Goal: Transaction & Acquisition: Purchase product/service

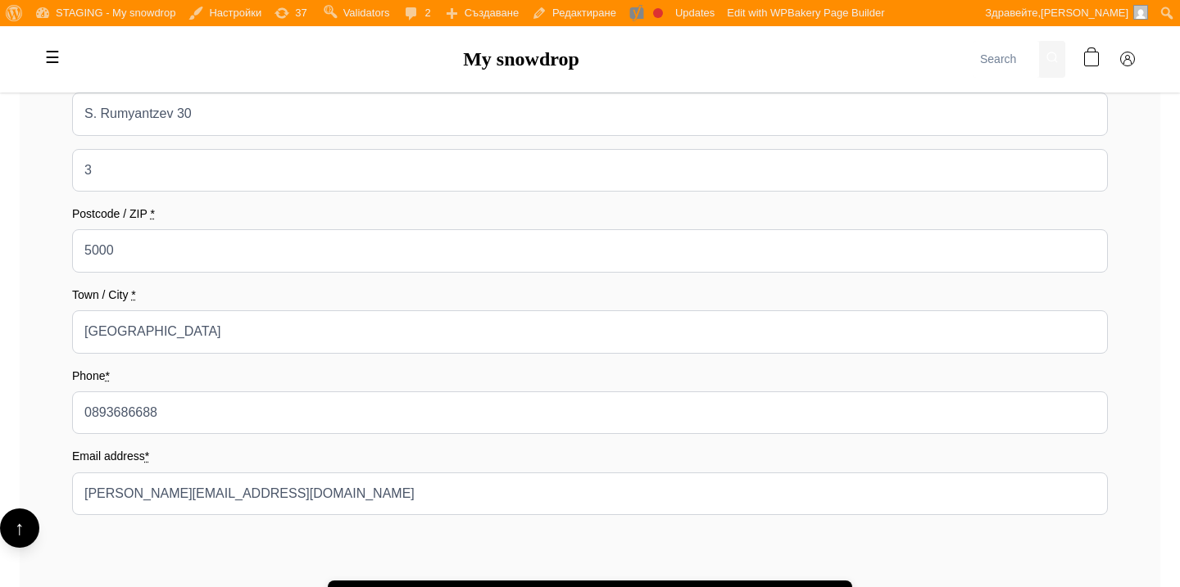
scroll to position [569, 0]
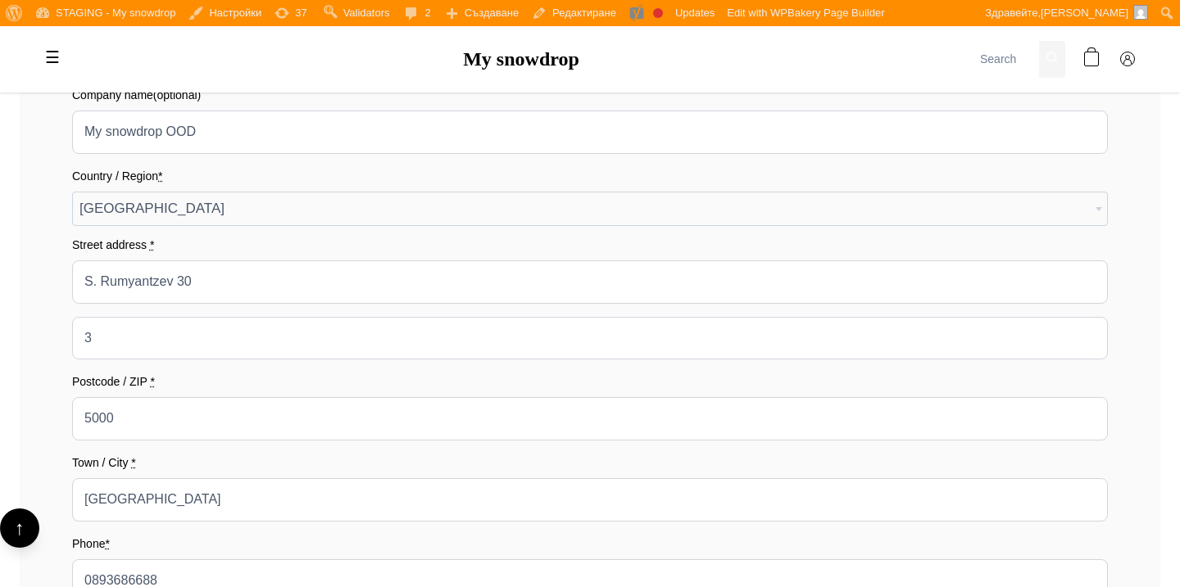
click at [555, 179] on label "Country / Region *" at bounding box center [590, 176] width 1036 height 18
click at [72, 191] on select "Select a country / region… [GEOGRAPHIC_DATA] [GEOGRAPHIC_DATA] [GEOGRAPHIC_DATA…" at bounding box center [71, 191] width 1 height 1
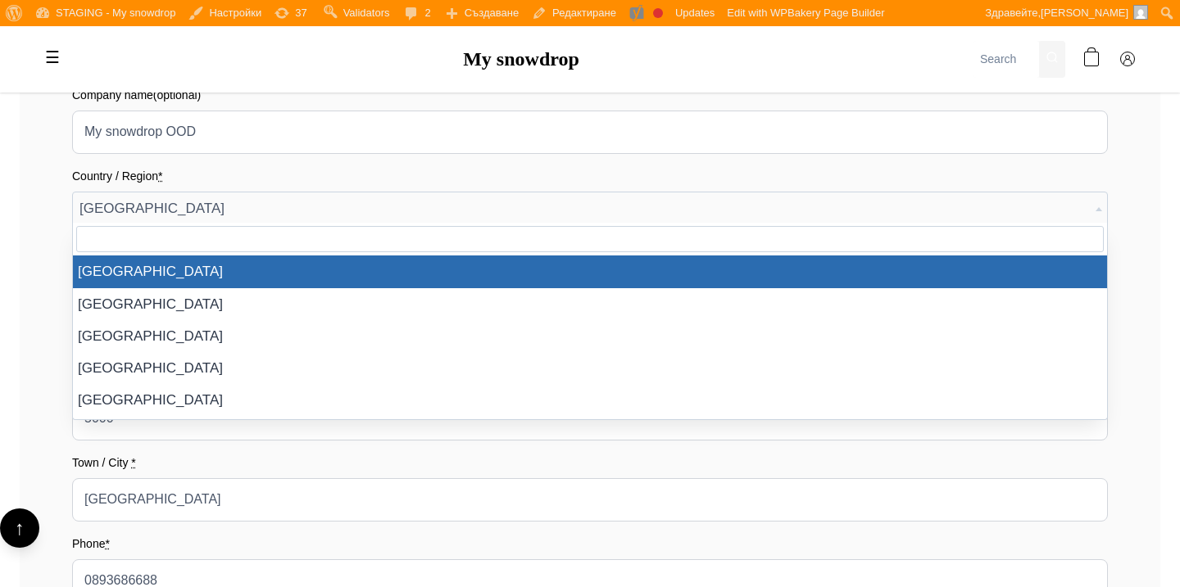
click at [555, 202] on span "Austria" at bounding box center [590, 209] width 1034 height 33
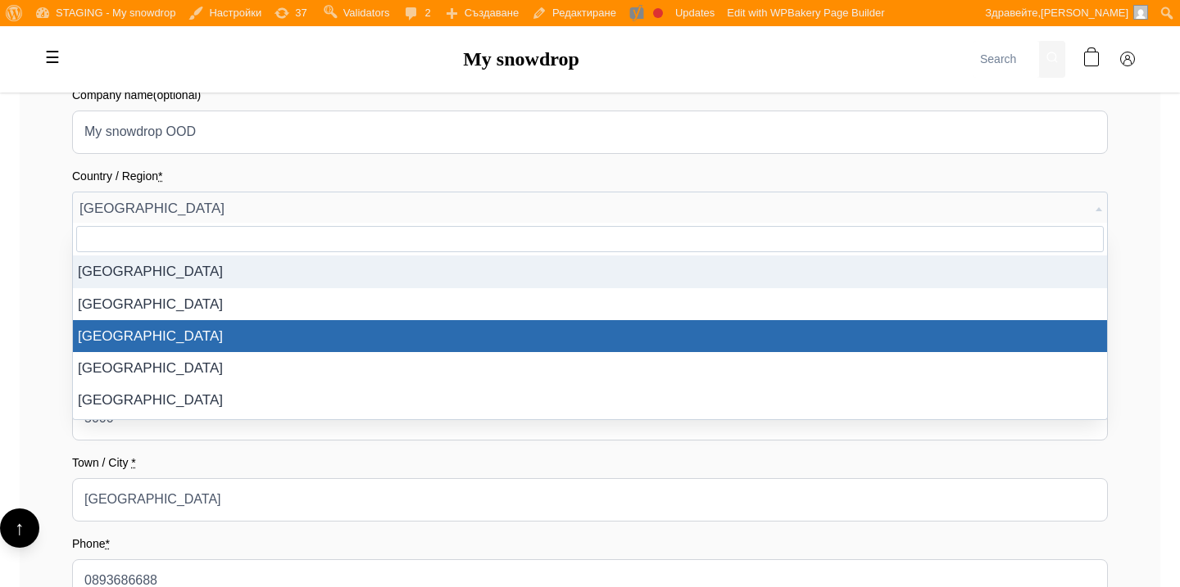
select select "BG"
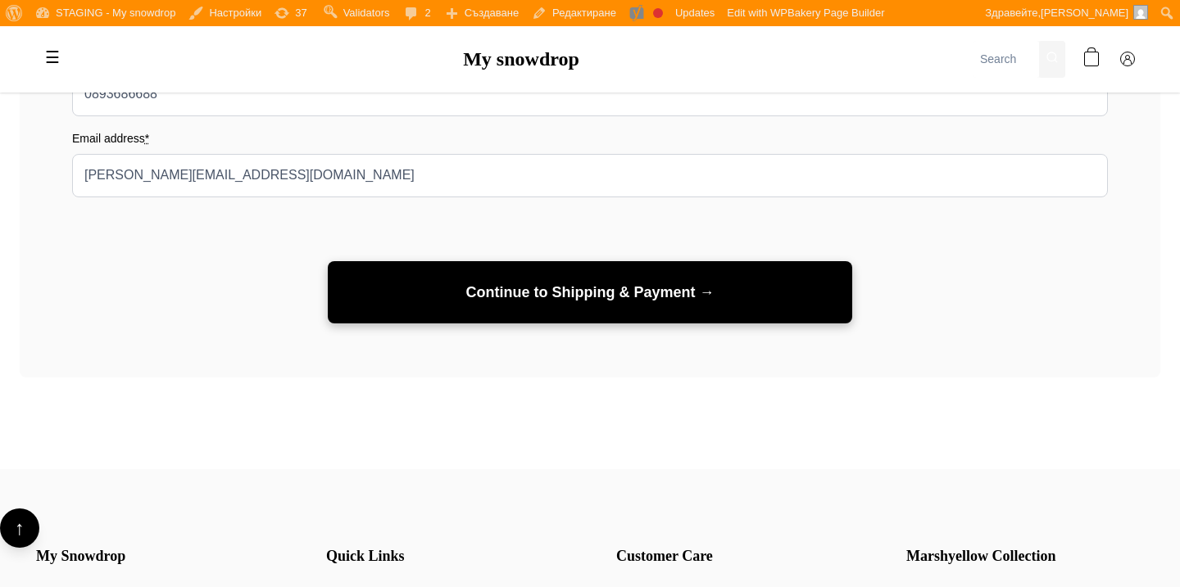
click at [574, 308] on button "Continue to Shipping & Payment →" at bounding box center [590, 292] width 524 height 63
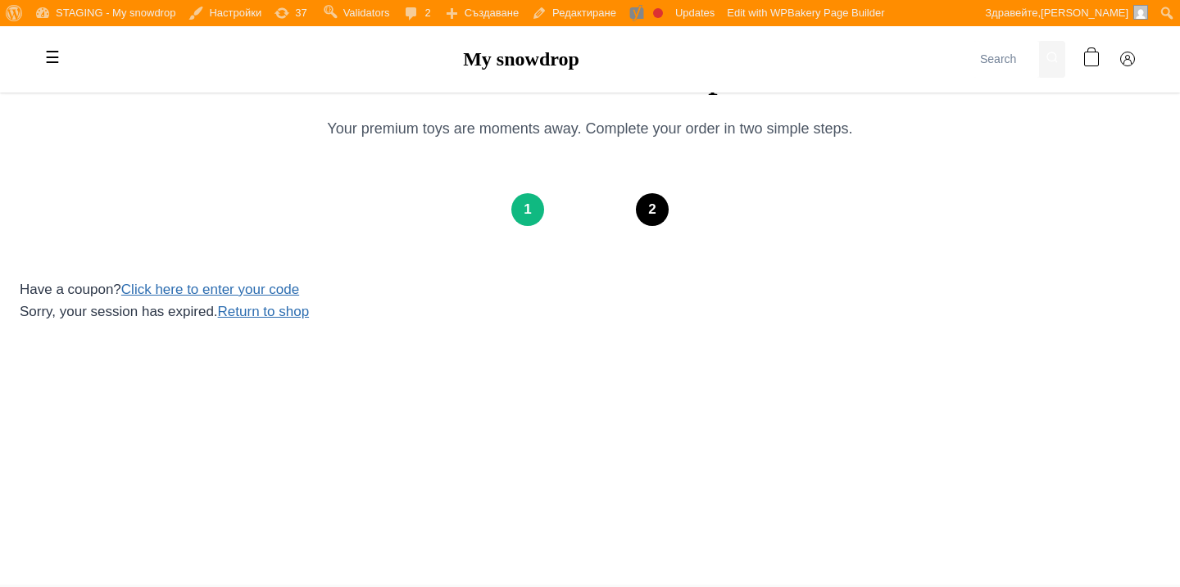
scroll to position [124, 0]
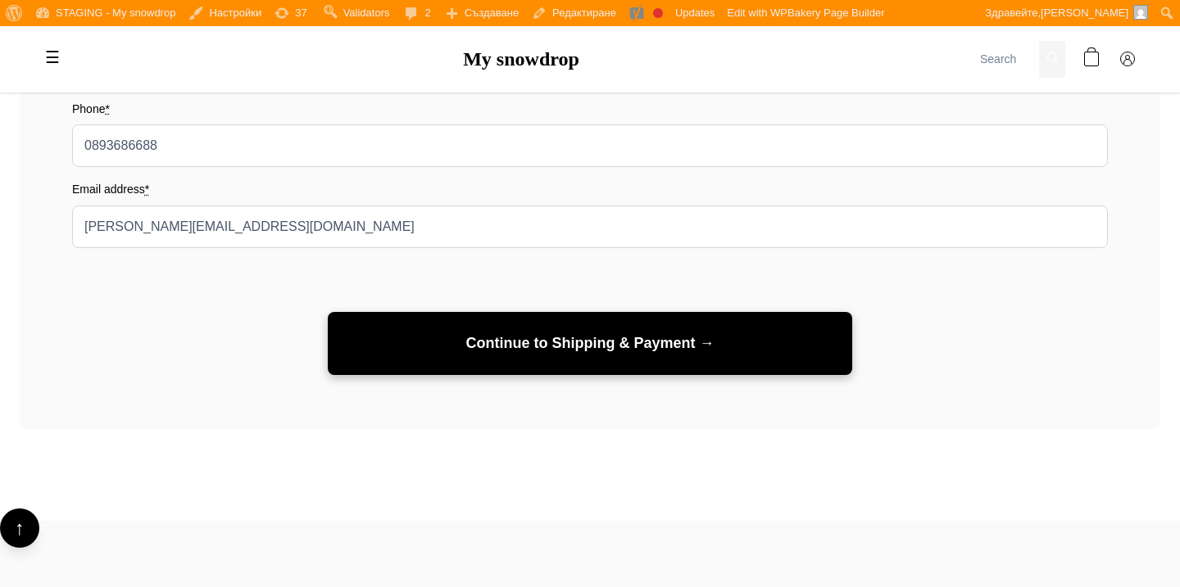
click at [576, 335] on button "Continue to Shipping & Payment →" at bounding box center [590, 343] width 524 height 63
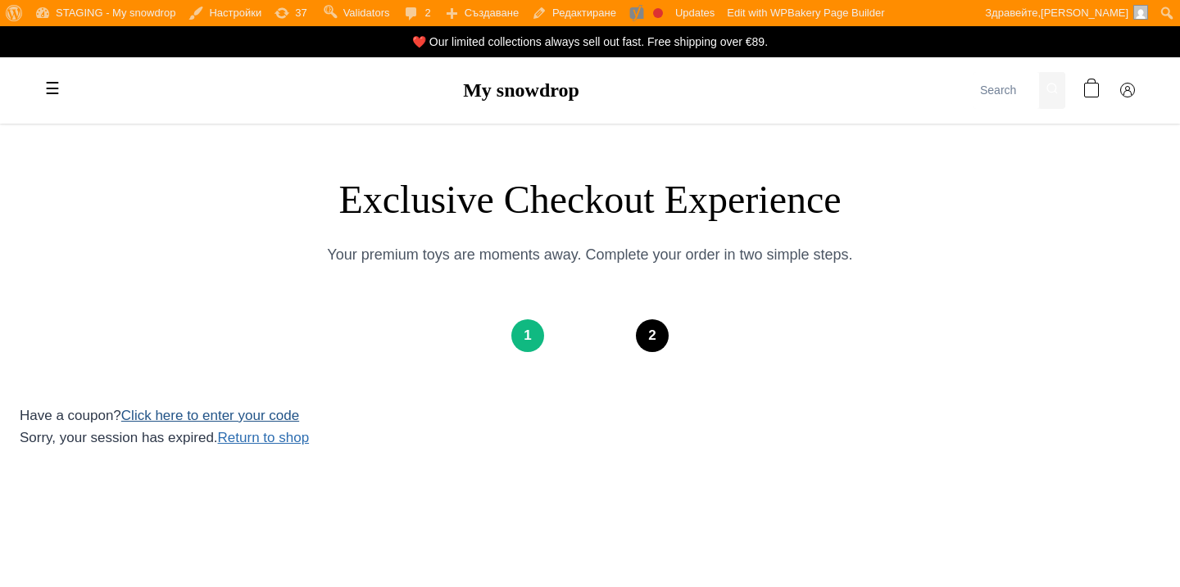
click at [283, 422] on link "Click here to enter your code" at bounding box center [210, 416] width 178 height 16
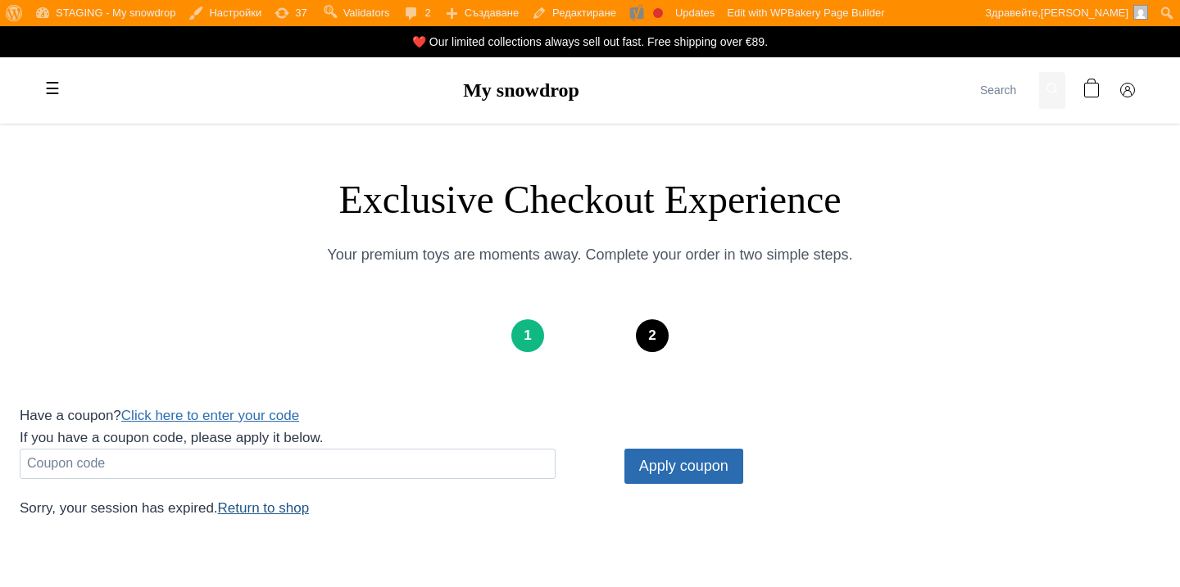
click at [290, 508] on link "Return to shop" at bounding box center [264, 509] width 92 height 16
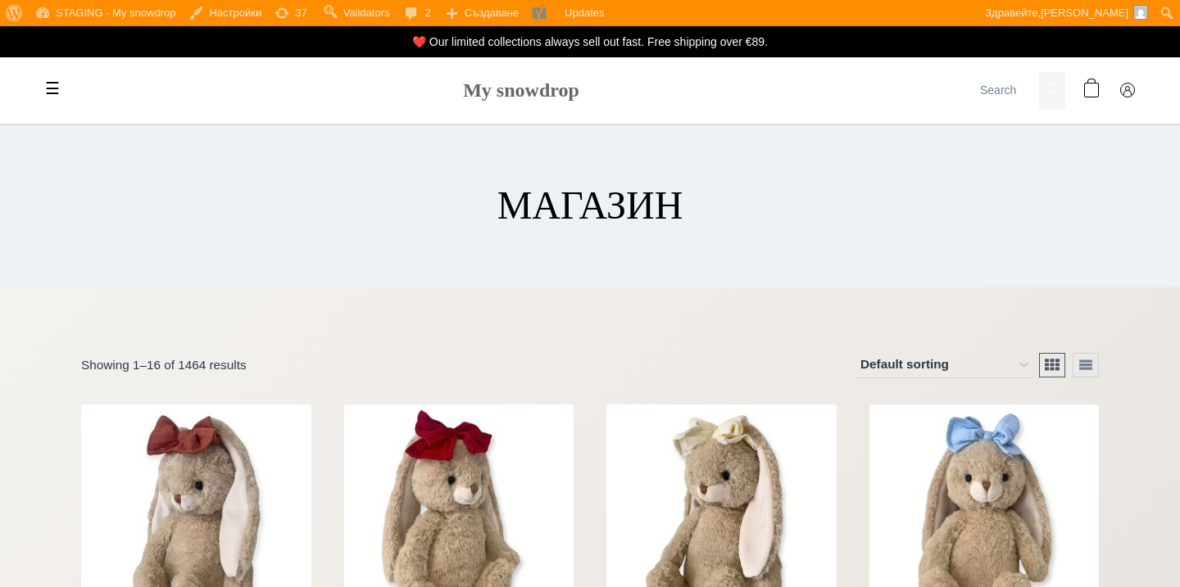
click at [480, 84] on link "My snowdrop" at bounding box center [521, 89] width 116 height 21
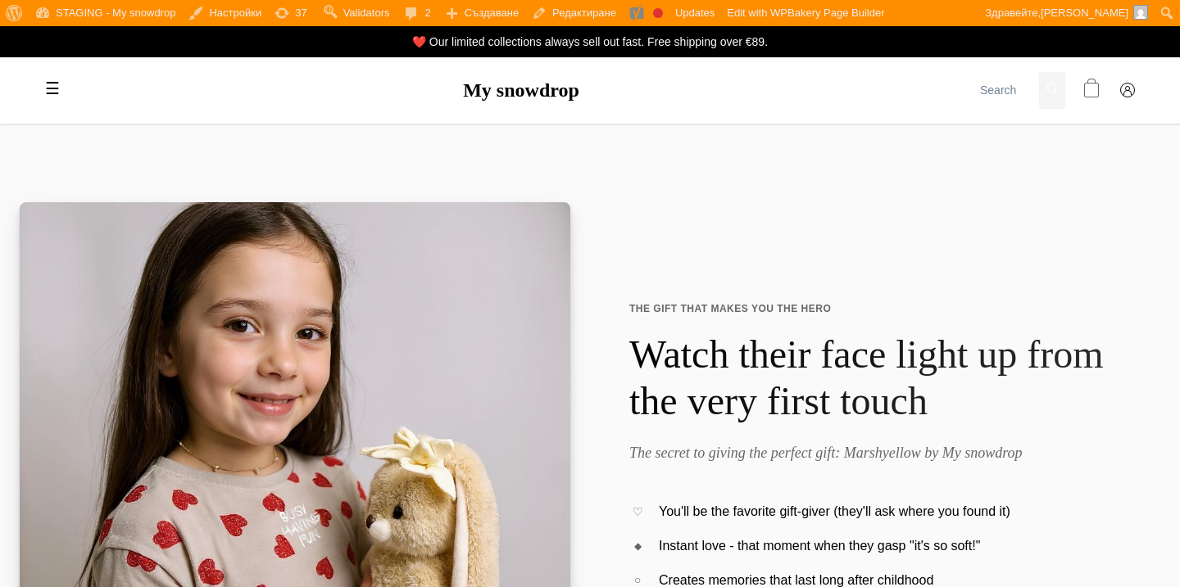
click at [1094, 91] on span at bounding box center [1091, 91] width 15 height 15
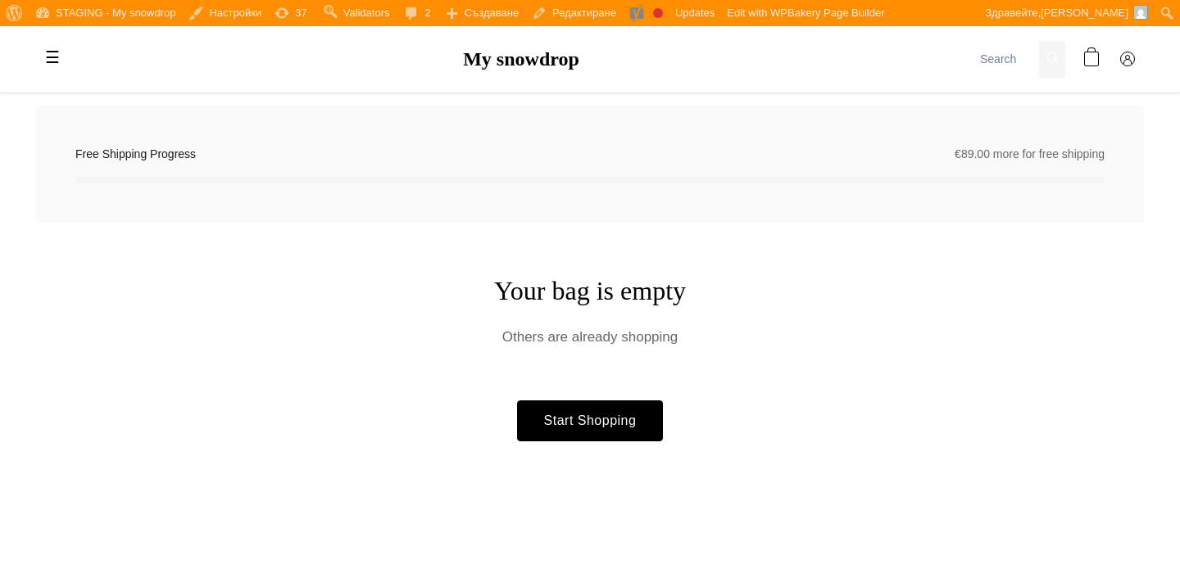
scroll to position [74, 0]
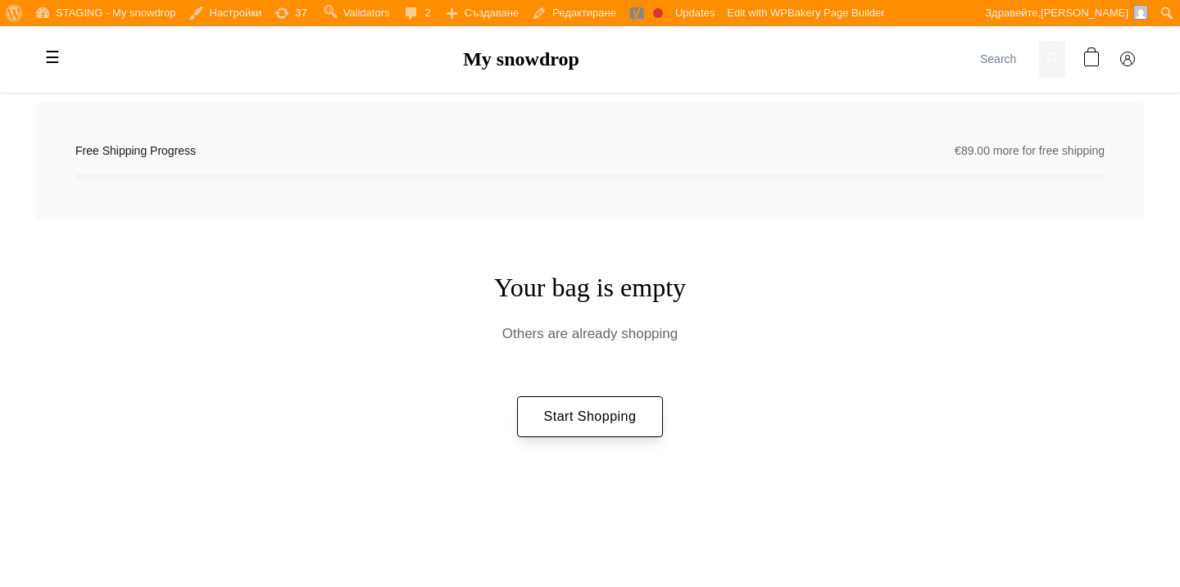
click at [631, 406] on link "Start Shopping" at bounding box center [590, 417] width 147 height 41
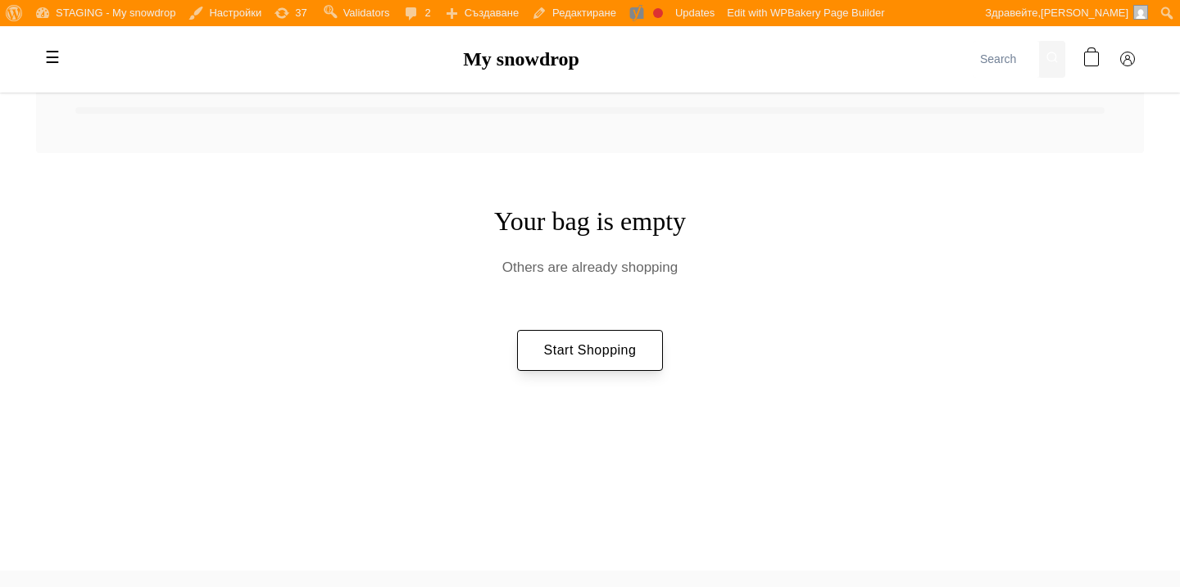
scroll to position [145, 0]
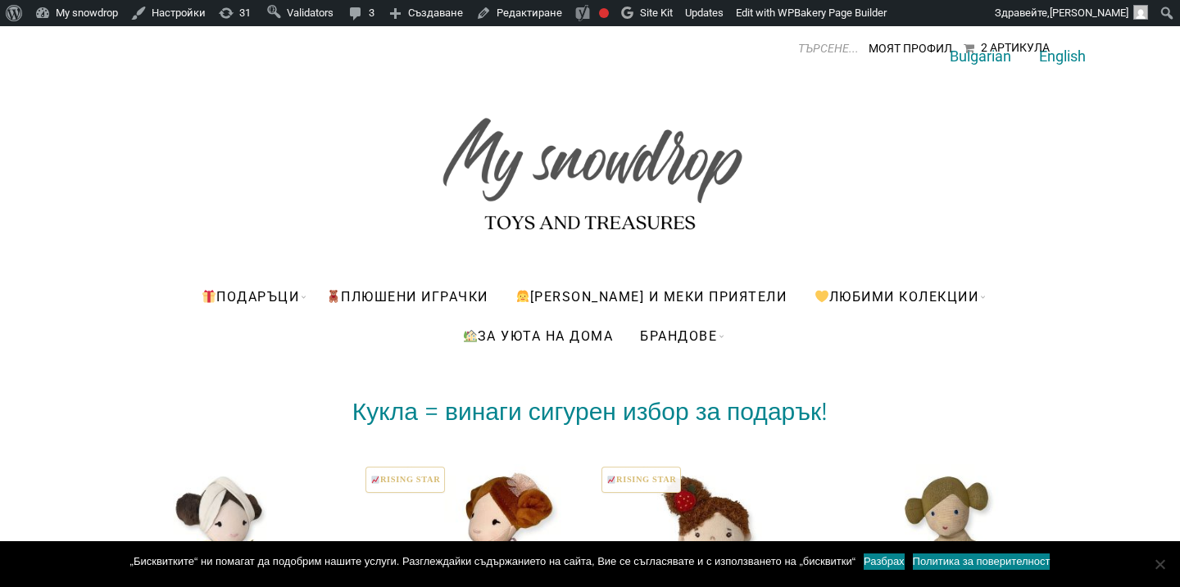
scroll to position [20, 0]
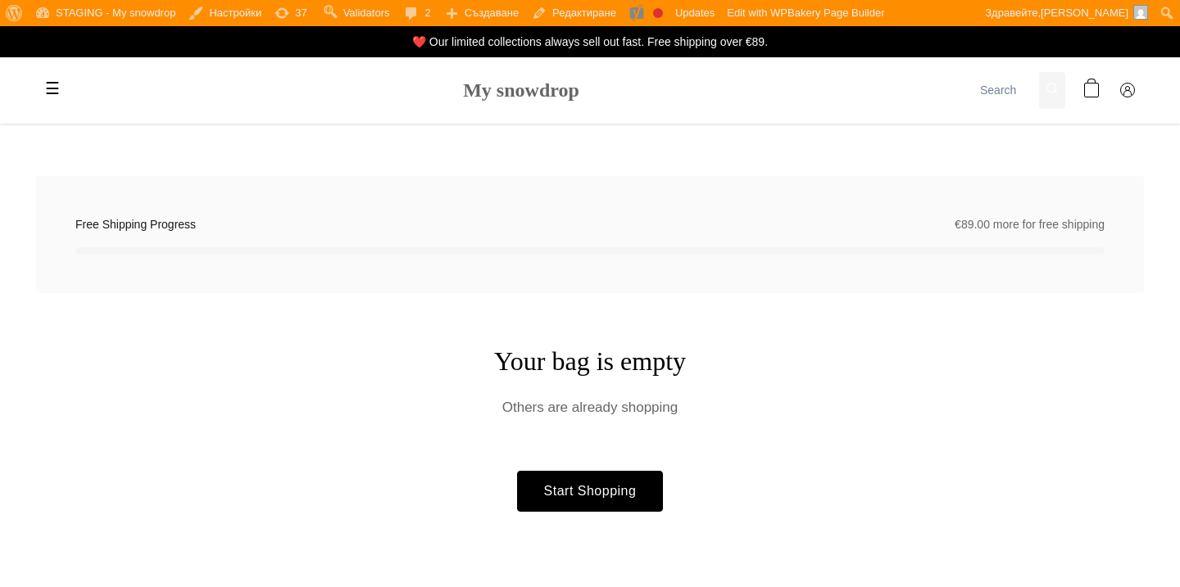
click at [512, 96] on link "My snowdrop" at bounding box center [521, 89] width 116 height 21
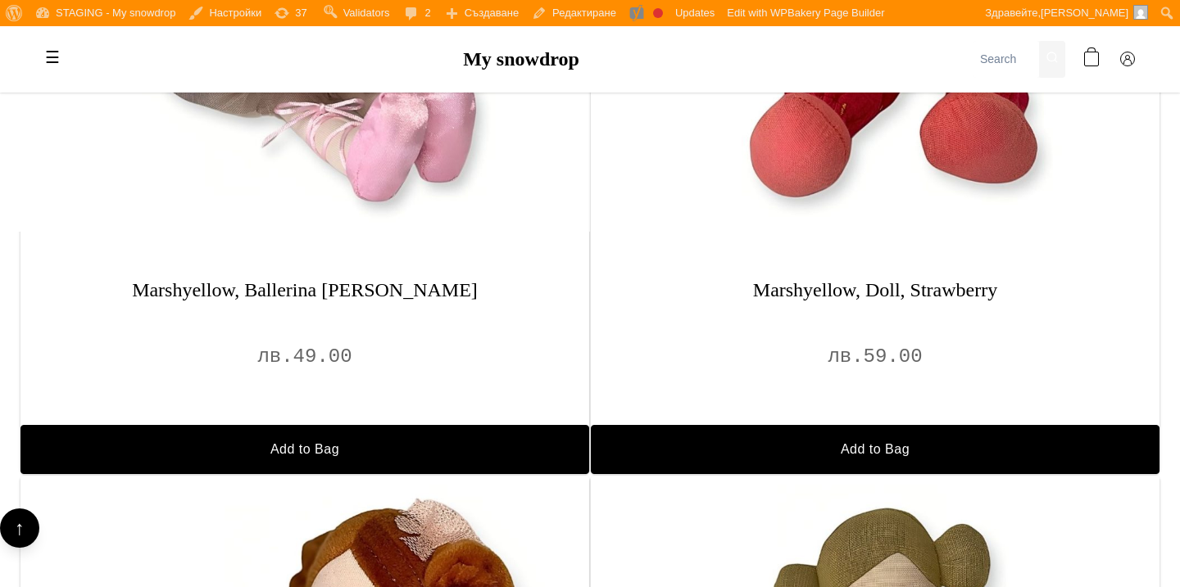
scroll to position [1369, 0]
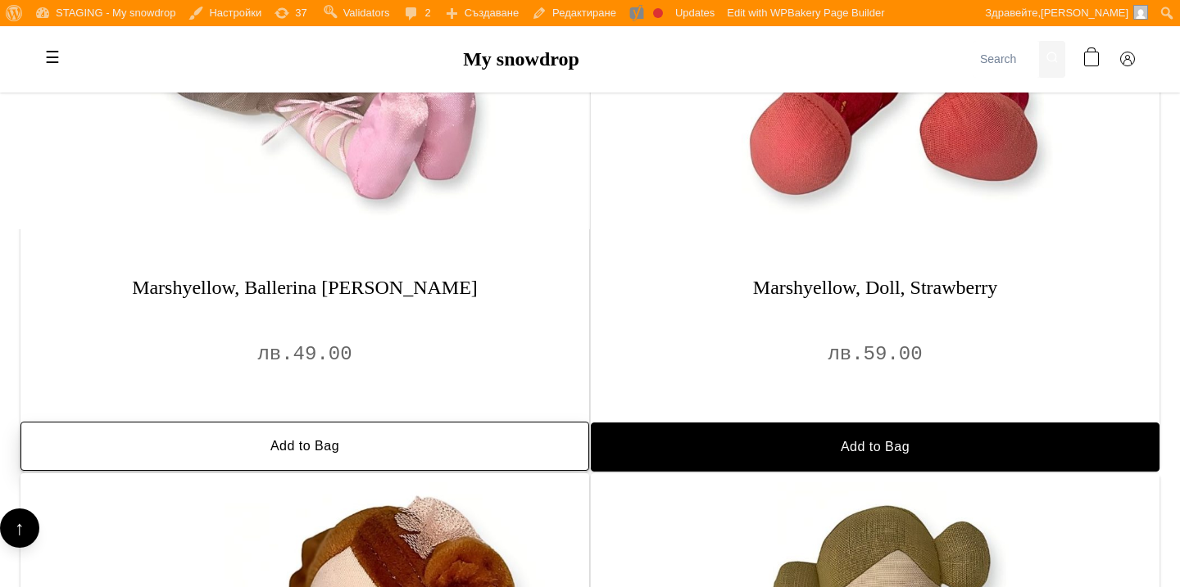
click at [507, 442] on button "Add to Bag" at bounding box center [304, 446] width 569 height 49
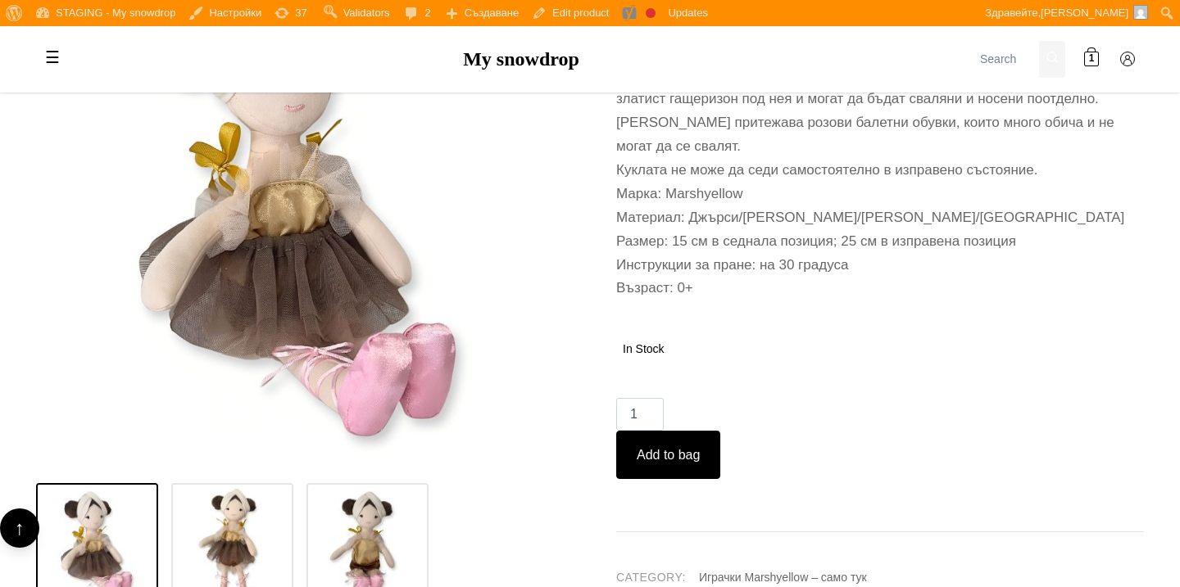
scroll to position [932, 0]
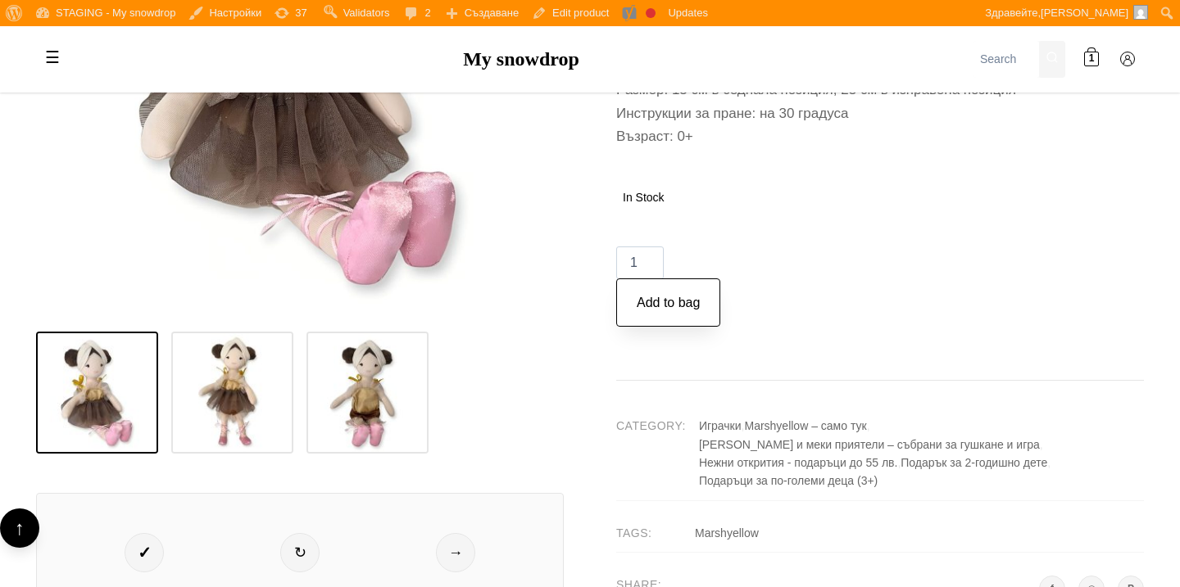
click at [674, 288] on button "Add to bag" at bounding box center [668, 303] width 104 height 49
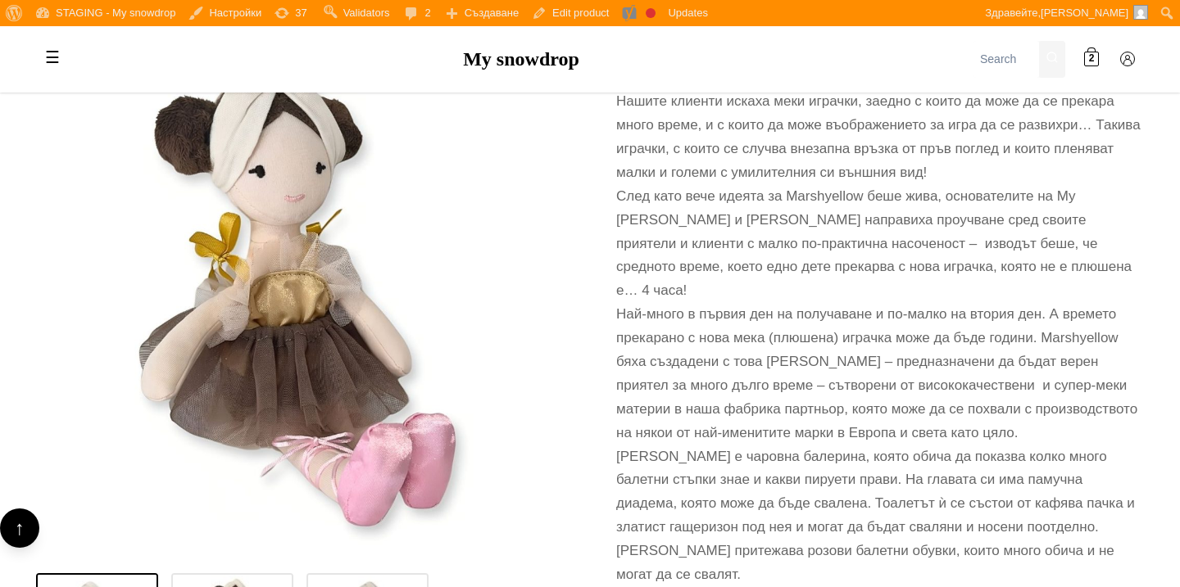
scroll to position [214, 0]
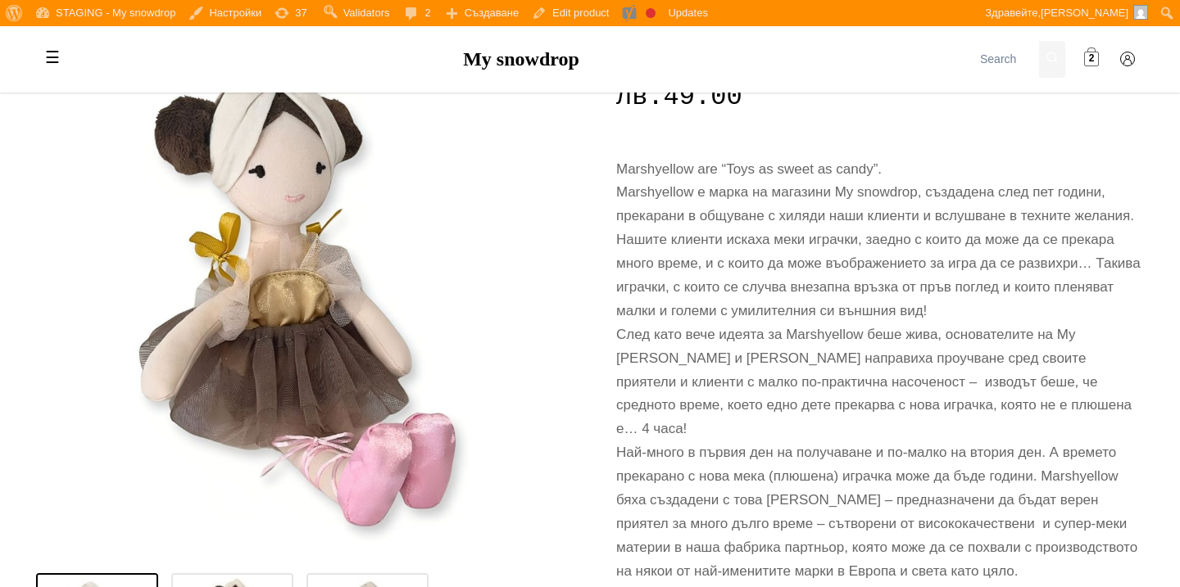
click at [1083, 47] on link "2" at bounding box center [1091, 59] width 33 height 33
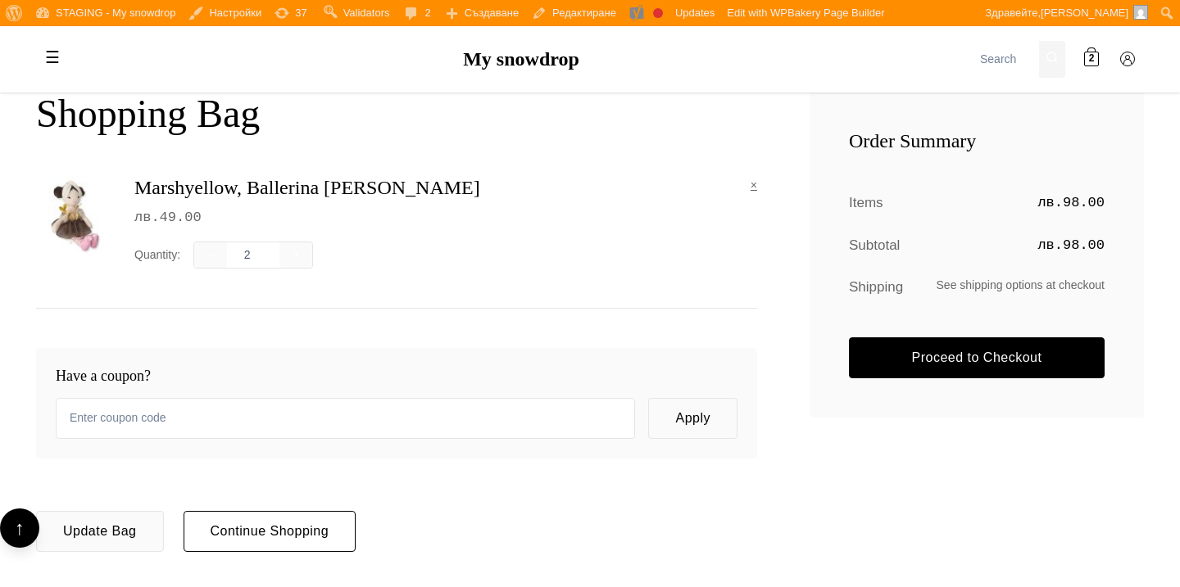
scroll to position [257, 0]
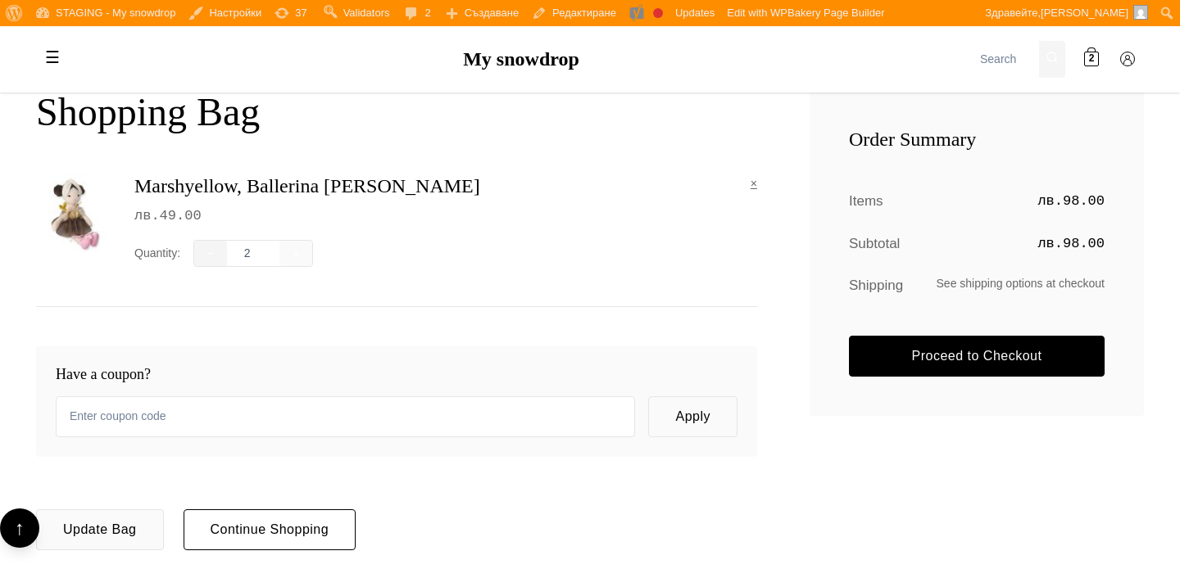
click at [212, 250] on button "−" at bounding box center [210, 253] width 33 height 25
type input "1"
click at [126, 536] on button "Update Bag" at bounding box center [100, 529] width 128 height 41
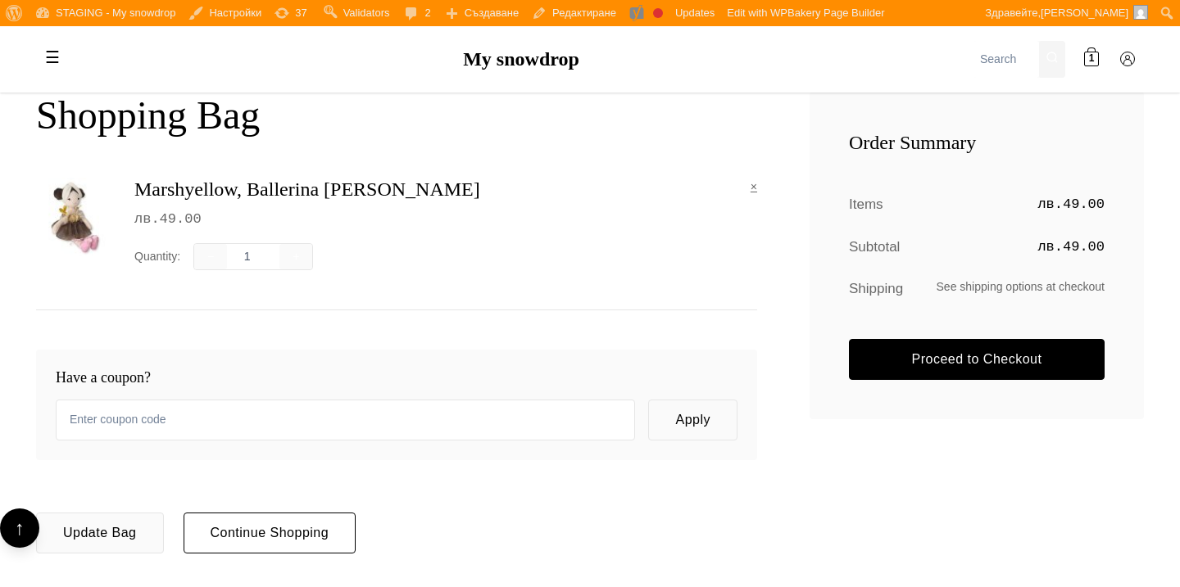
scroll to position [252, 0]
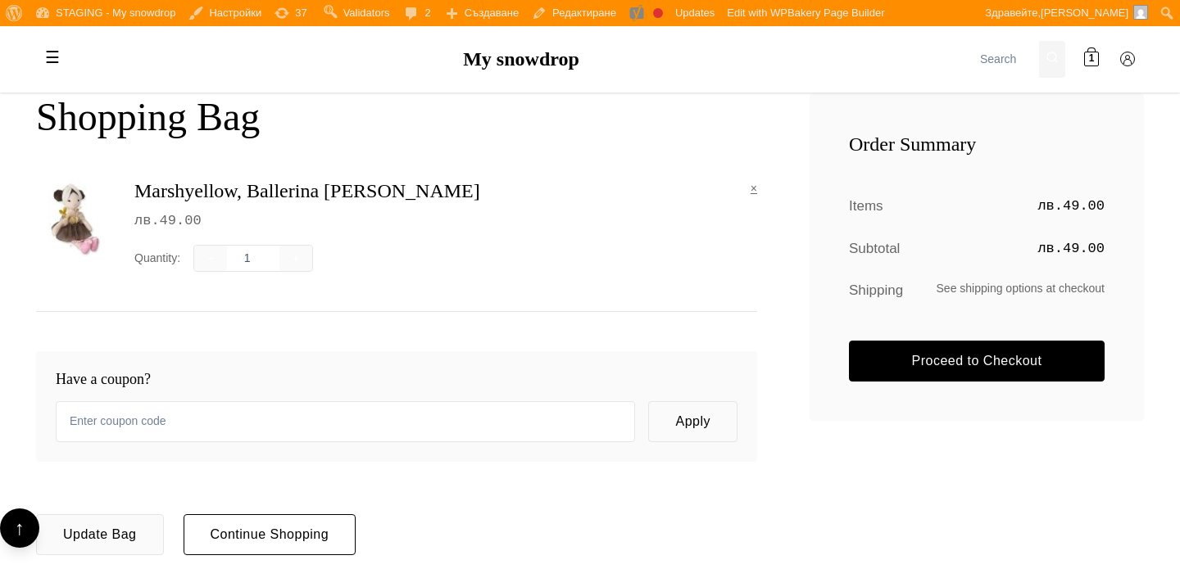
click at [921, 337] on div "Order Summary Items лв. 49.00 Subtotal лв. 49.00 Shipping See shipping options …" at bounding box center [976, 257] width 334 height 328
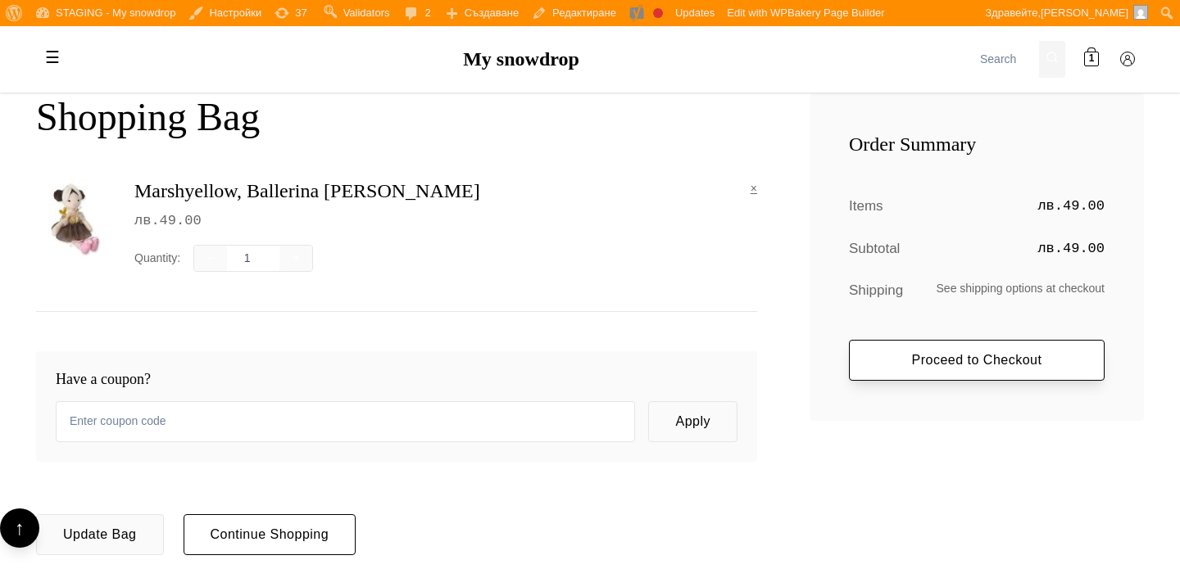
click at [921, 345] on link "Proceed to Checkout" at bounding box center [977, 360] width 256 height 41
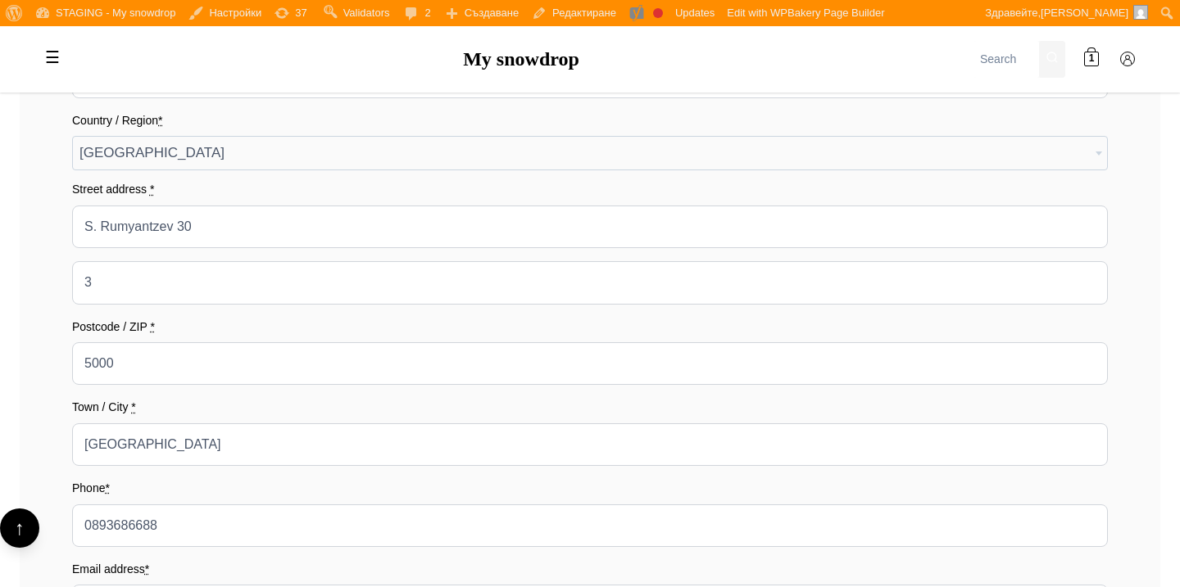
scroll to position [687, 0]
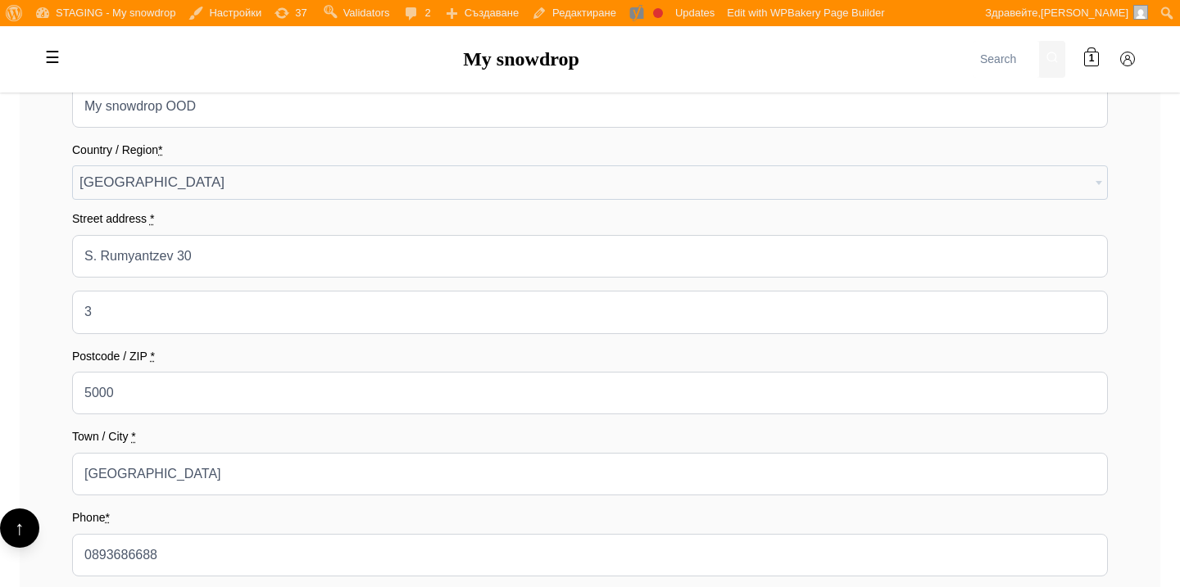
click at [709, 172] on span "Austria" at bounding box center [590, 182] width 1034 height 33
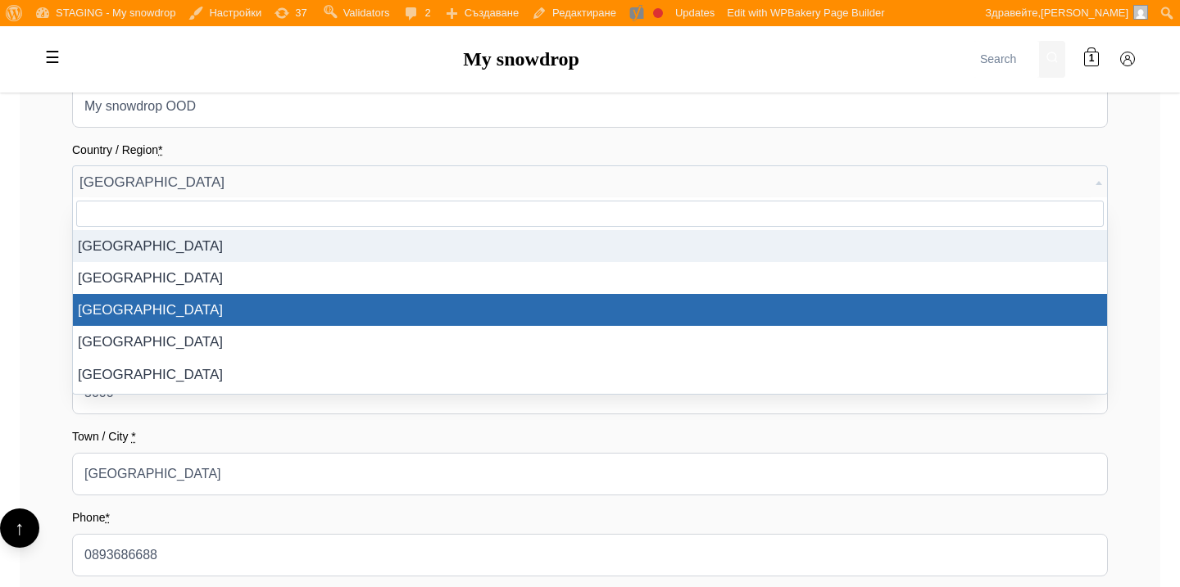
select select "BG"
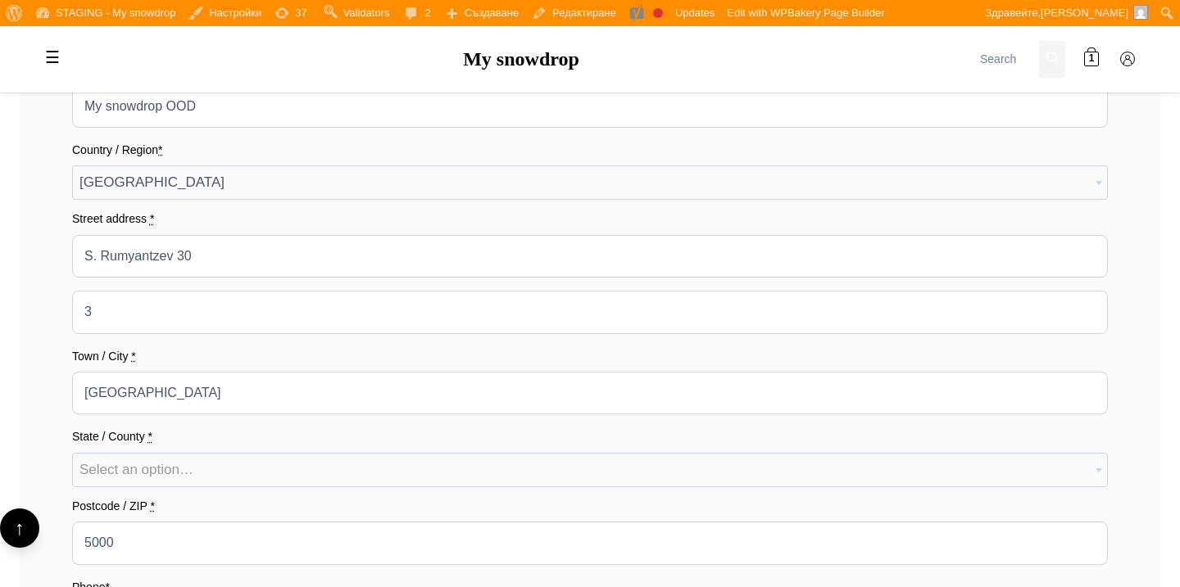
click at [697, 290] on div "First name * Peter Last name * Popov Company name (optional) My snowdrop OOD Co…" at bounding box center [590, 353] width 1036 height 748
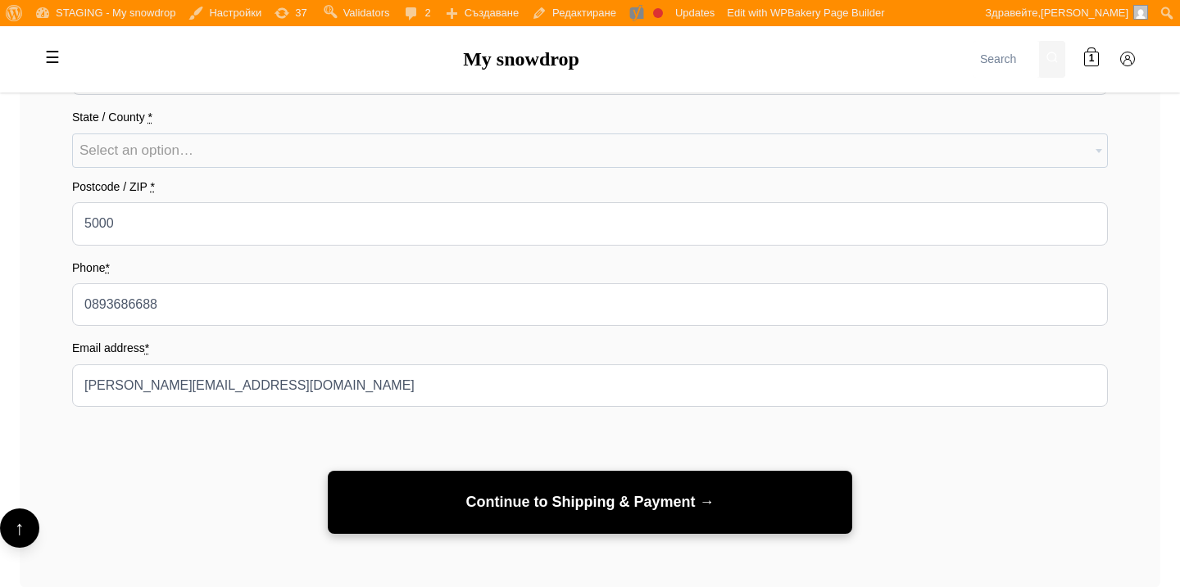
click at [664, 492] on button "Continue to Shipping & Payment →" at bounding box center [590, 502] width 524 height 63
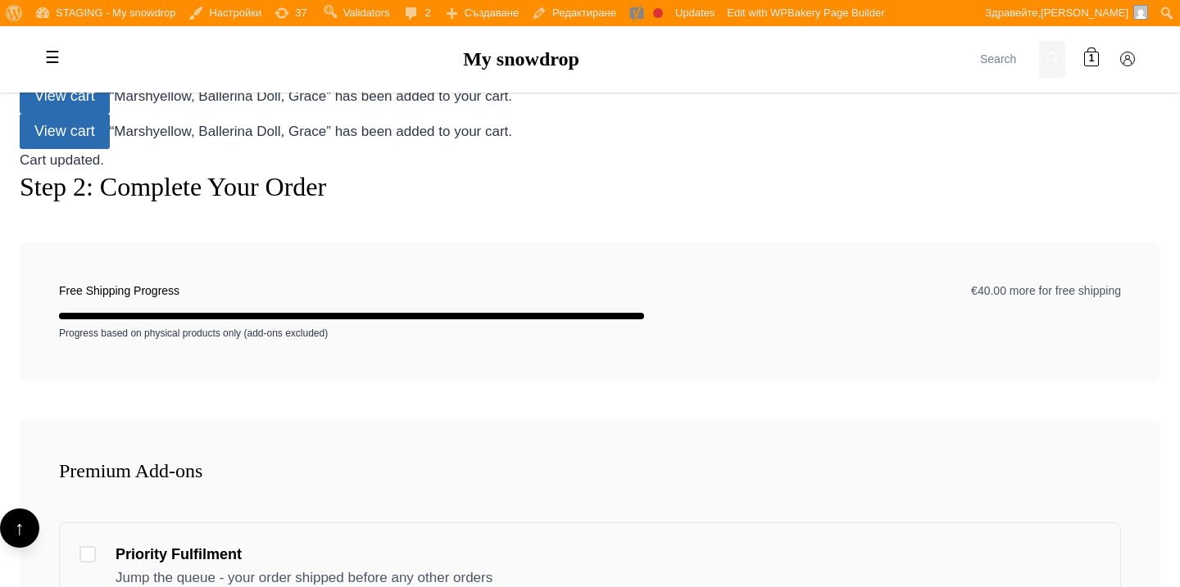
scroll to position [0, 0]
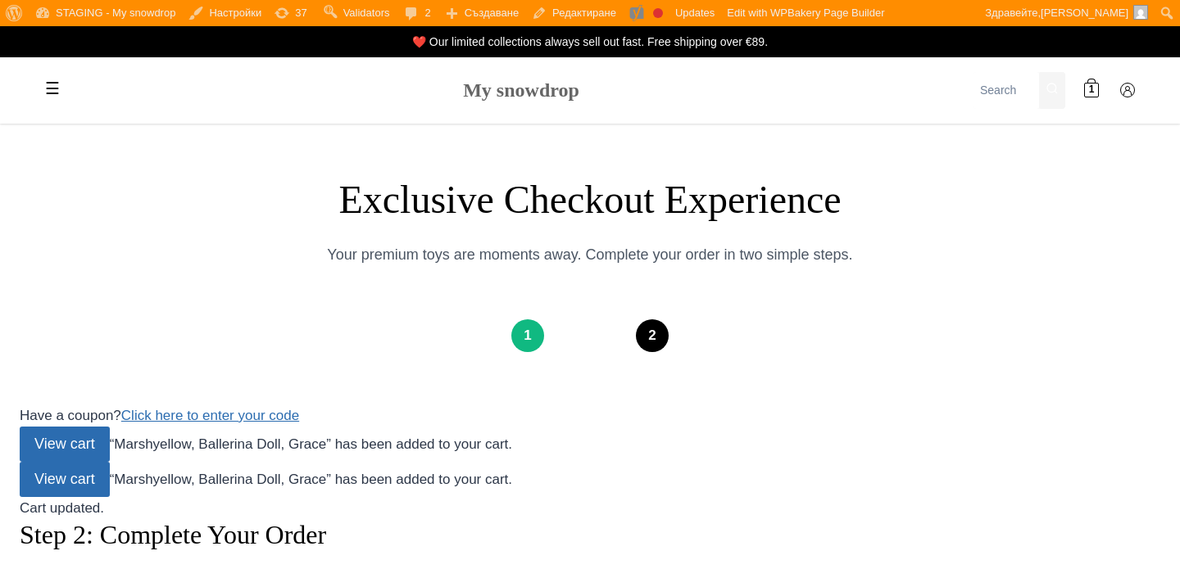
click at [508, 83] on link "My snowdrop" at bounding box center [521, 89] width 116 height 21
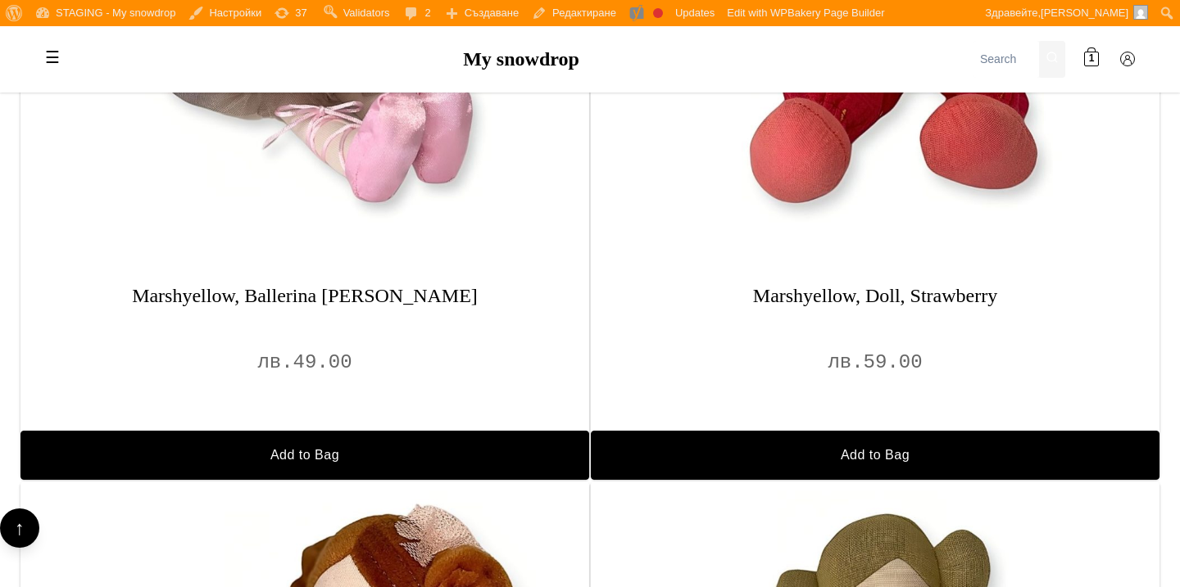
scroll to position [1417, 0]
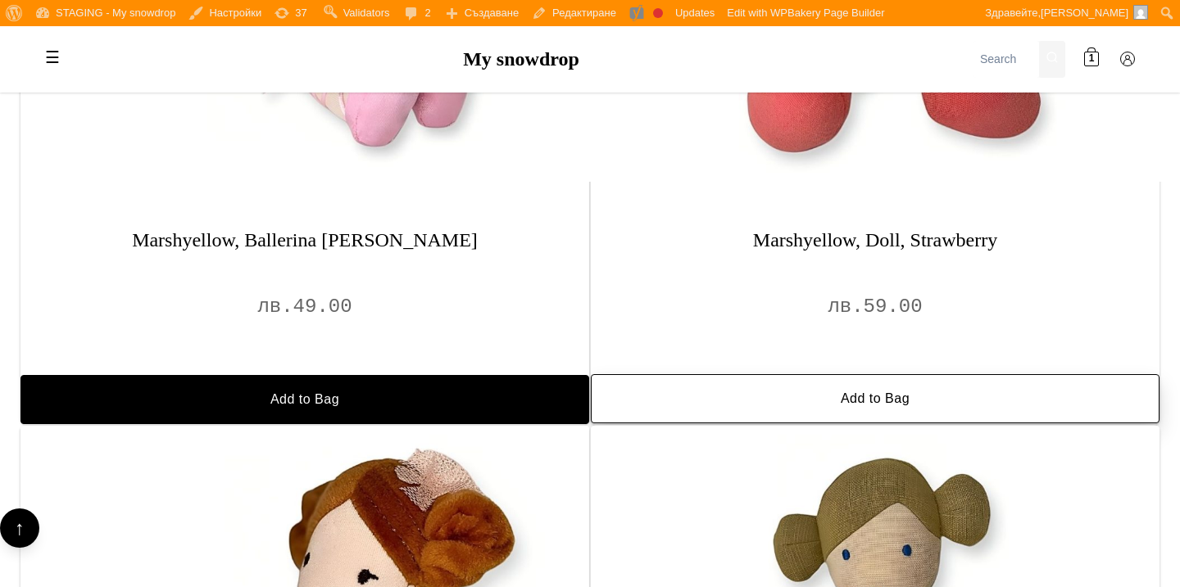
click at [795, 412] on button "Add to Bag" at bounding box center [875, 398] width 569 height 49
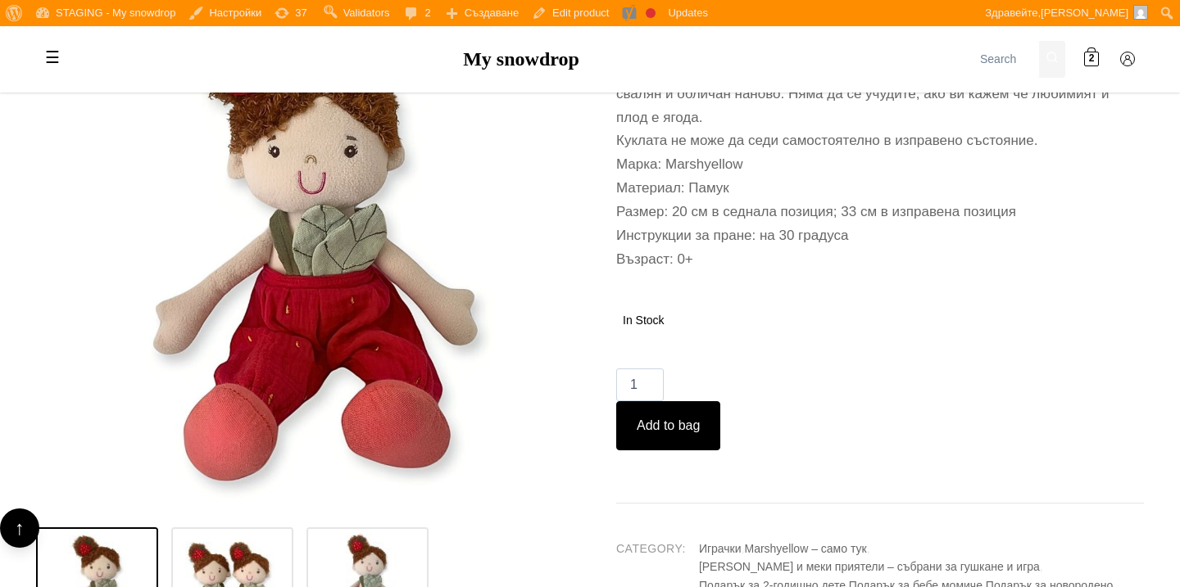
scroll to position [843, 0]
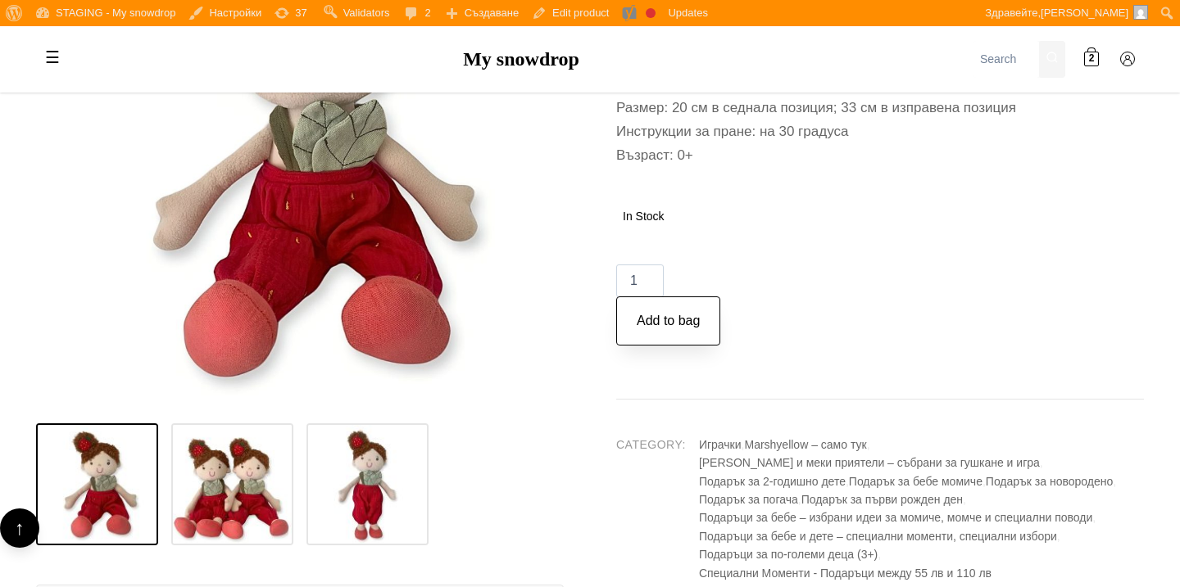
click at [682, 346] on button "Add to bag" at bounding box center [668, 321] width 104 height 49
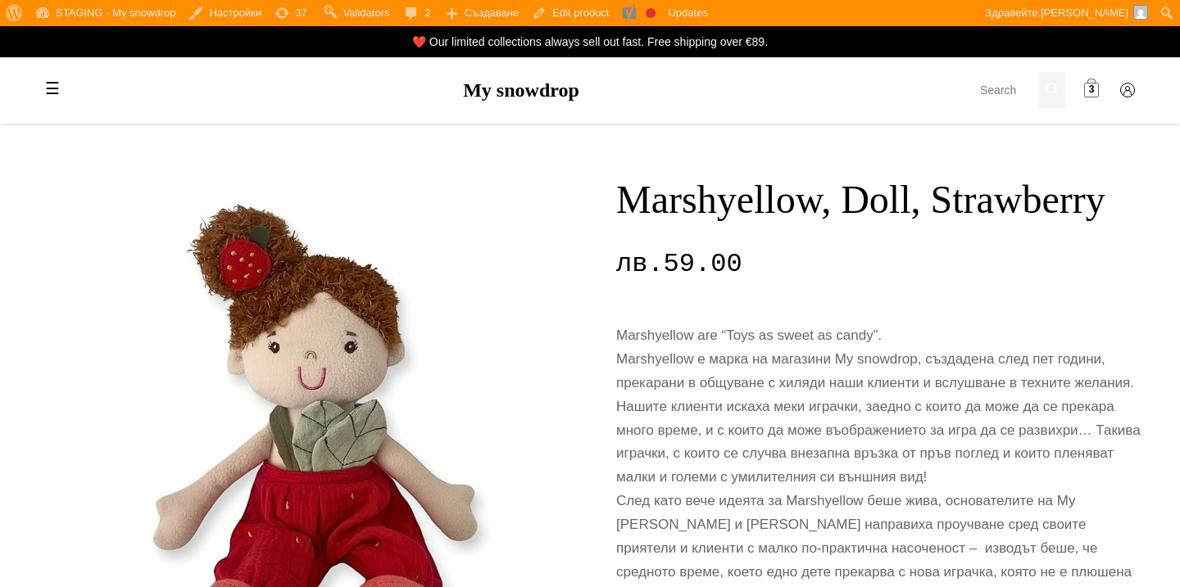
click at [1092, 87] on span "3" at bounding box center [1092, 91] width 6 height 16
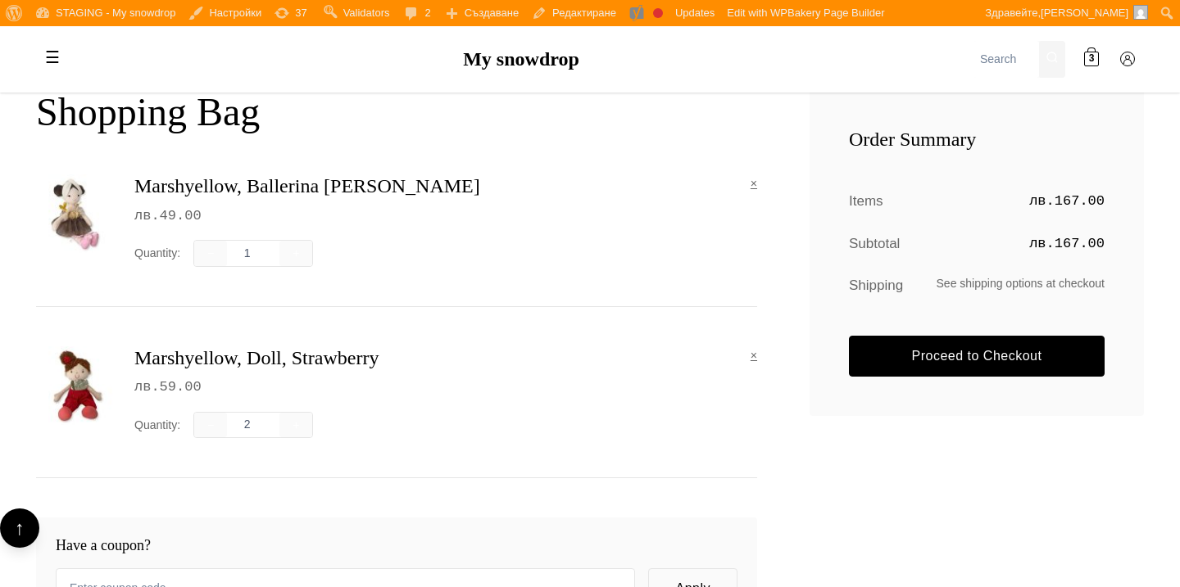
scroll to position [254, 0]
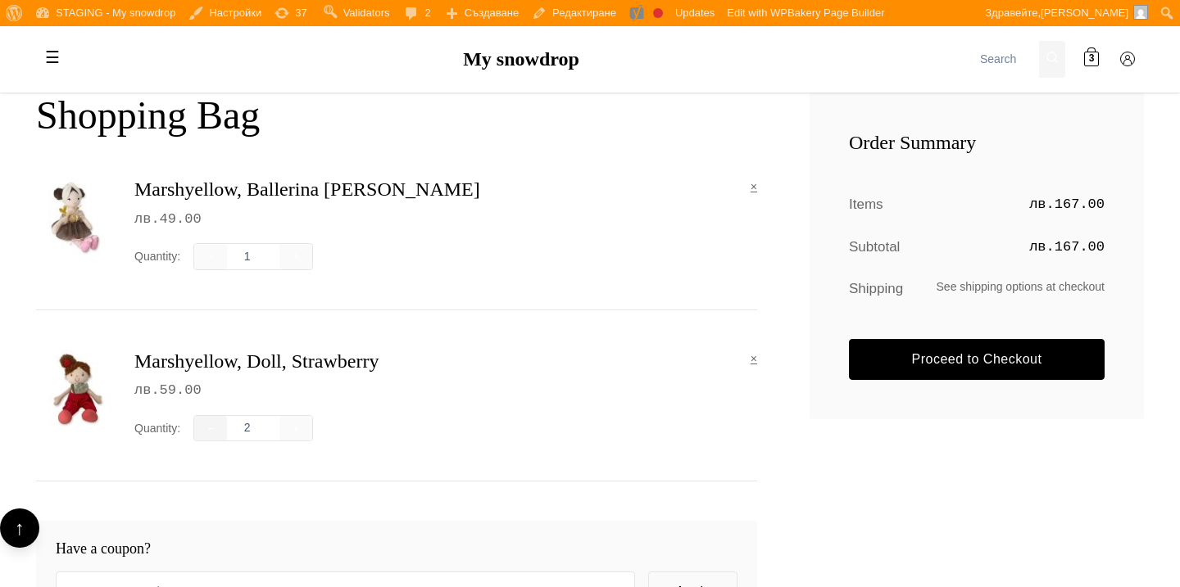
click at [212, 424] on button "−" at bounding box center [210, 428] width 33 height 25
type input "1"
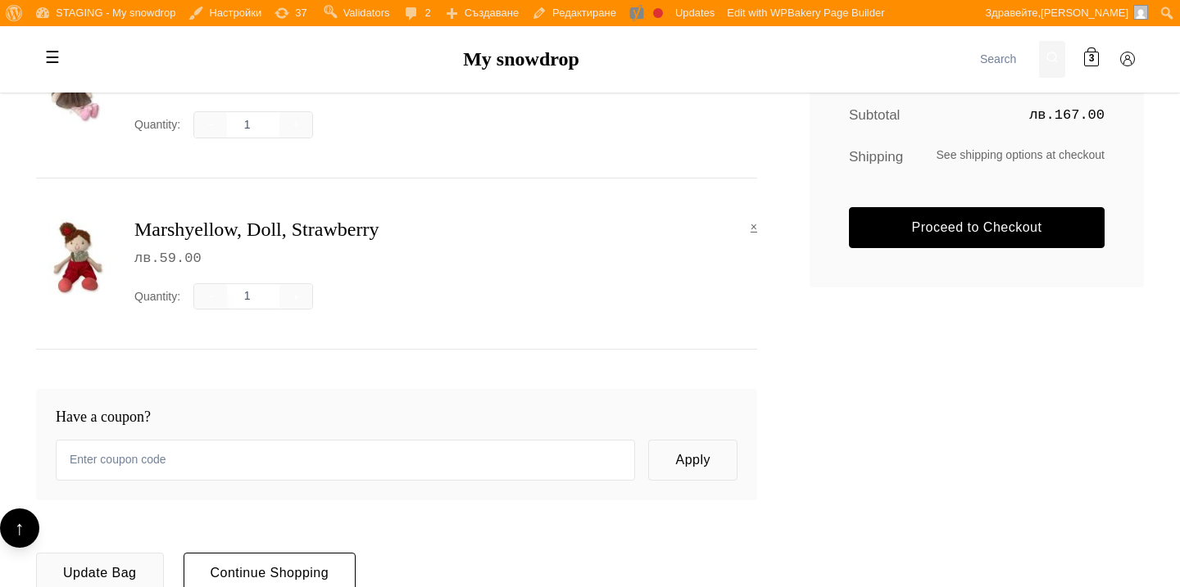
scroll to position [448, 0]
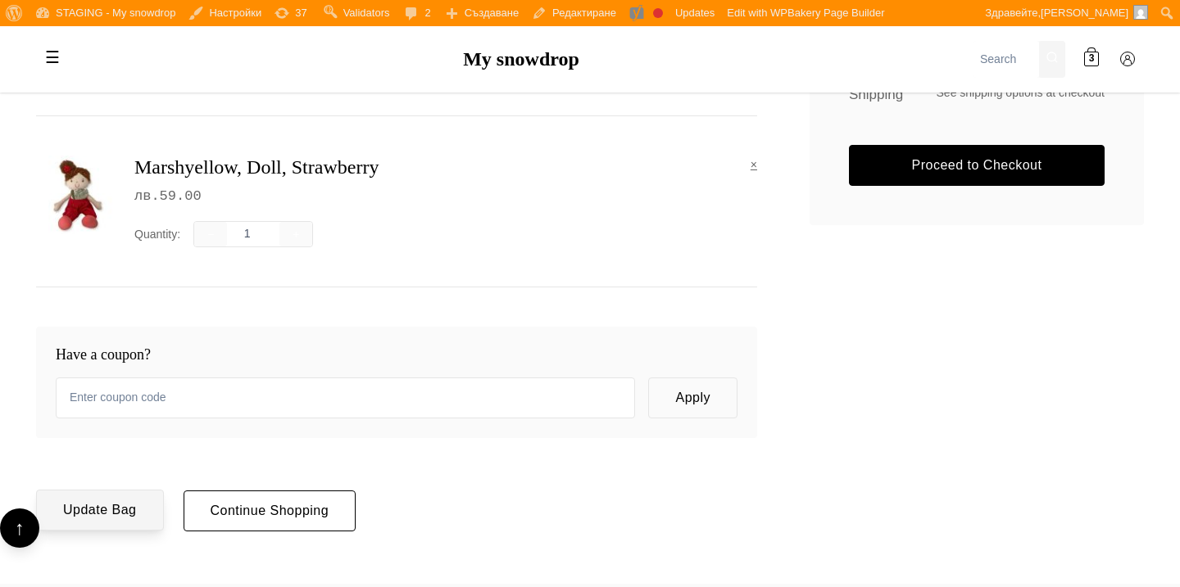
click at [138, 505] on button "Update Bag" at bounding box center [100, 510] width 128 height 41
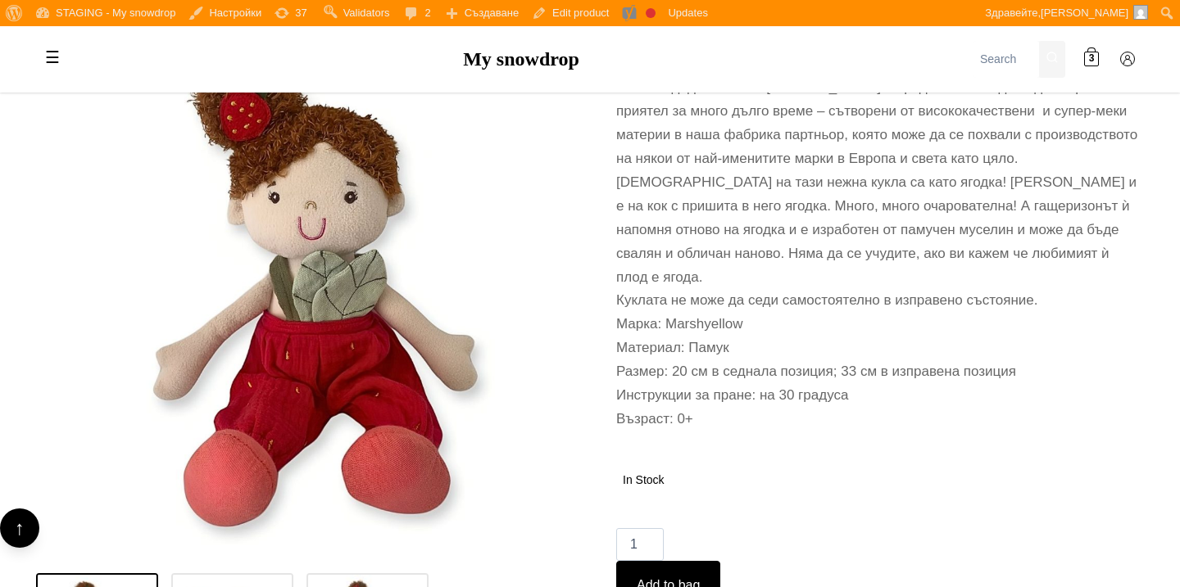
scroll to position [755, 0]
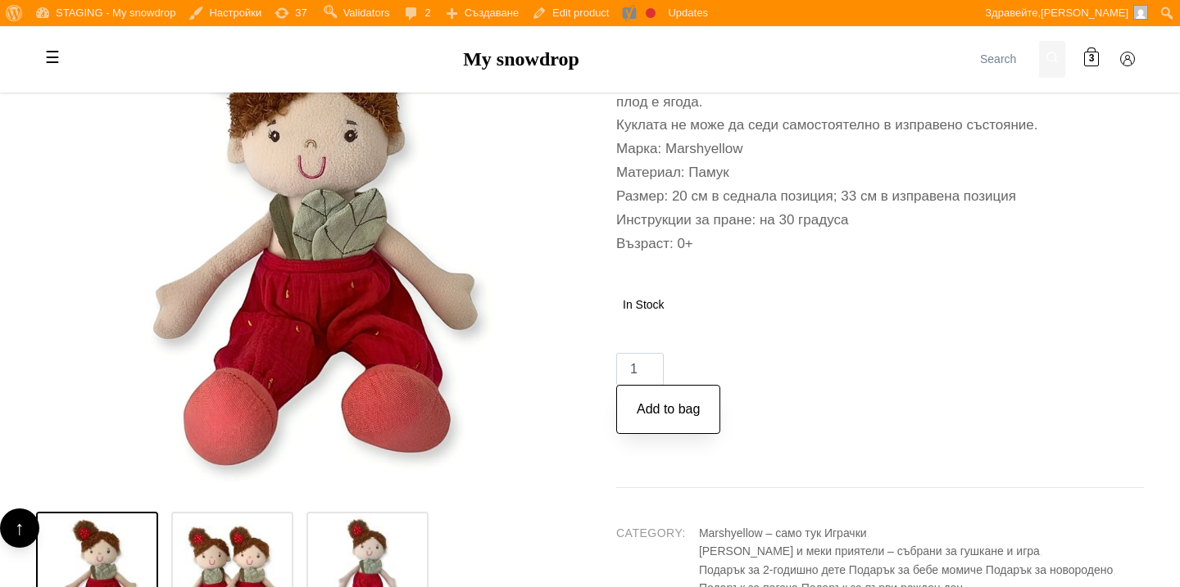
click at [673, 428] on button "Add to bag" at bounding box center [668, 409] width 104 height 49
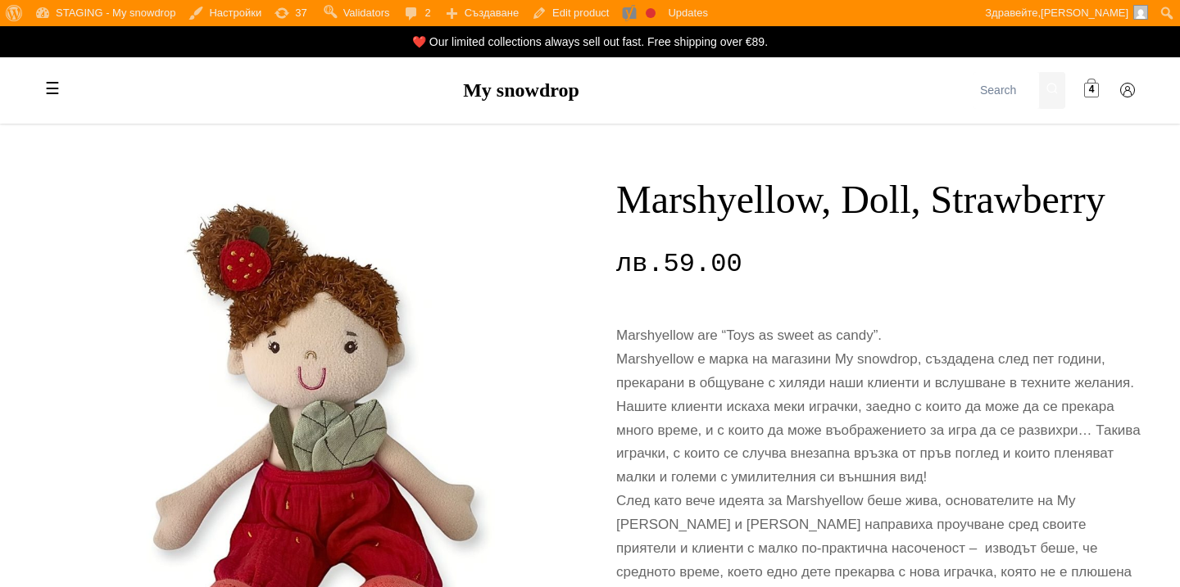
click at [1099, 91] on link "4" at bounding box center [1091, 91] width 33 height 33
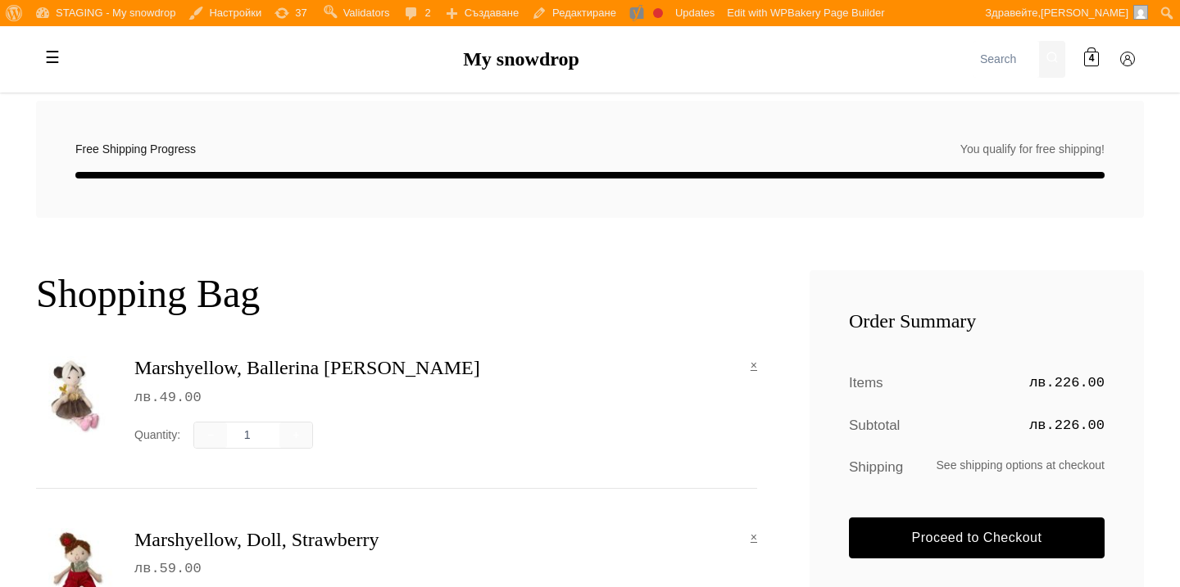
scroll to position [224, 0]
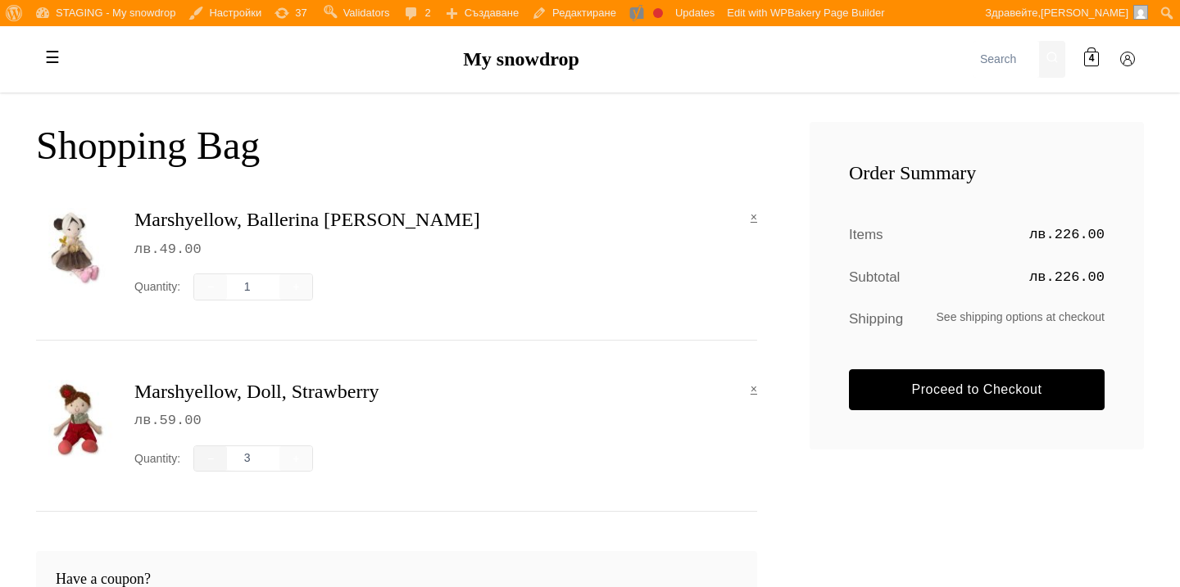
click at [211, 457] on button "−" at bounding box center [210, 459] width 33 height 25
type input "1"
click at [211, 457] on button "−" at bounding box center [210, 459] width 33 height 25
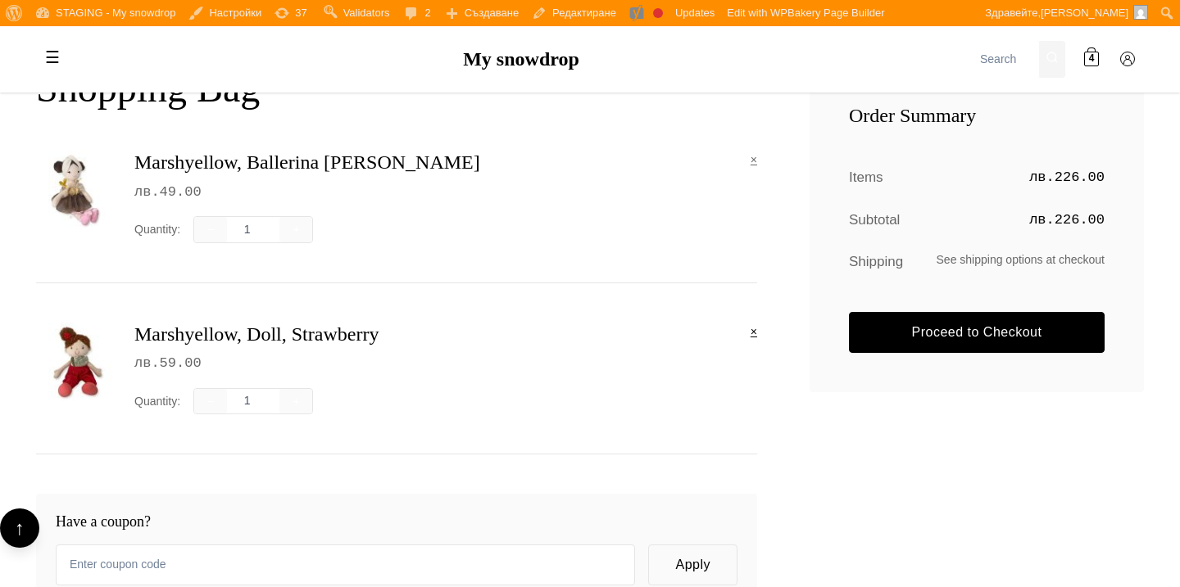
click at [755, 335] on link "×" at bounding box center [753, 332] width 7 height 18
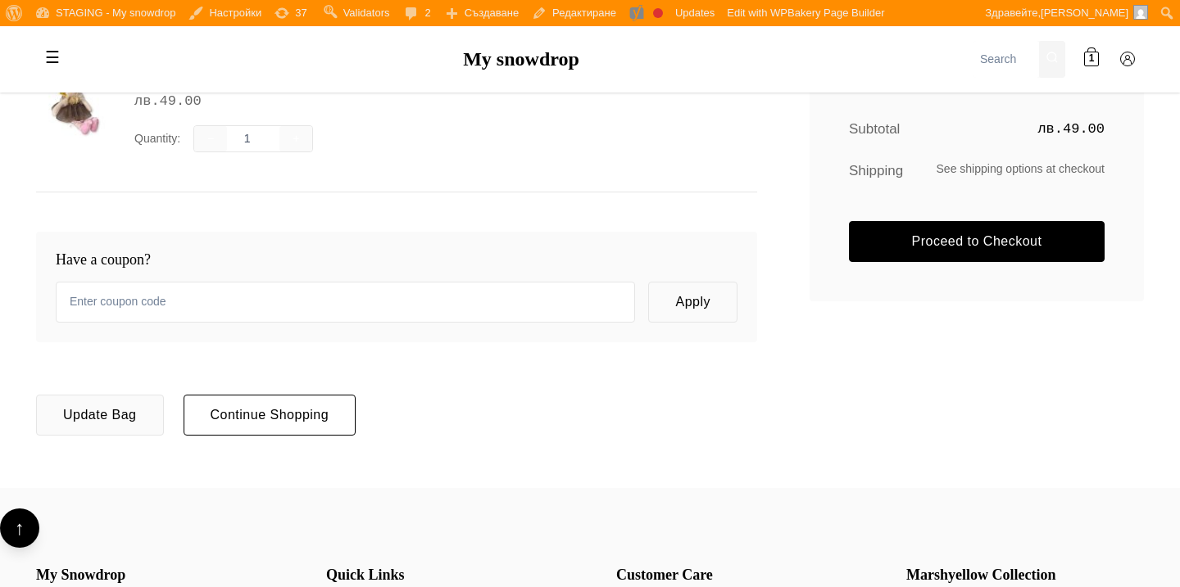
scroll to position [374, 0]
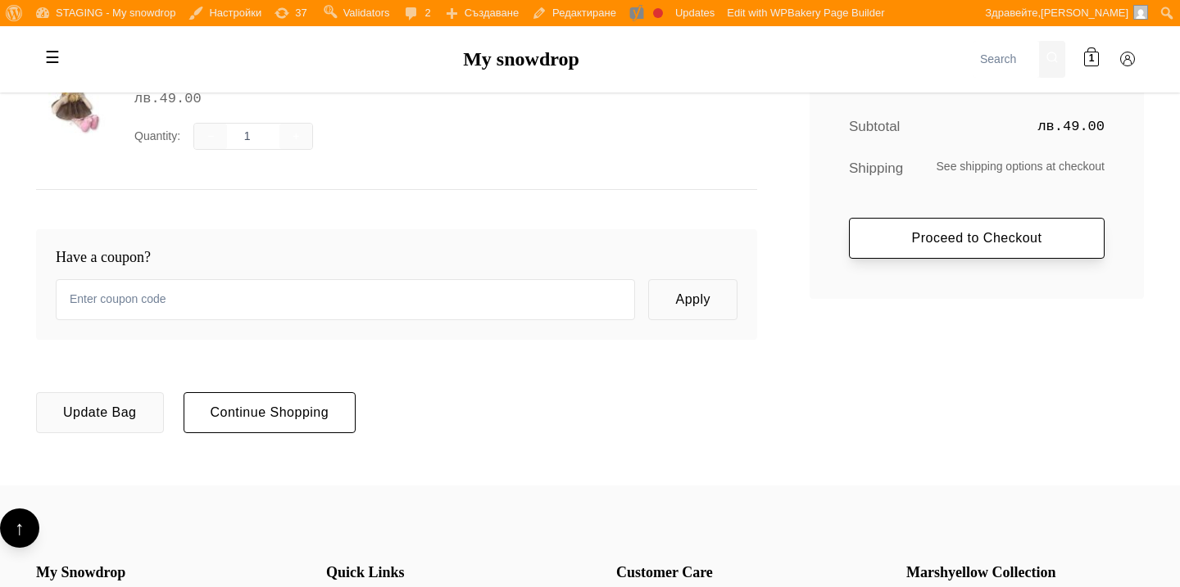
click at [864, 243] on link "Proceed to Checkout" at bounding box center [977, 238] width 256 height 41
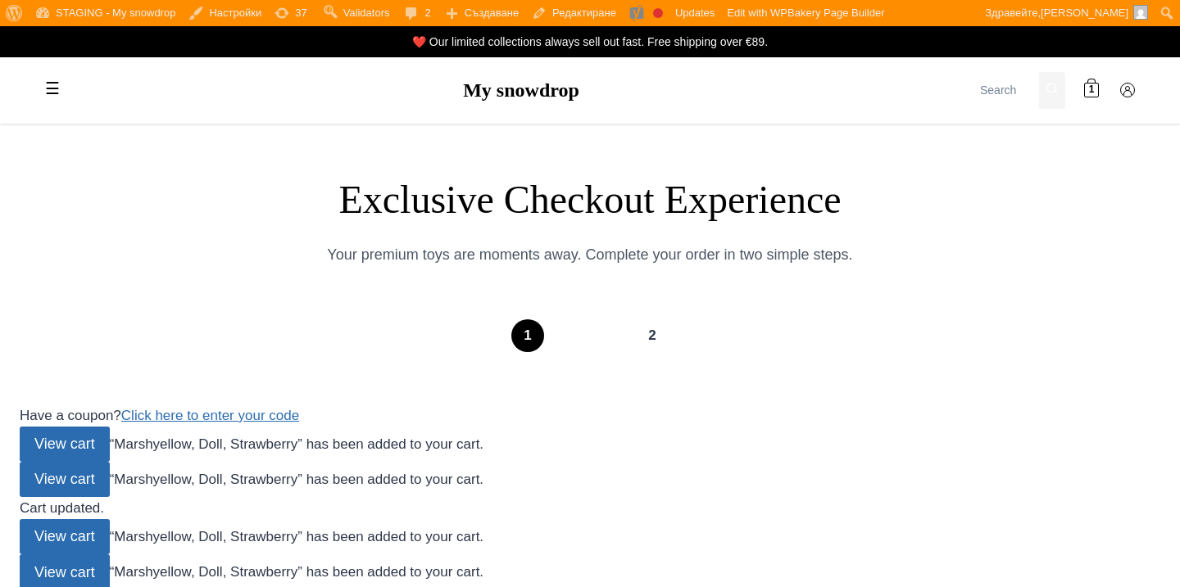
select select "BG-04"
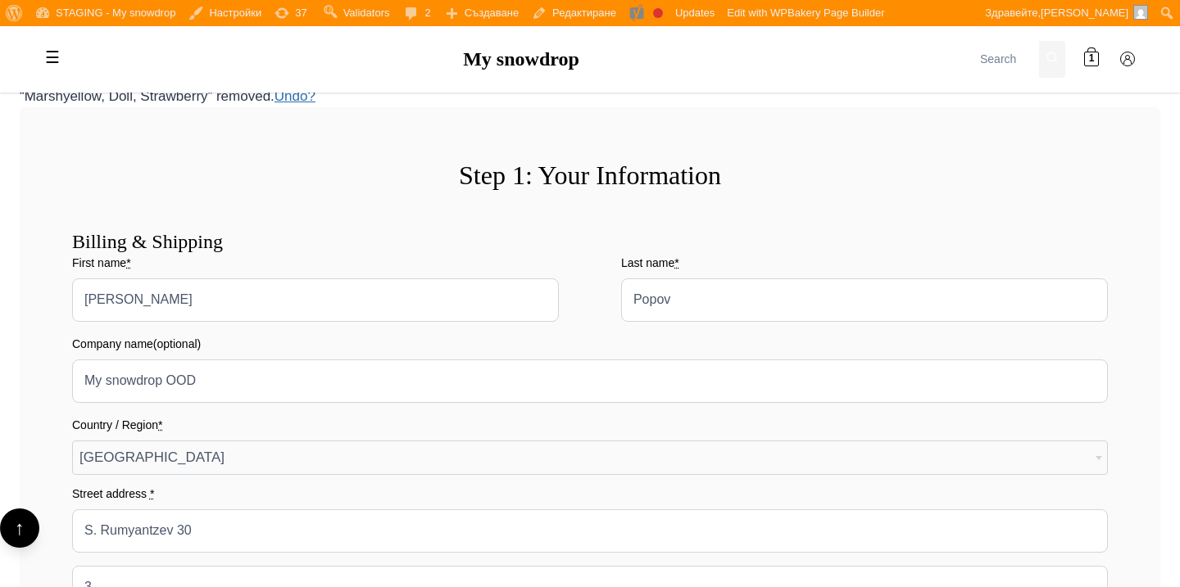
scroll to position [512, 0]
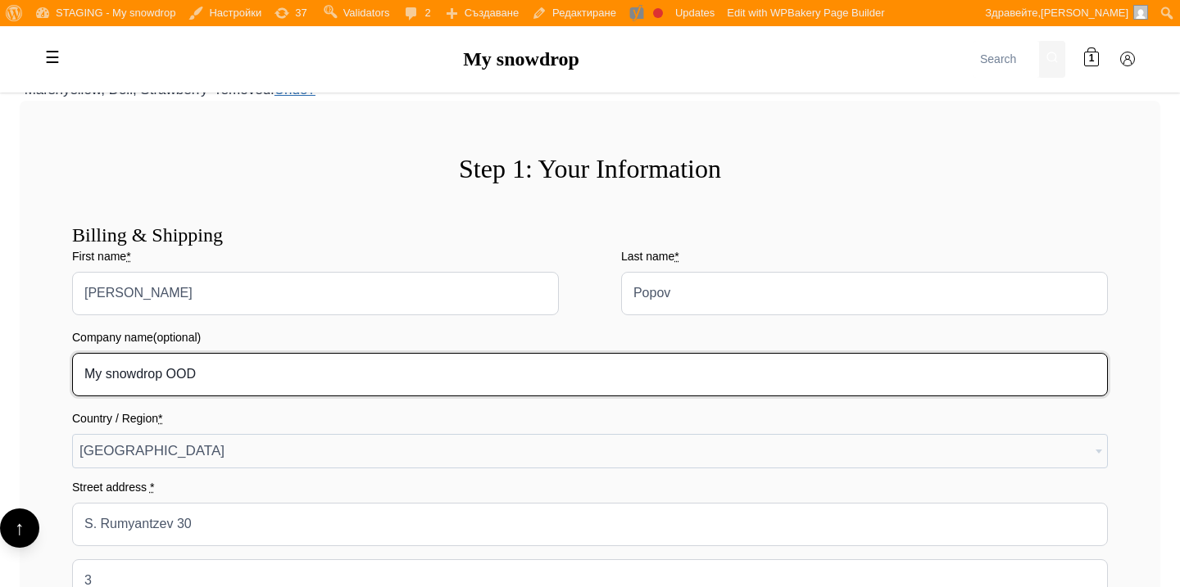
click at [812, 379] on input "My snowdrop OOD" at bounding box center [590, 374] width 1036 height 43
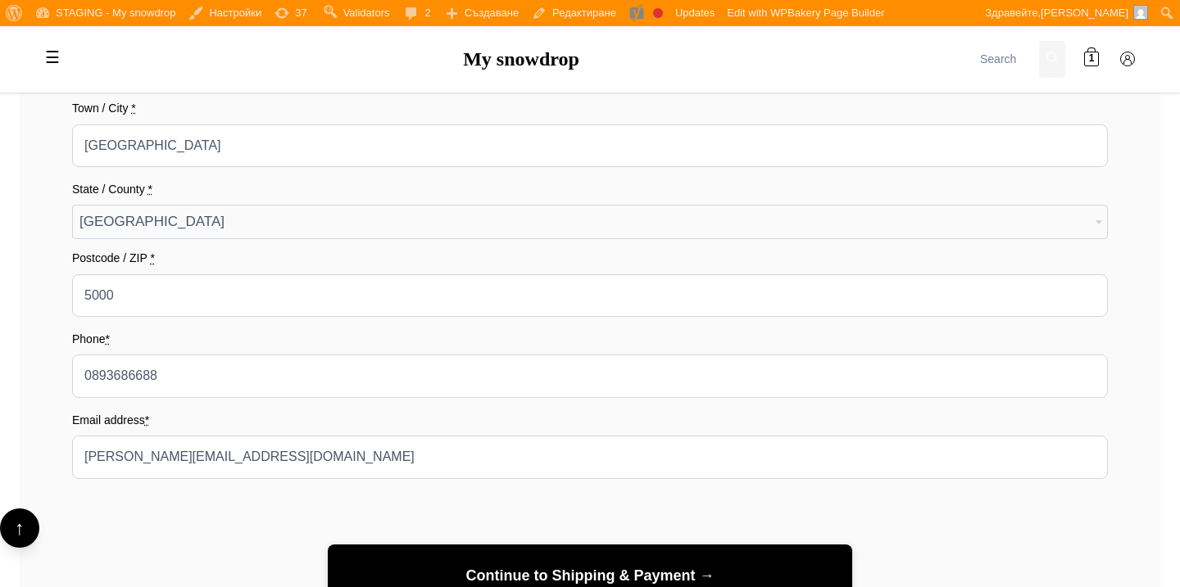
scroll to position [1034, 0]
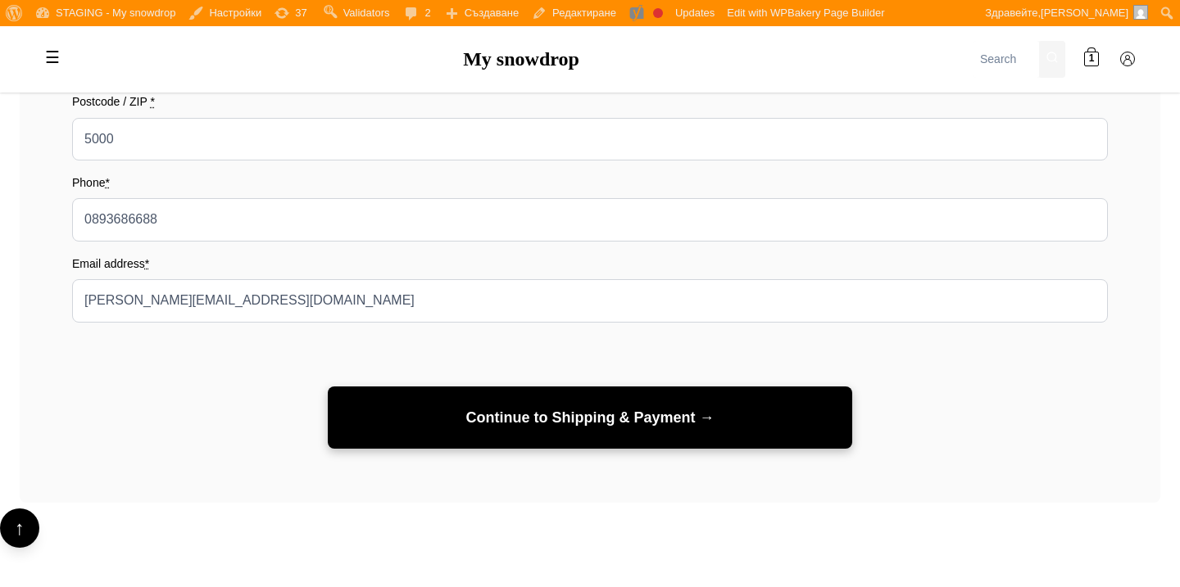
click at [667, 417] on button "Continue to Shipping & Payment →" at bounding box center [590, 418] width 524 height 63
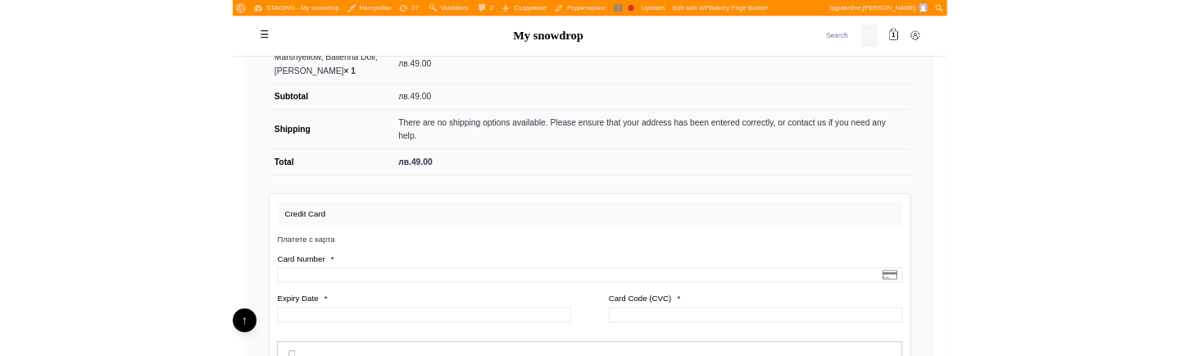
scroll to position [1951, 0]
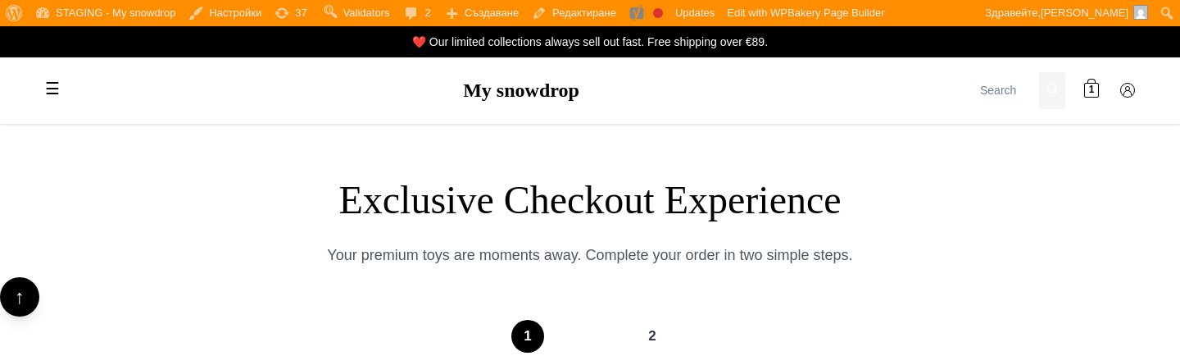
select select "BG-04"
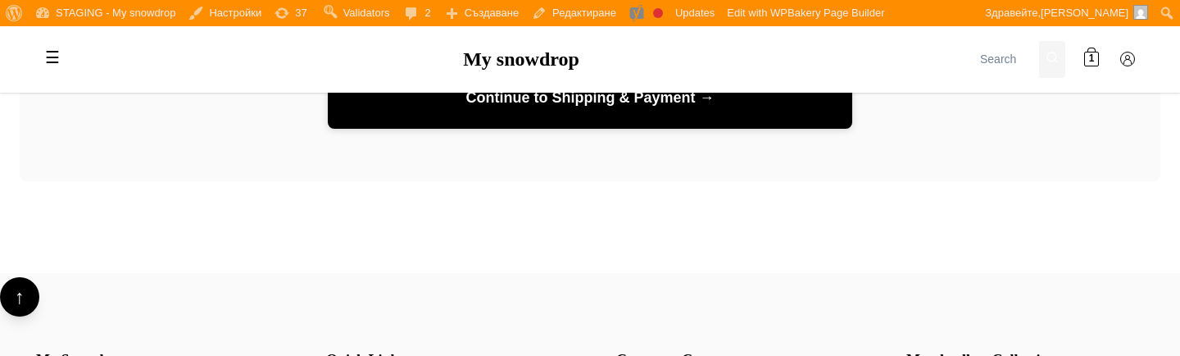
scroll to position [1294, 0]
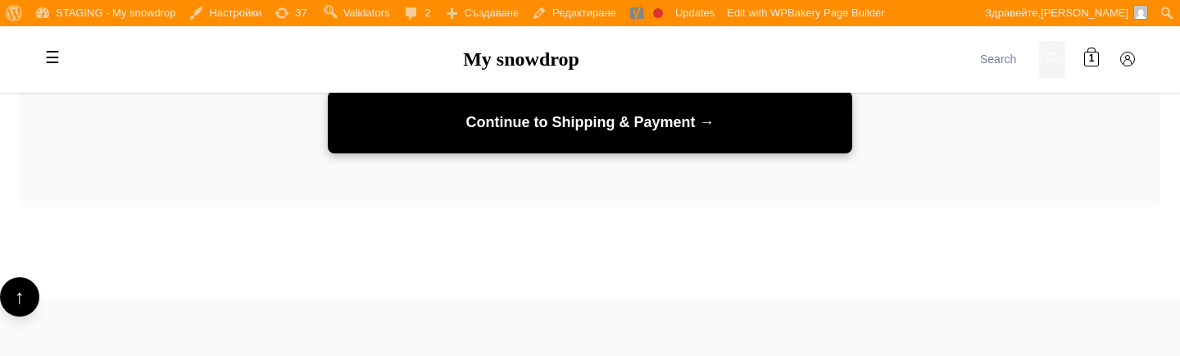
click at [562, 138] on button "Continue to Shipping & Payment →" at bounding box center [590, 122] width 524 height 63
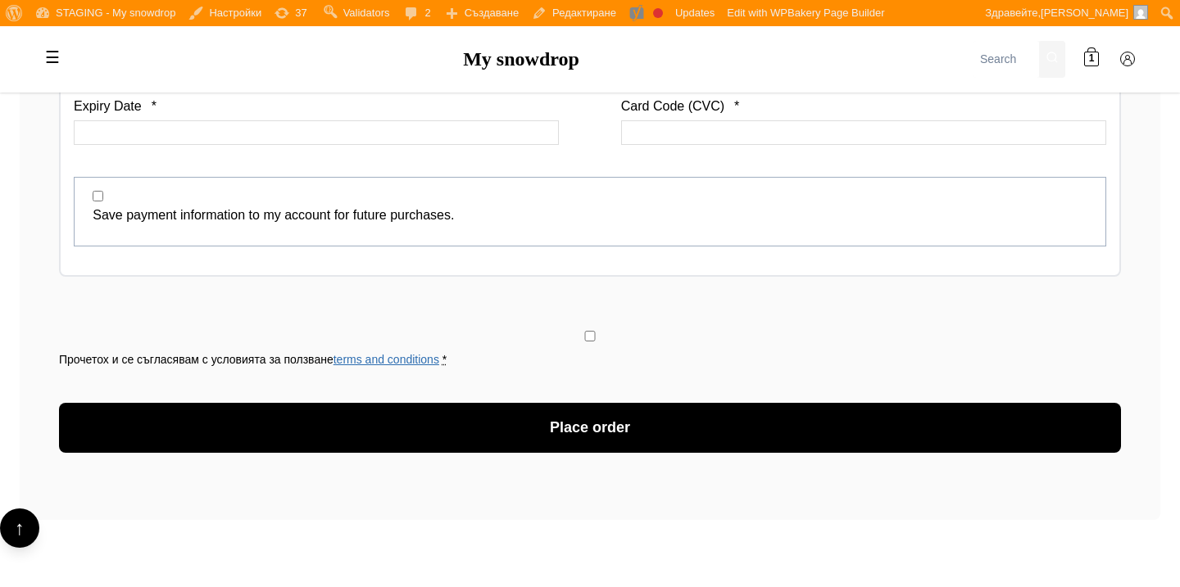
scroll to position [2167, 0]
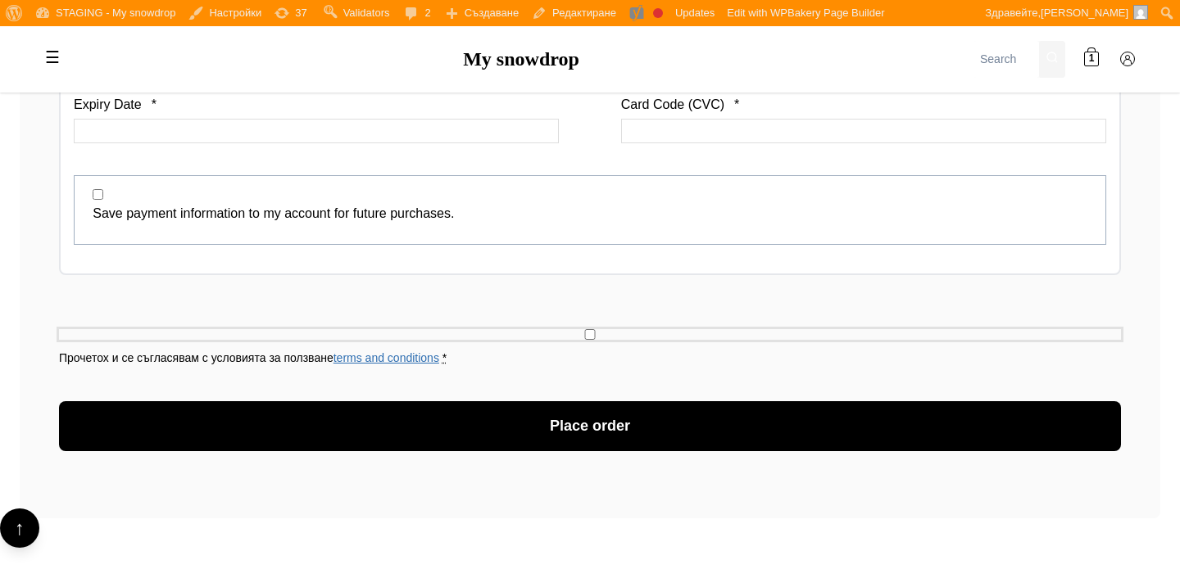
click at [592, 331] on input "Прочетох и се съгласявам с условията за ползване terms and conditions *" at bounding box center [590, 334] width 1062 height 11
checkbox input "true"
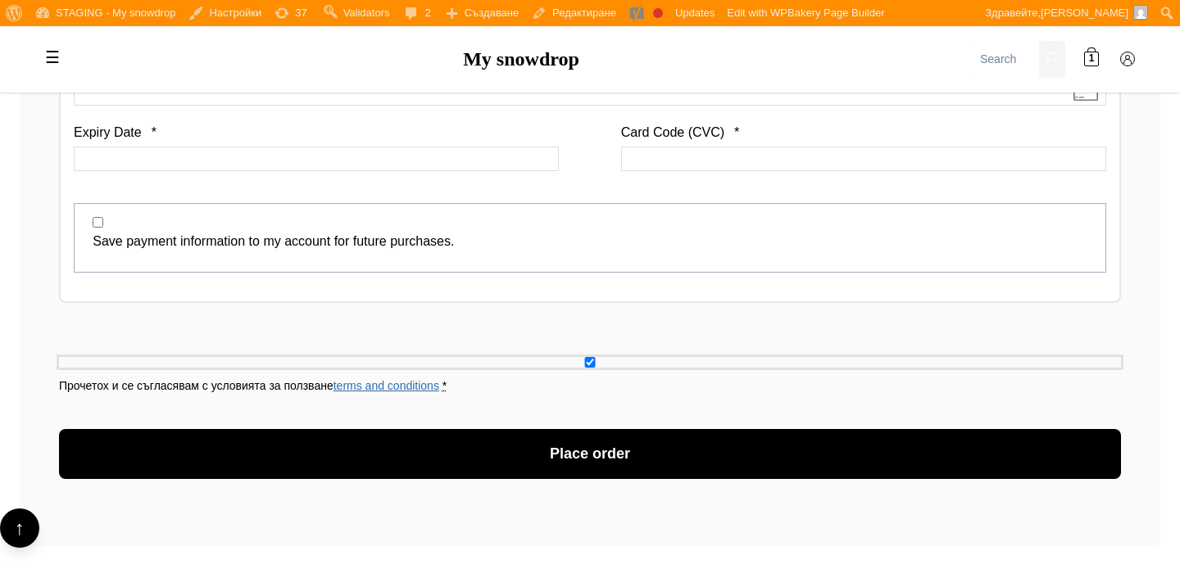
scroll to position [2127, 0]
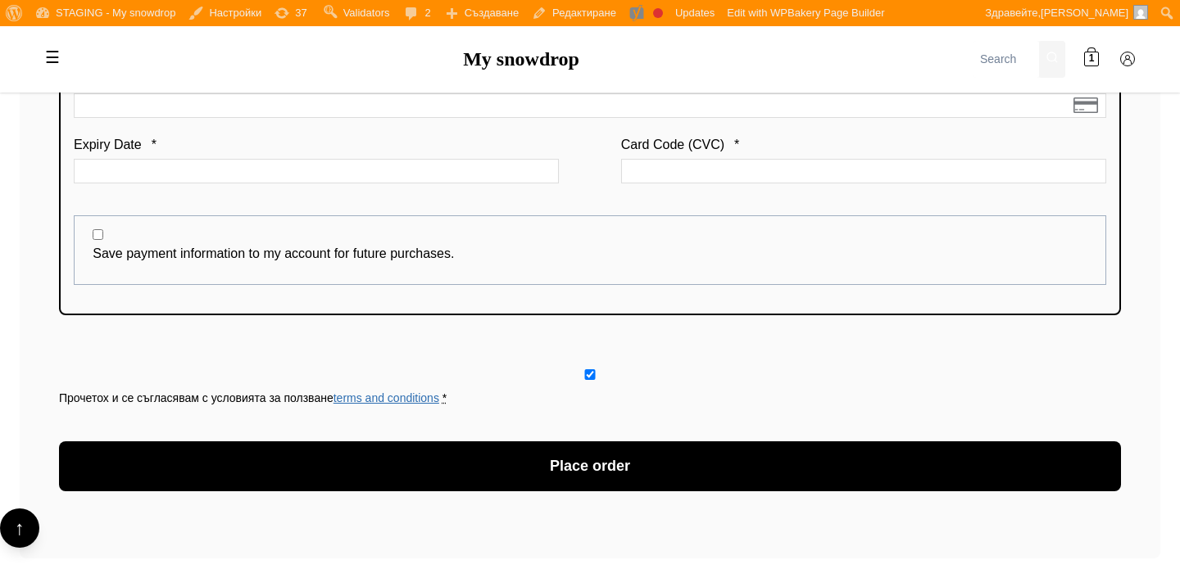
click at [587, 264] on fieldset "Save payment information to my account for future purchases." at bounding box center [590, 250] width 1032 height 70
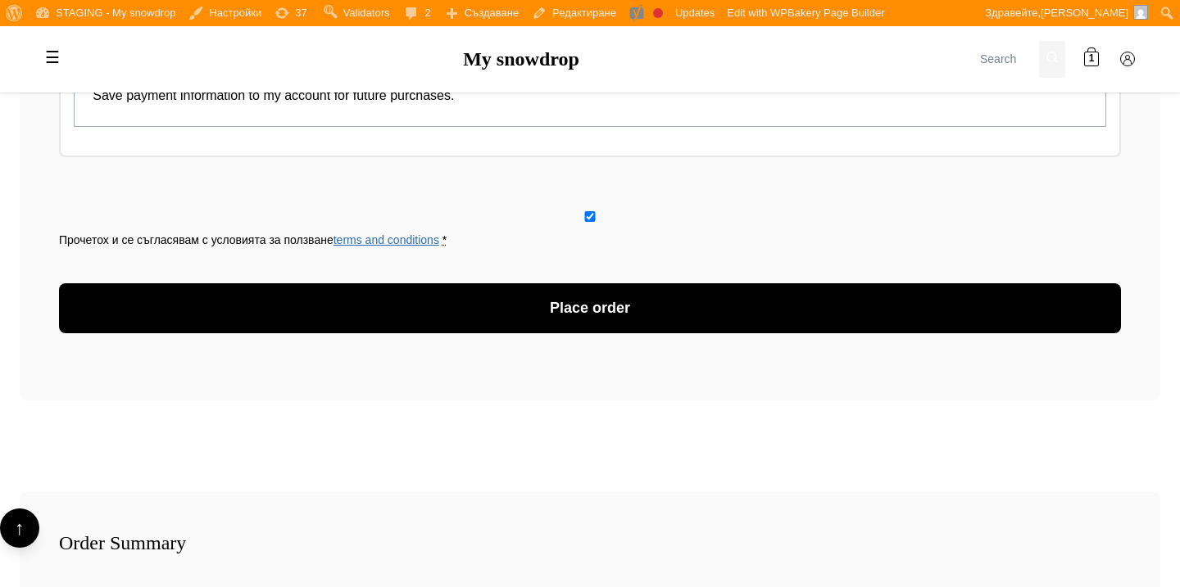
scroll to position [2396, 0]
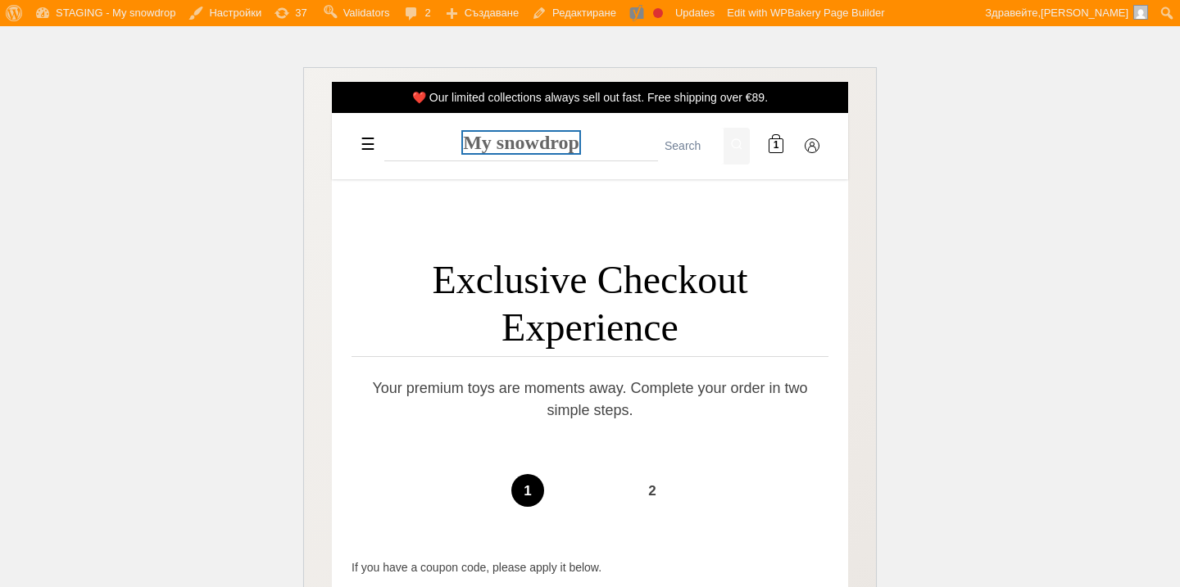
click at [482, 133] on link "My snowdrop" at bounding box center [521, 142] width 116 height 21
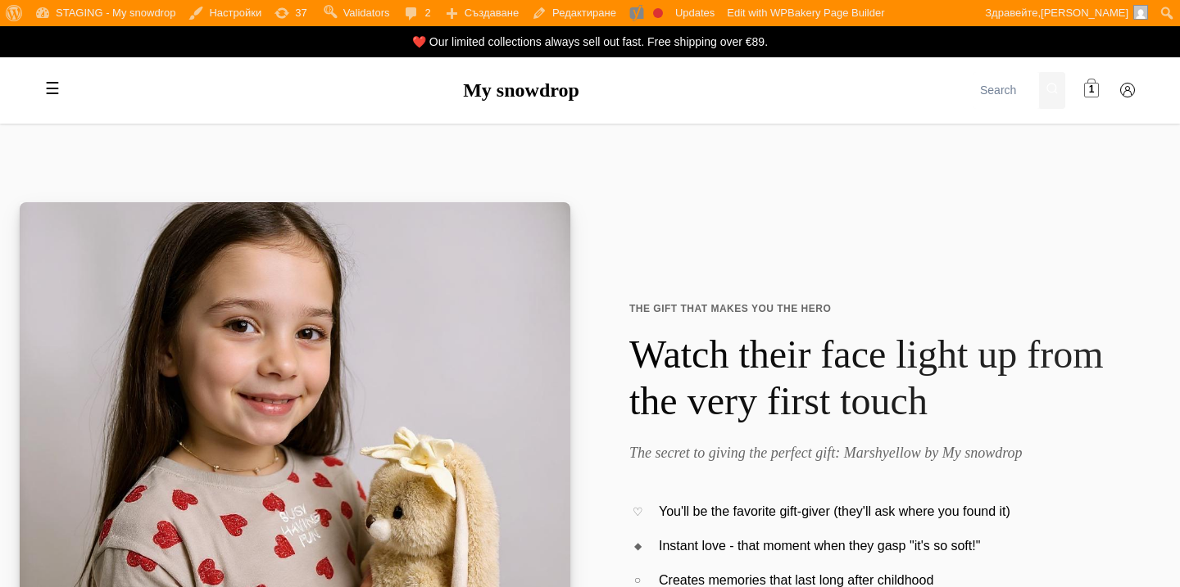
click at [1096, 84] on span at bounding box center [1091, 91] width 15 height 15
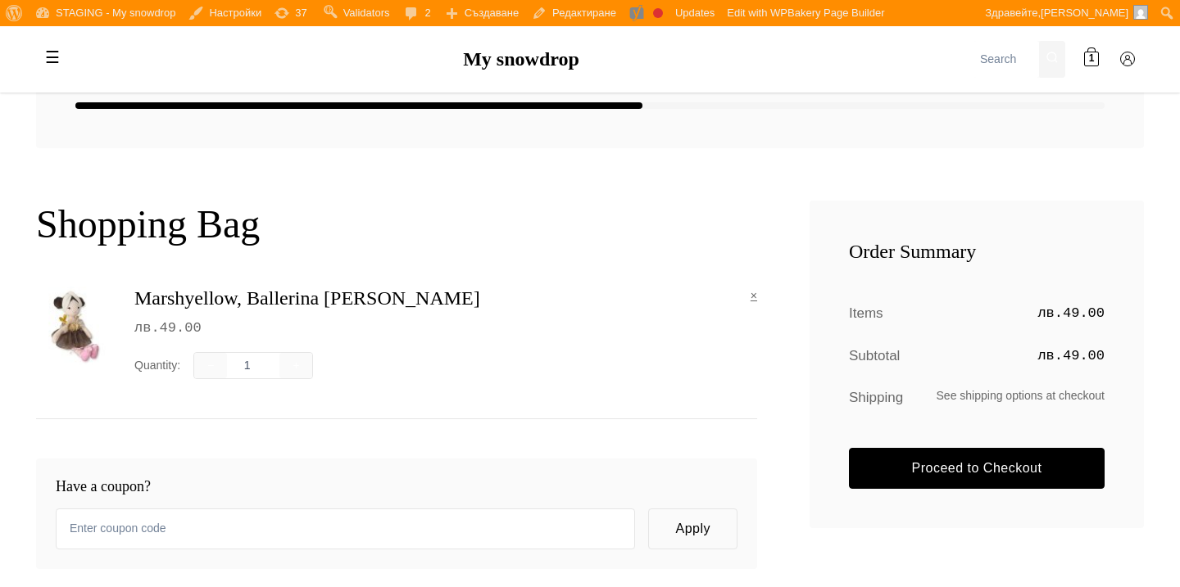
scroll to position [149, 0]
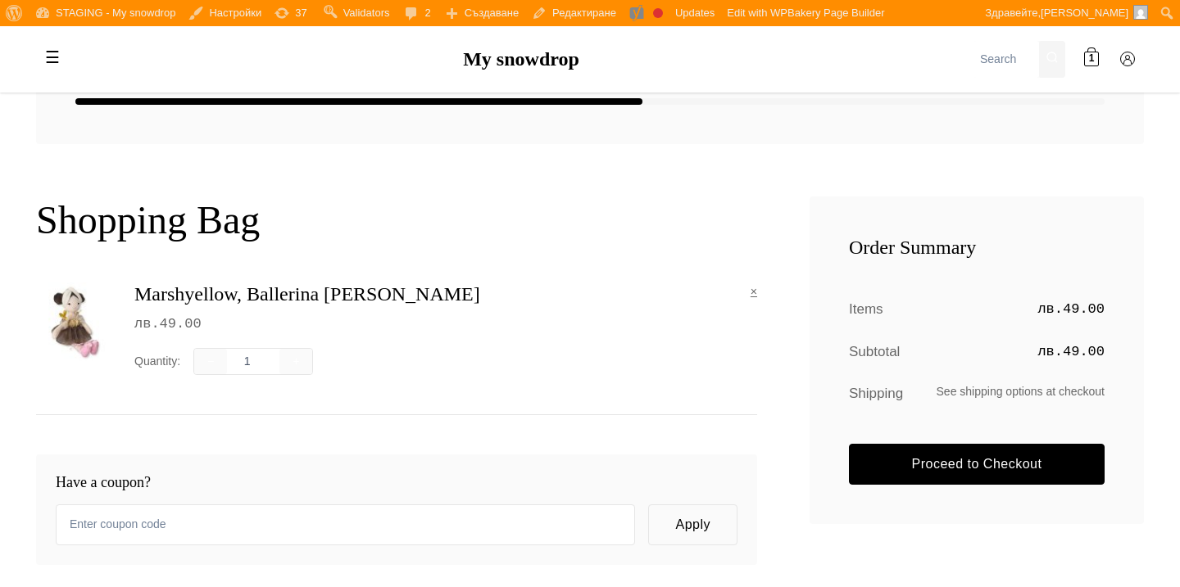
click at [517, 47] on div "☰ My snowdrop 🎁 GIFTS Gift Voucher Gifts for babies / Newborns Gifts for baby s…" at bounding box center [589, 59] width 1147 height 66
click at [517, 62] on link "My snowdrop" at bounding box center [521, 58] width 116 height 21
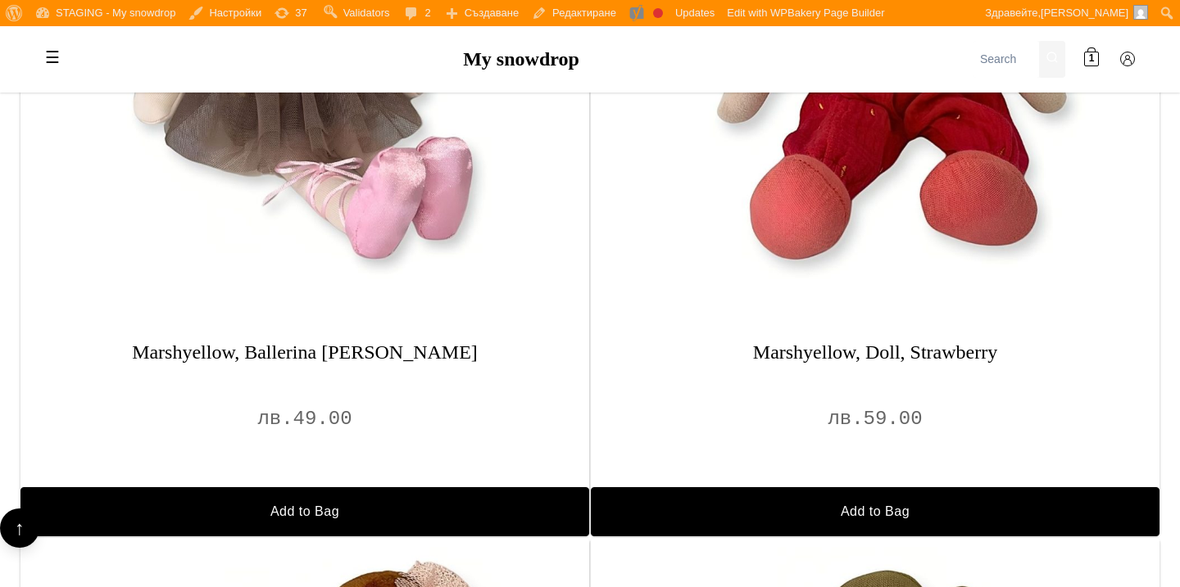
scroll to position [1353, 0]
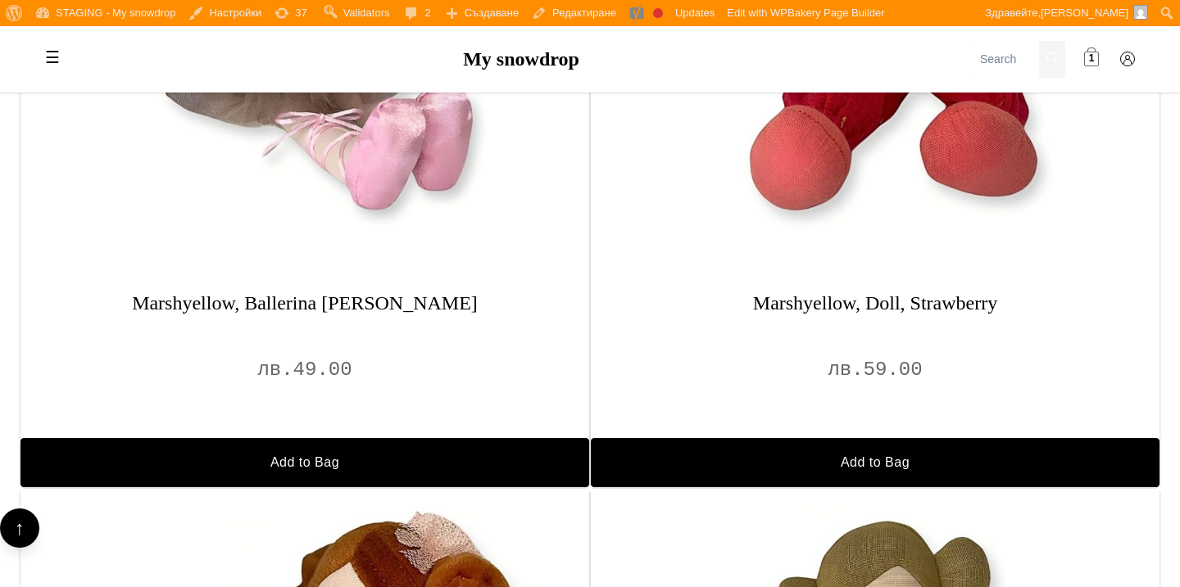
click at [1089, 46] on link "1" at bounding box center [1091, 59] width 33 height 33
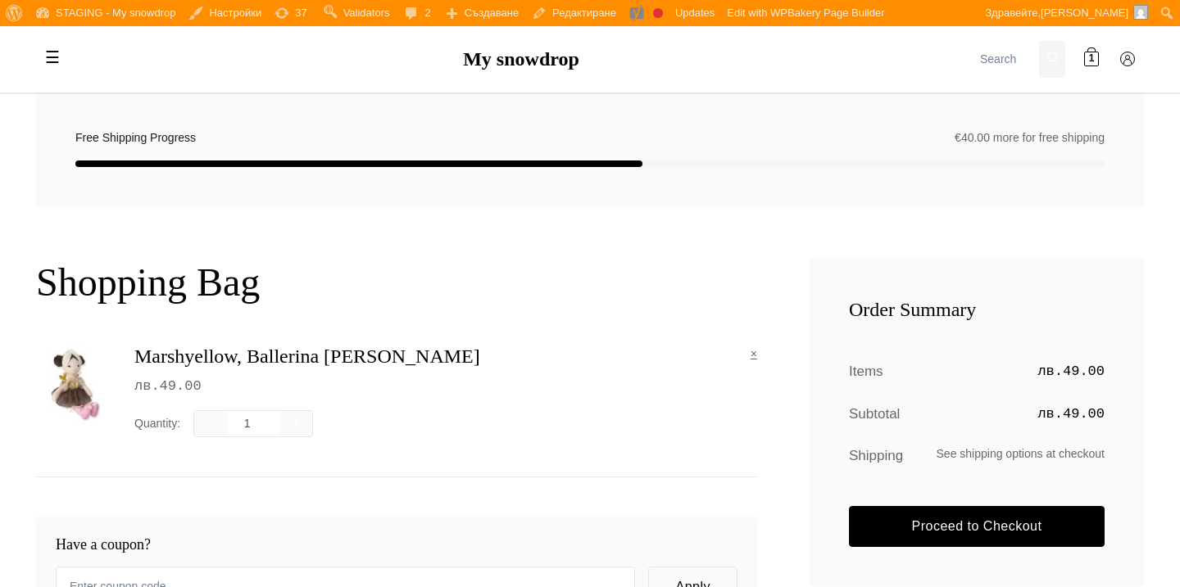
scroll to position [202, 0]
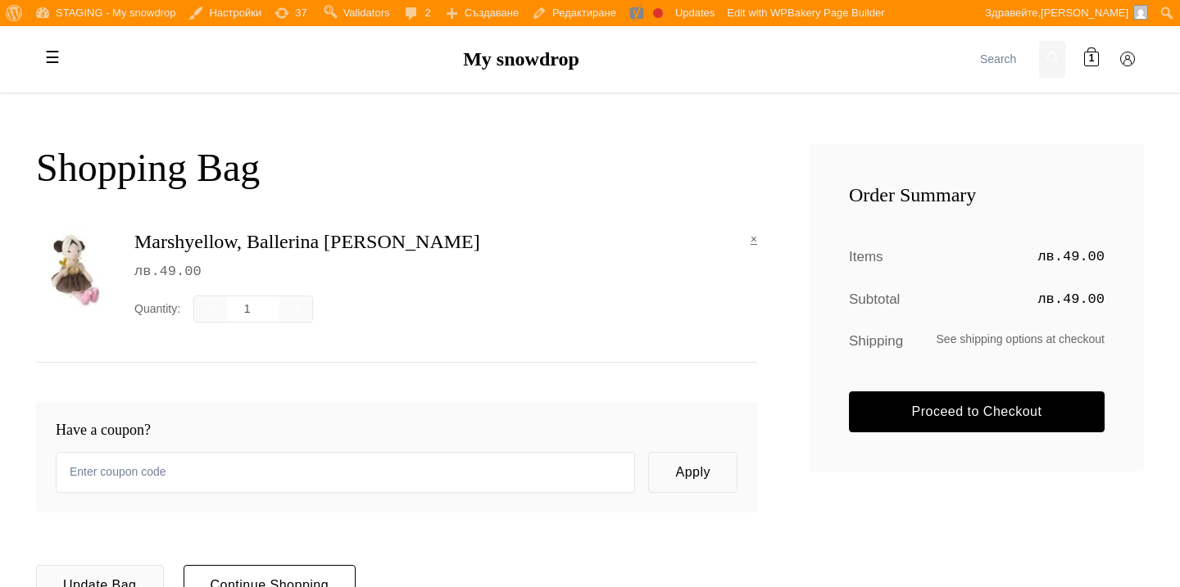
click at [874, 388] on div "Order Summary Items лв. 49.00 Subtotal лв. 49.00 Shipping See shipping options …" at bounding box center [976, 308] width 334 height 328
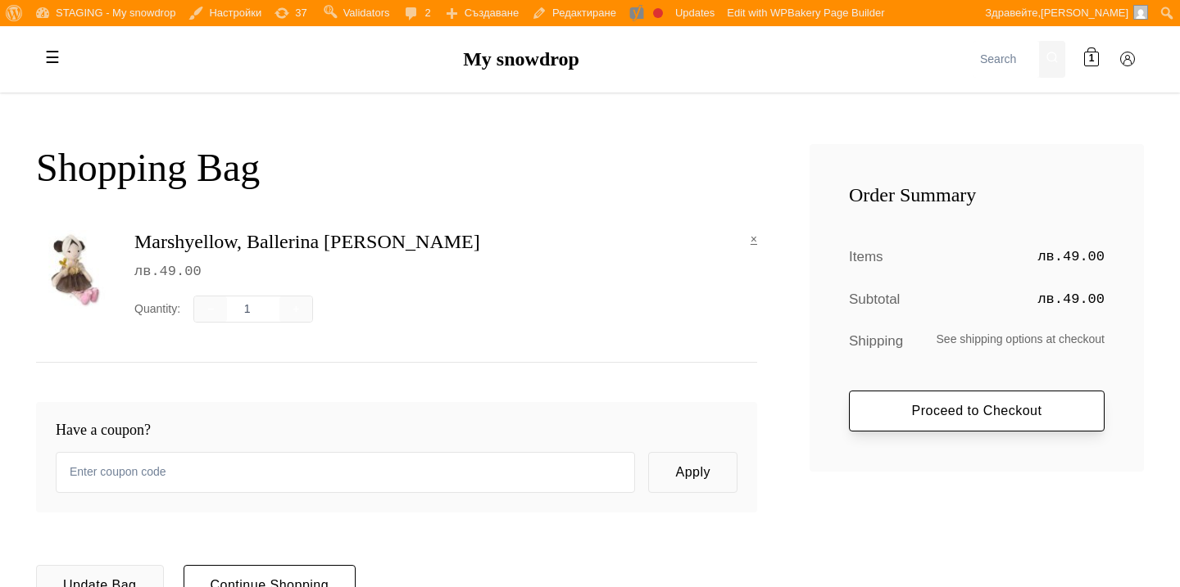
click at [877, 396] on link "Proceed to Checkout" at bounding box center [977, 411] width 256 height 41
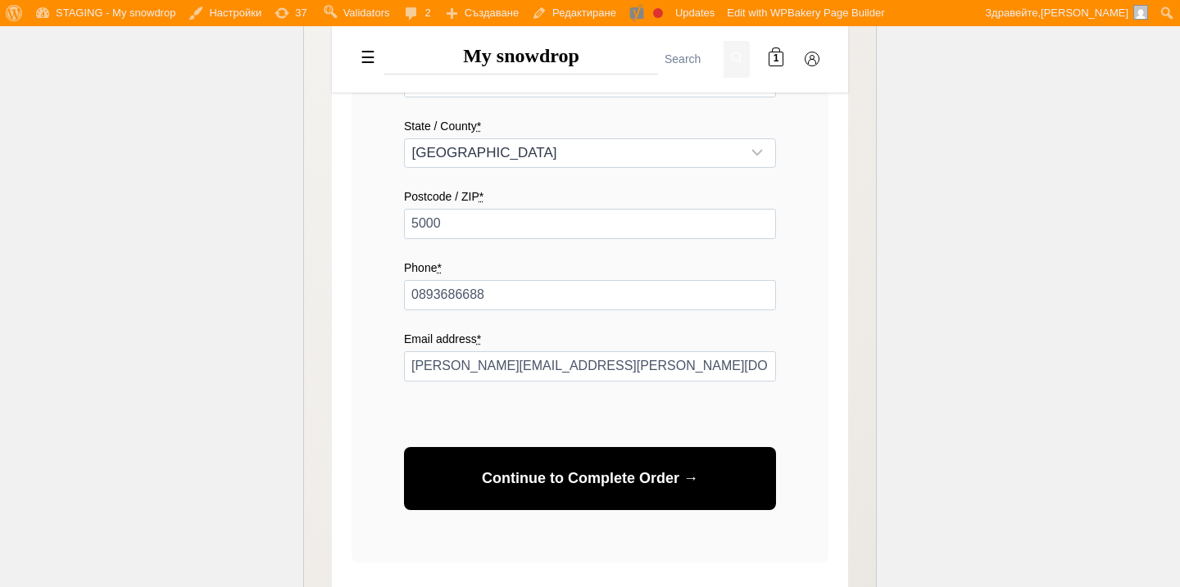
scroll to position [1108, 0]
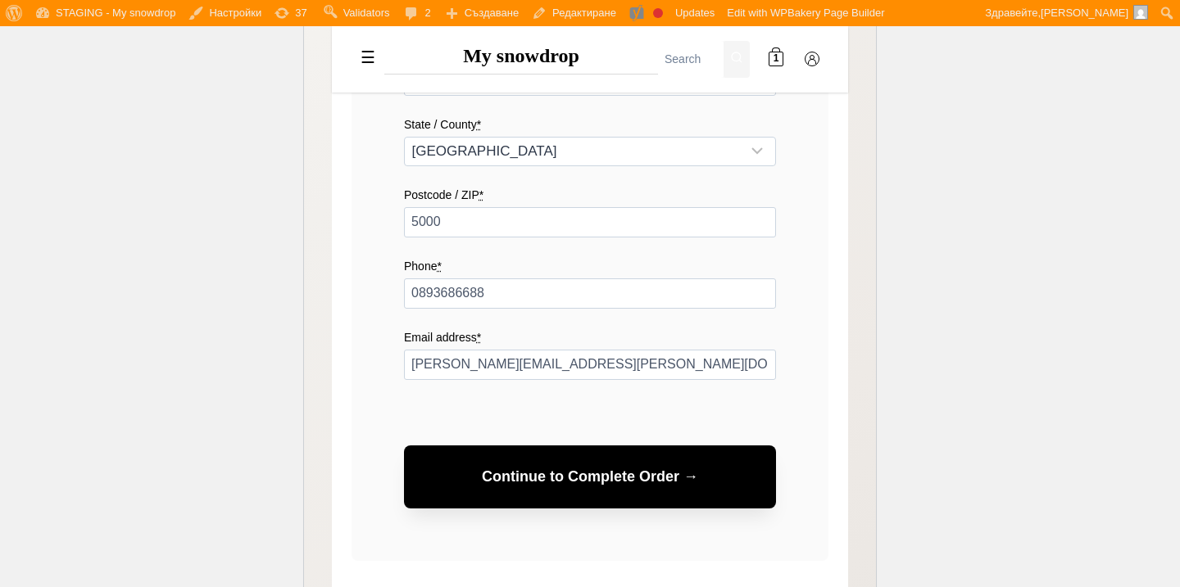
click at [590, 472] on button "Continue to Complete Order →" at bounding box center [590, 477] width 372 height 63
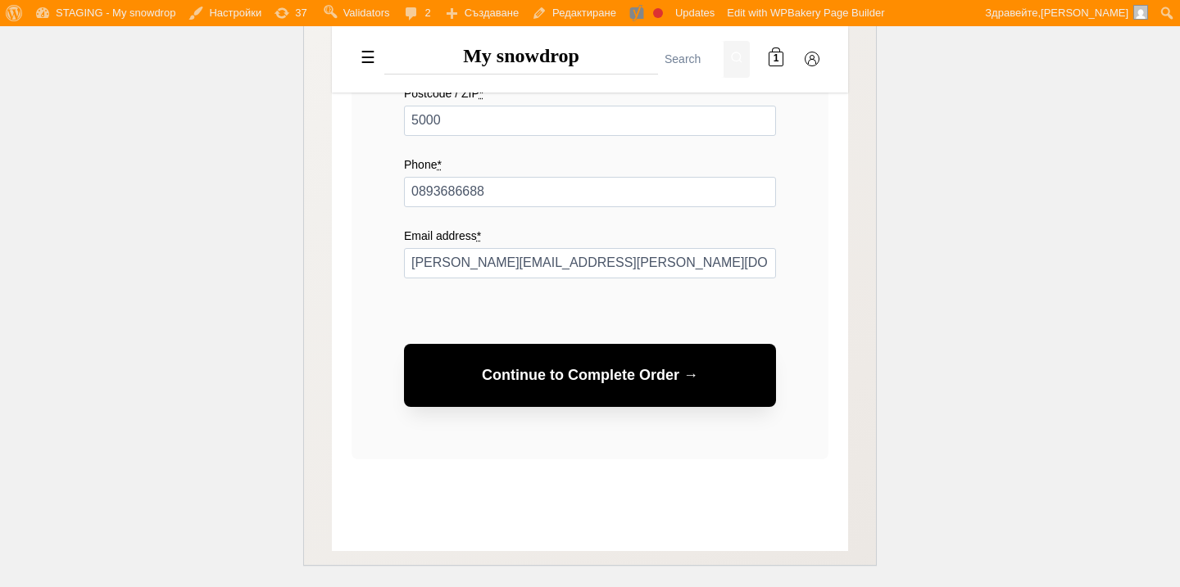
scroll to position [1217, 0]
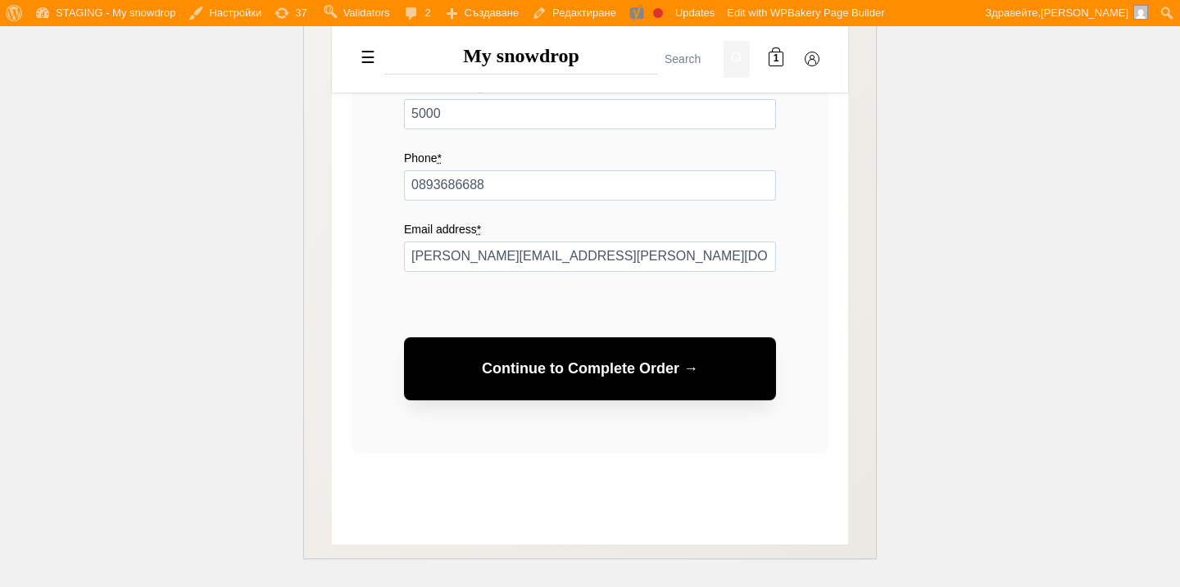
click at [610, 379] on button "Continue to Complete Order →" at bounding box center [590, 369] width 372 height 63
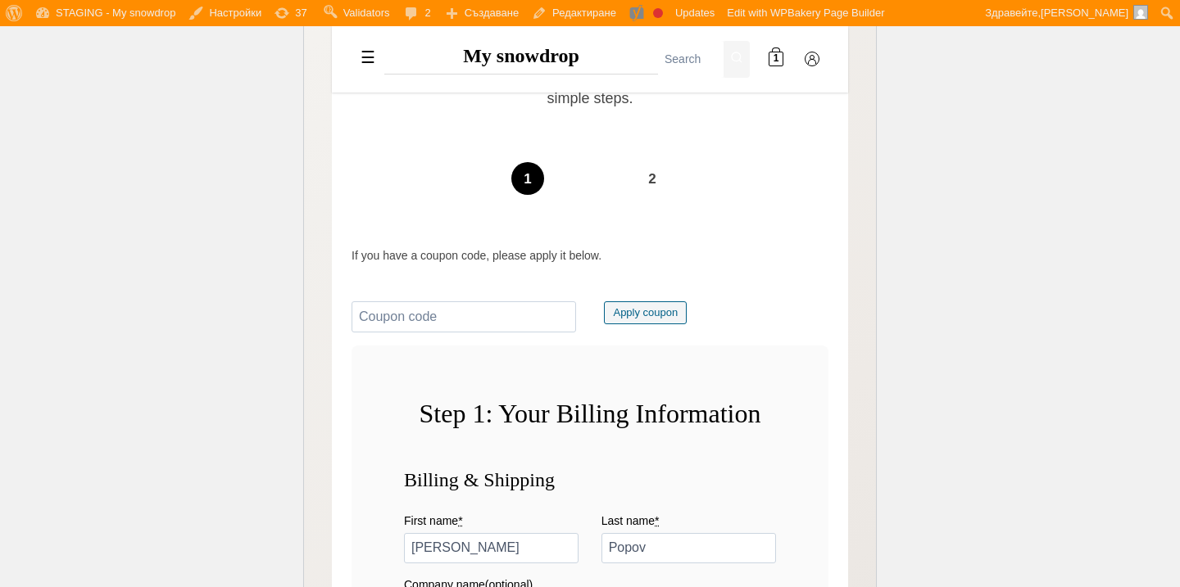
scroll to position [0, 0]
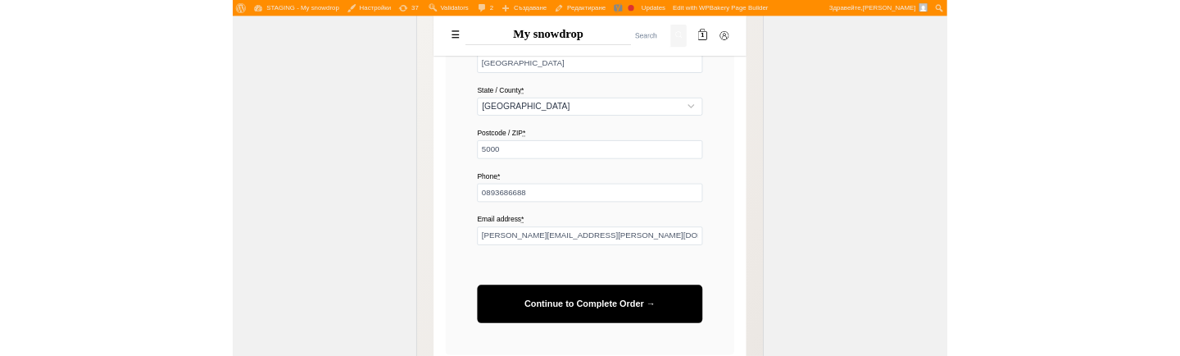
scroll to position [1217, 0]
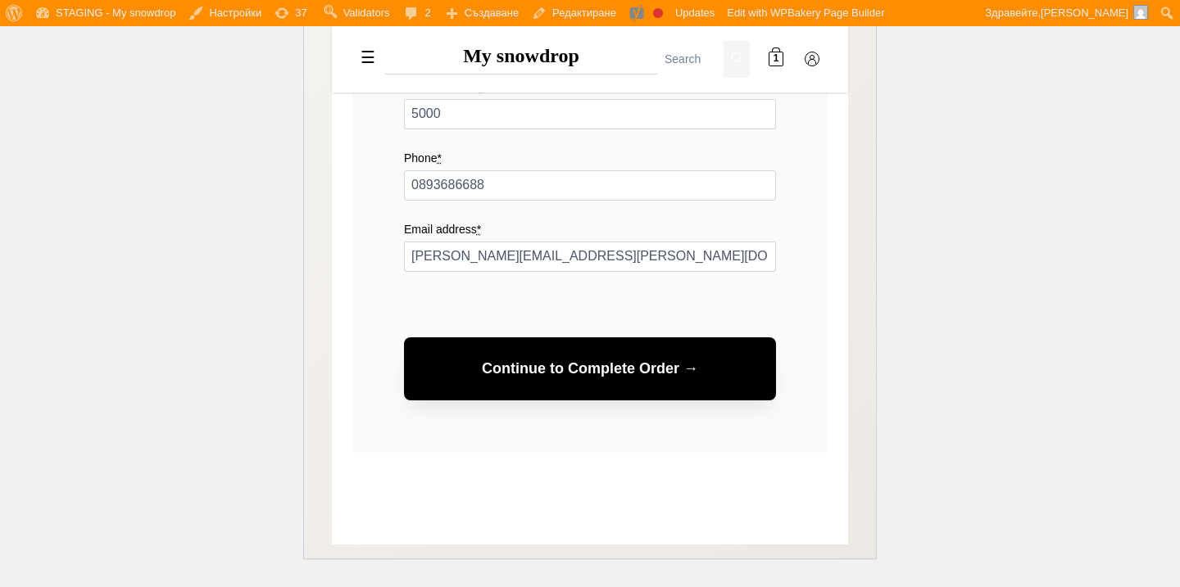
click at [467, 368] on button "Continue to Complete Order →" at bounding box center [590, 369] width 372 height 63
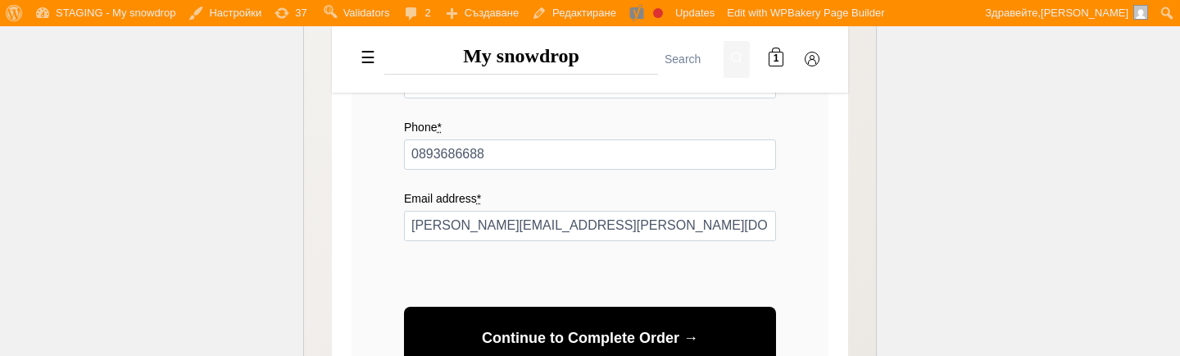
scroll to position [1257, 0]
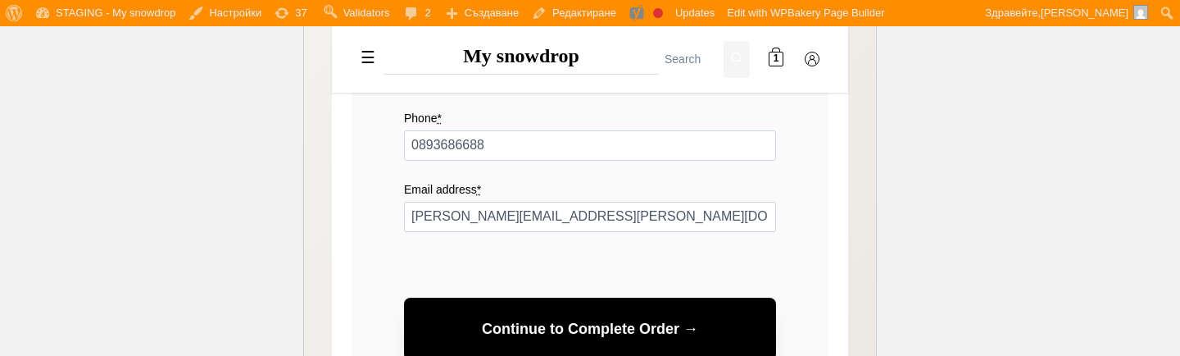
click at [656, 327] on button "Continue to Complete Order →" at bounding box center [590, 328] width 372 height 63
click at [544, 334] on button "Continue to Complete Order →" at bounding box center [590, 328] width 372 height 63
click at [555, 326] on button "Continue to Complete Order →" at bounding box center [590, 328] width 372 height 63
click at [560, 326] on button "Continue to Complete Order →" at bounding box center [590, 328] width 372 height 63
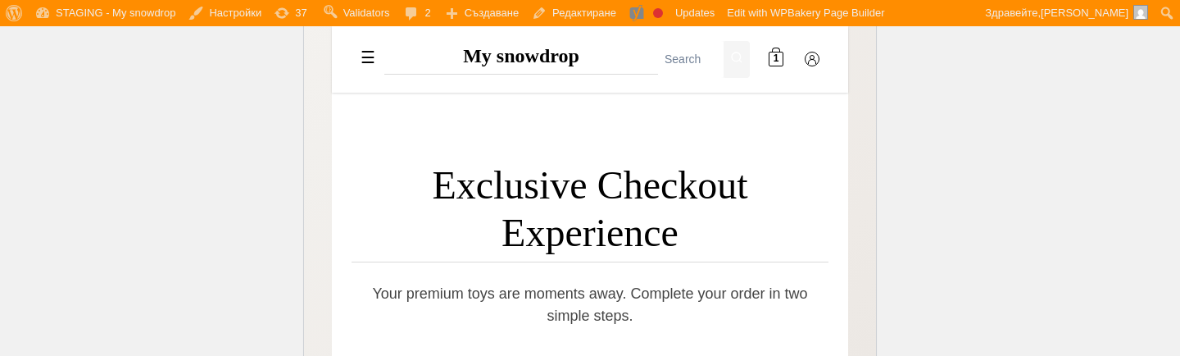
scroll to position [0, 0]
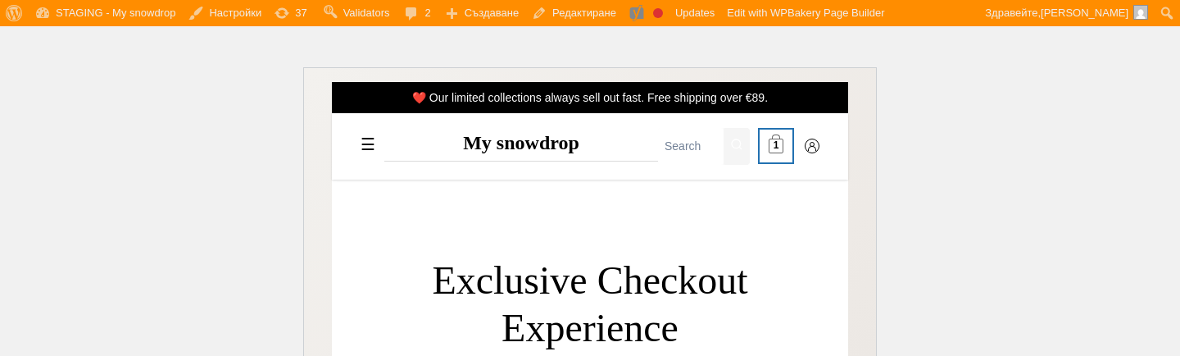
click at [779, 142] on span at bounding box center [775, 146] width 15 height 15
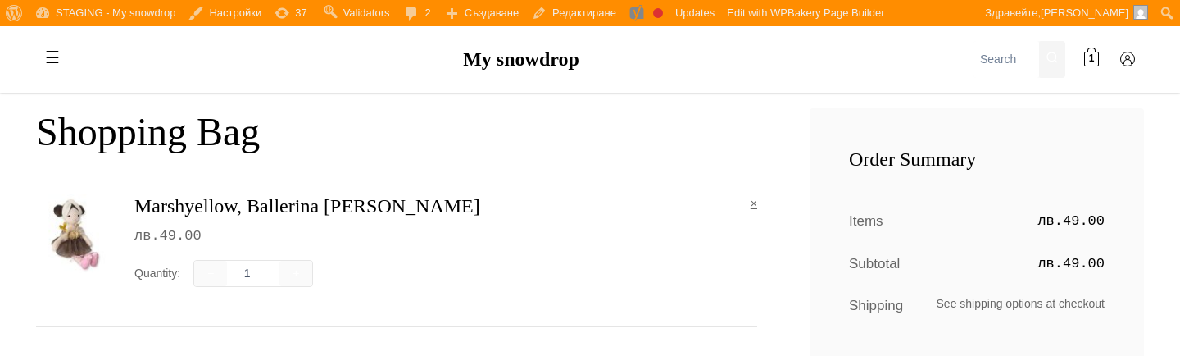
scroll to position [505, 0]
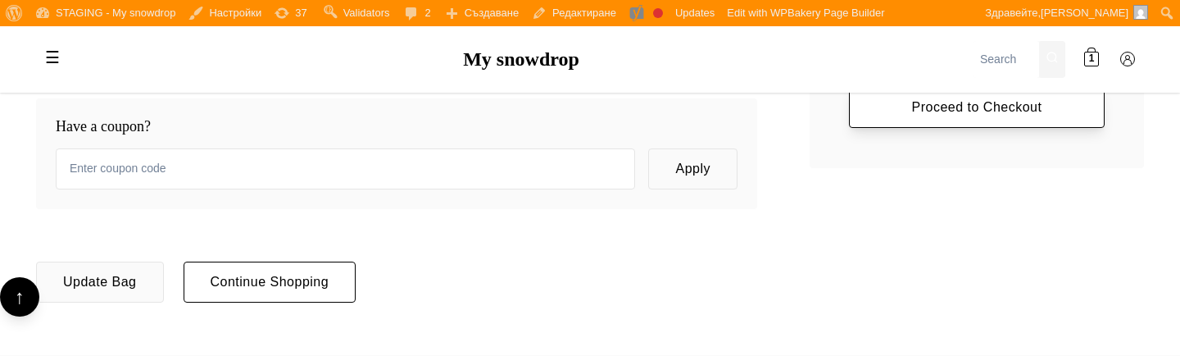
click at [1021, 111] on link "Proceed to Checkout" at bounding box center [977, 107] width 256 height 41
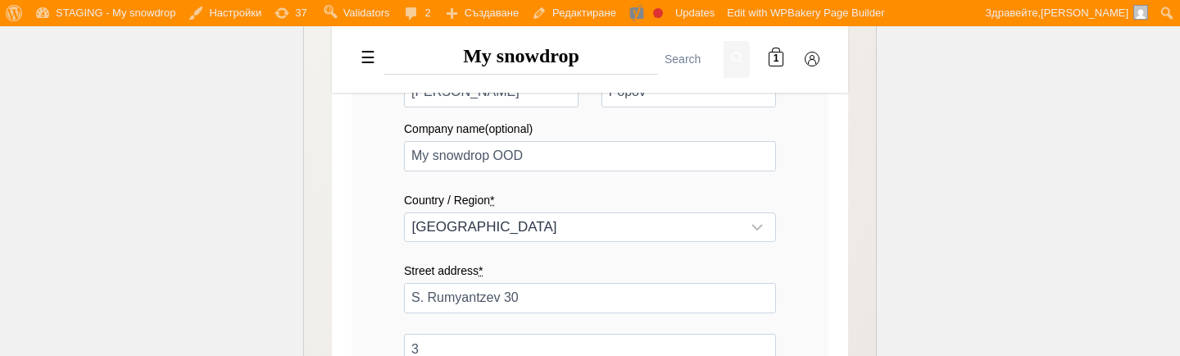
scroll to position [786, 0]
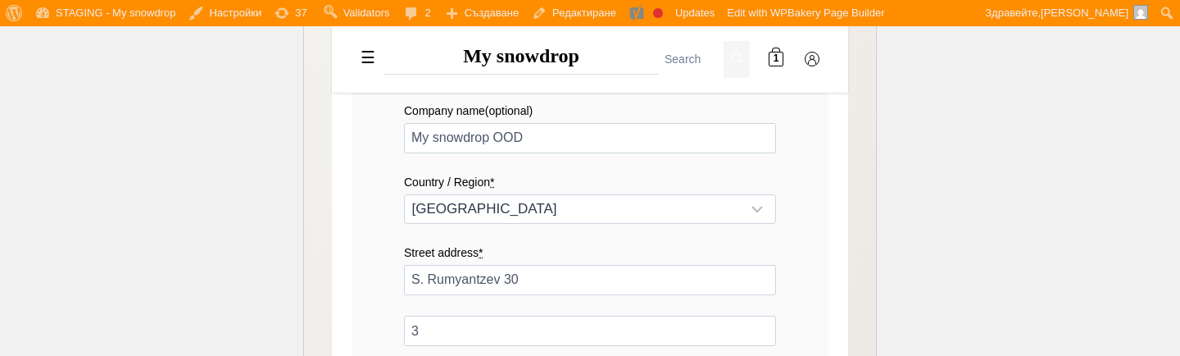
click at [583, 234] on div "First name * Peter Last name * Popov Company name (optional) My snowdrop OOD Co…" at bounding box center [590, 360] width 372 height 684
click at [583, 206] on select "Select a country / region… Austria Belgium Bulgaria Croatia Cyprus Czech Republ…" at bounding box center [590, 208] width 372 height 29
select select "CY"
click at [404, 194] on select "Select a country / region… Austria Belgium Bulgaria Croatia Cyprus Czech Republ…" at bounding box center [590, 208] width 372 height 29
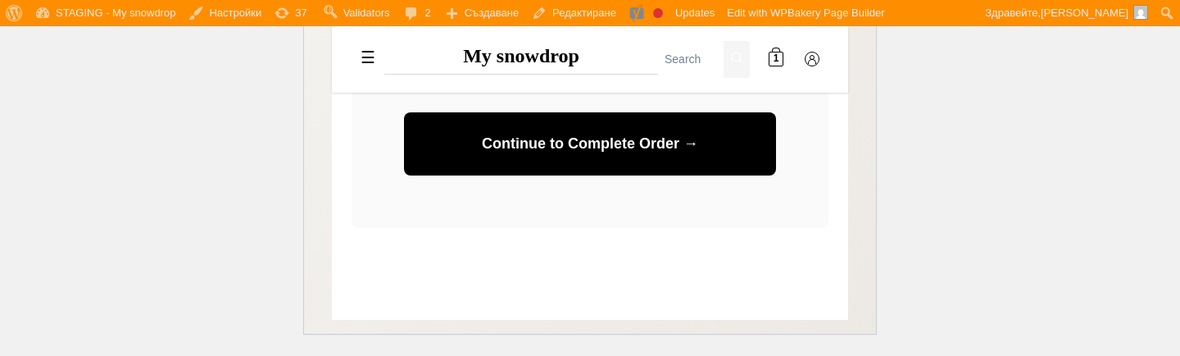
scroll to position [1448, 0]
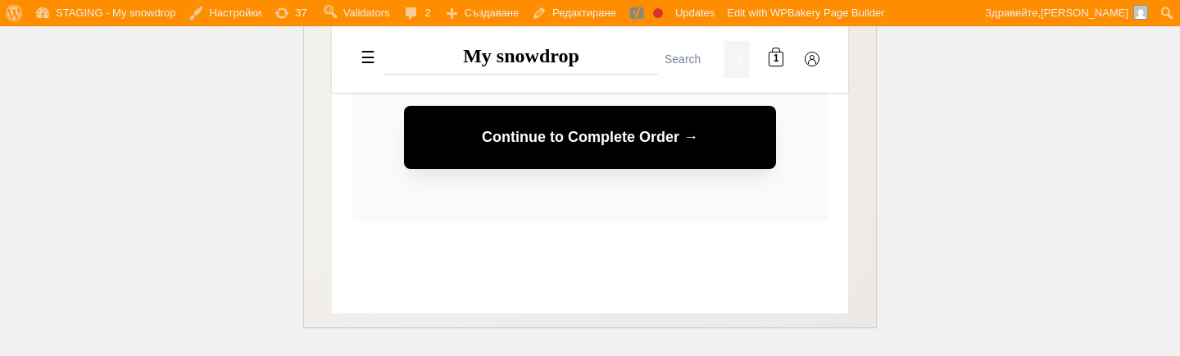
click at [596, 150] on button "Continue to Complete Order →" at bounding box center [590, 137] width 372 height 63
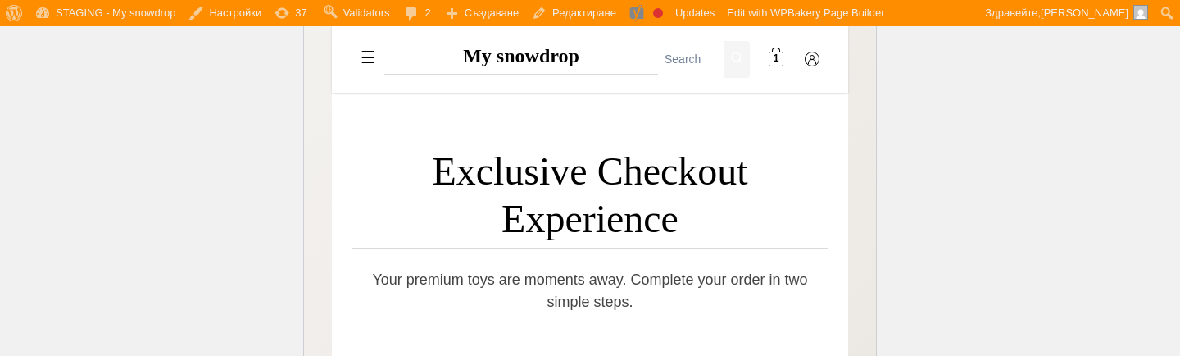
scroll to position [0, 0]
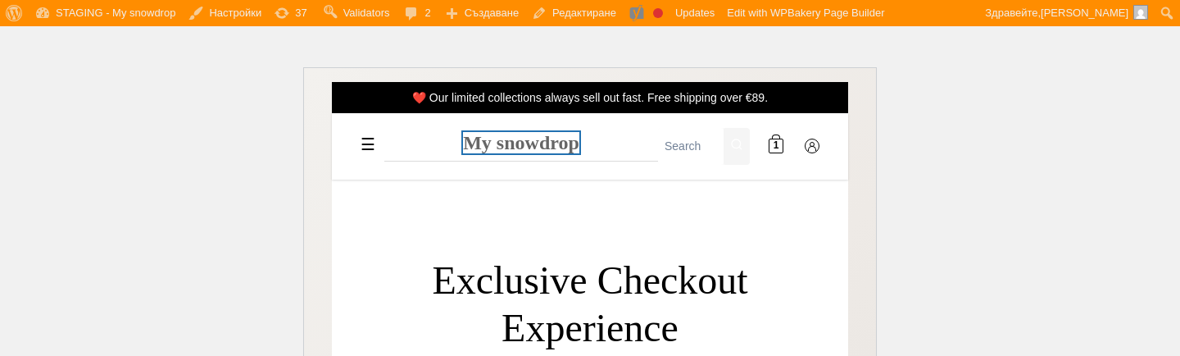
click at [560, 134] on link "My snowdrop" at bounding box center [521, 142] width 116 height 21
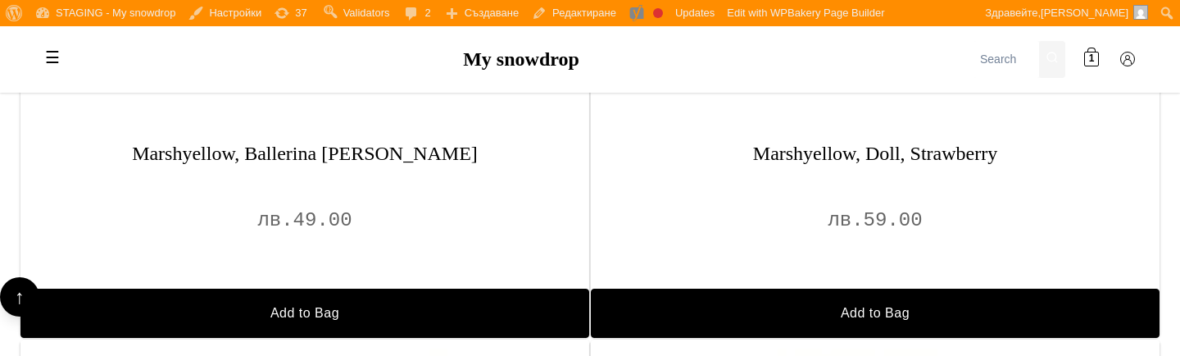
scroll to position [1629, 0]
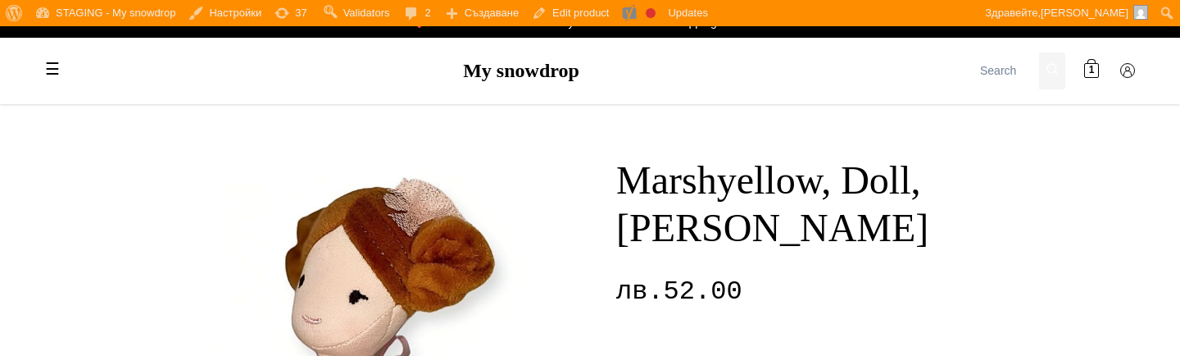
scroll to position [21, 0]
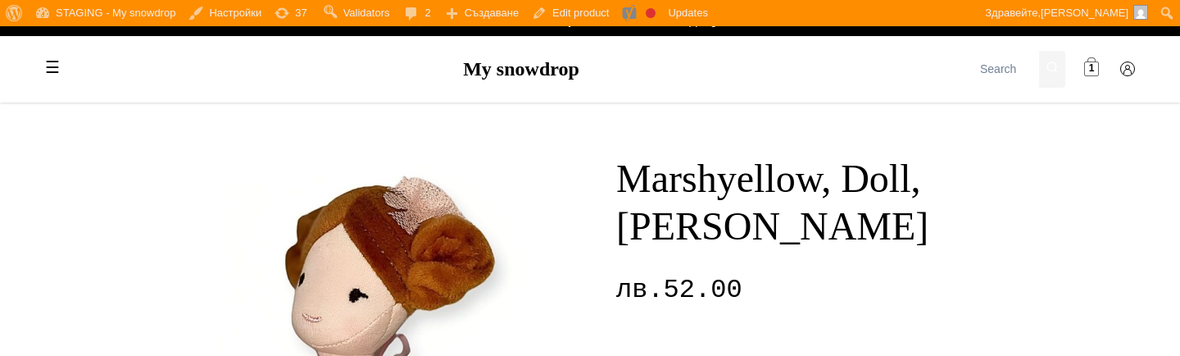
click at [1097, 74] on span at bounding box center [1091, 69] width 15 height 15
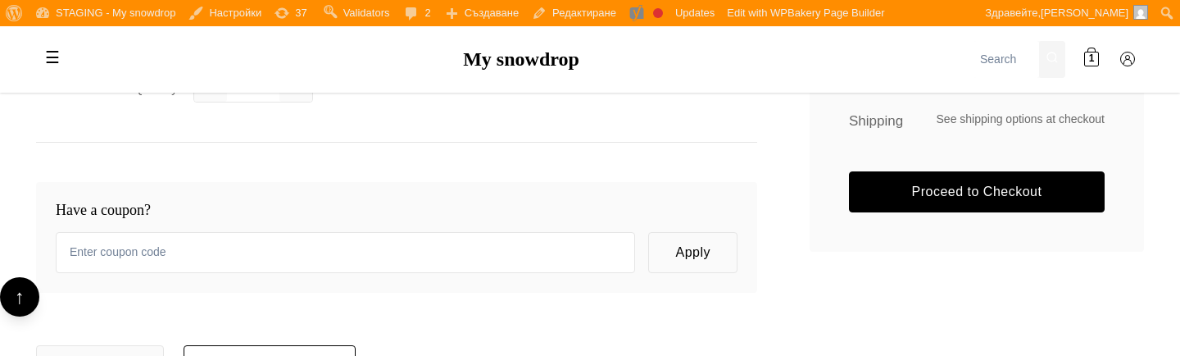
scroll to position [515, 0]
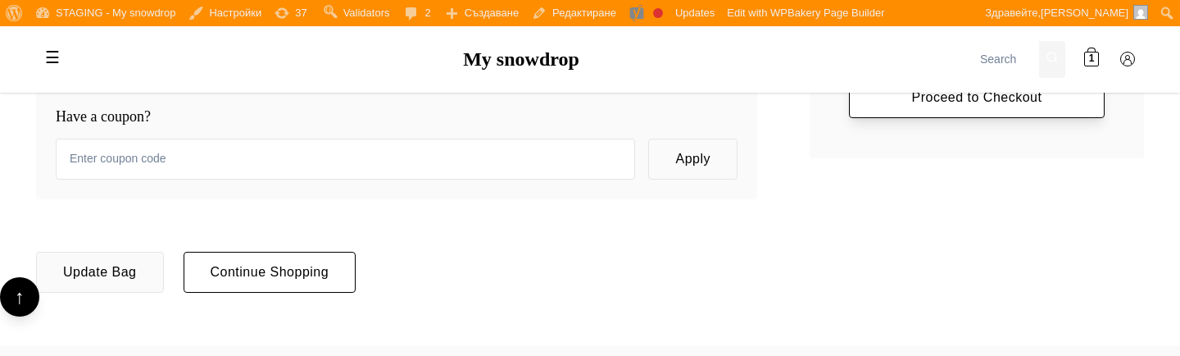
click at [939, 102] on link "Proceed to Checkout" at bounding box center [977, 97] width 256 height 41
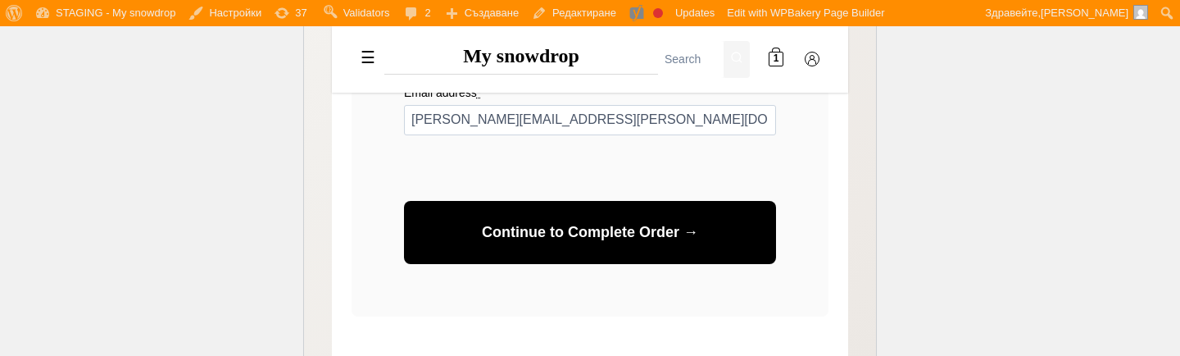
scroll to position [1392, 0]
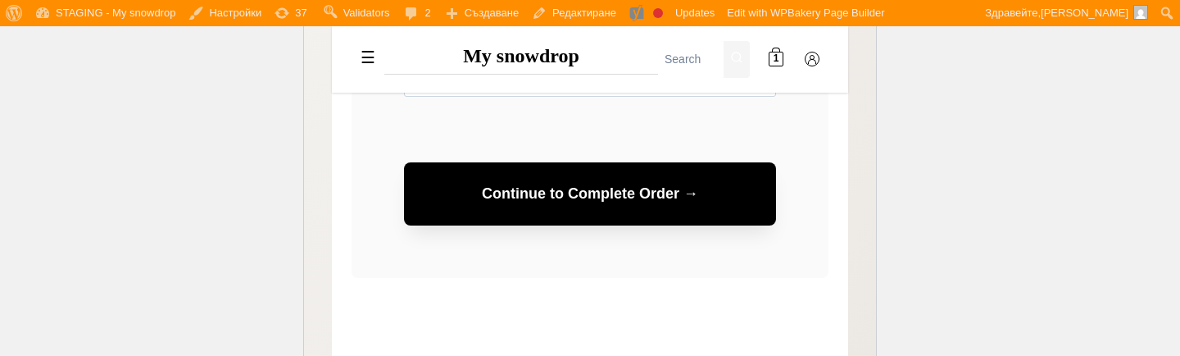
click at [708, 186] on button "Continue to Complete Order →" at bounding box center [590, 193] width 372 height 63
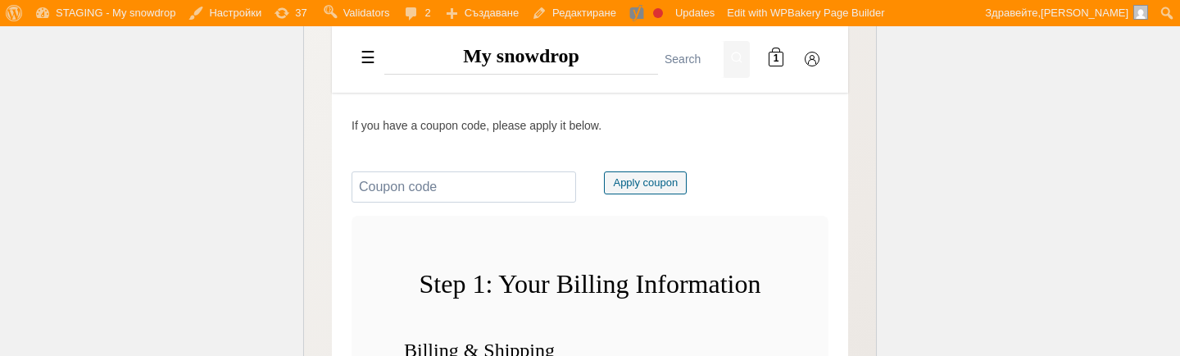
scroll to position [581, 0]
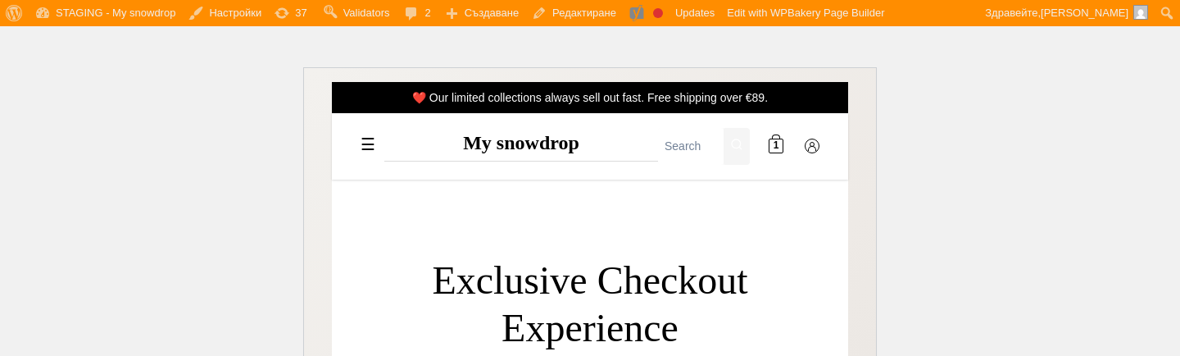
scroll to position [581, 0]
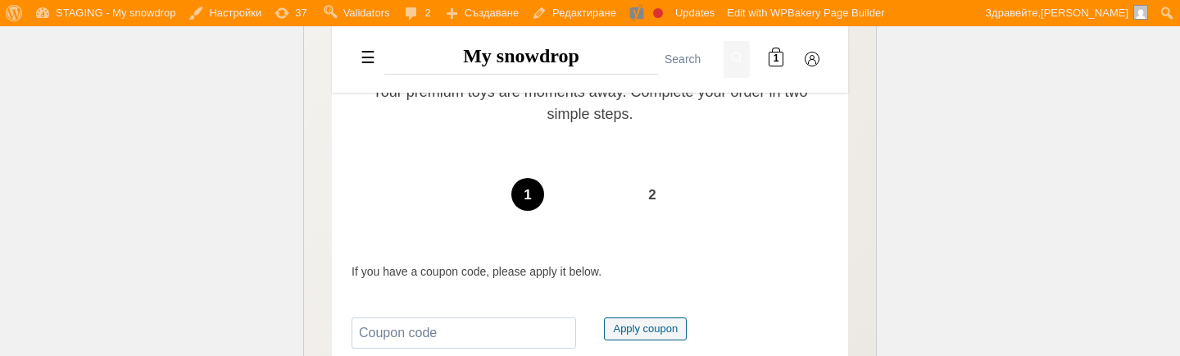
scroll to position [104, 0]
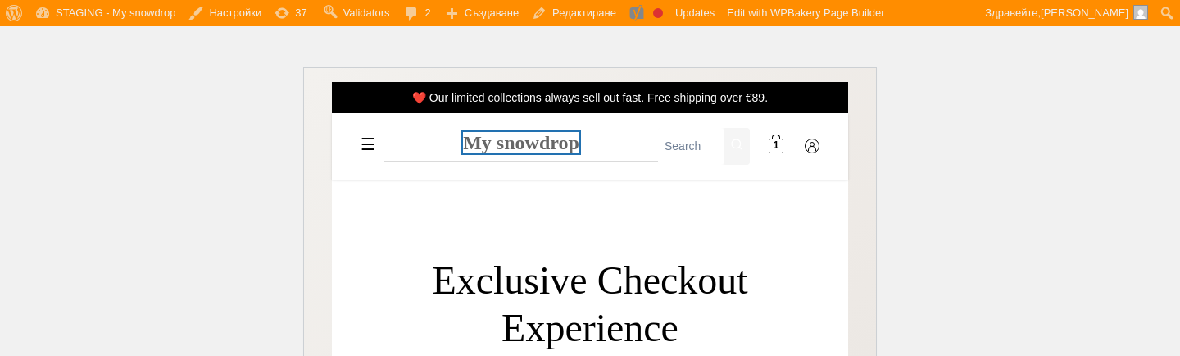
click at [516, 150] on link "My snowdrop" at bounding box center [521, 142] width 116 height 21
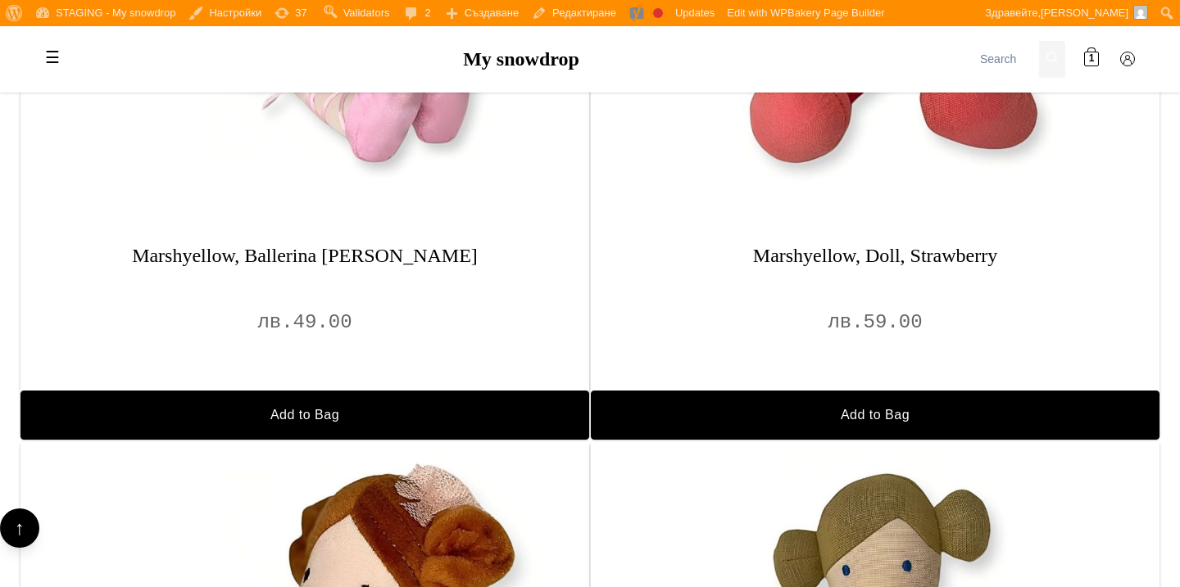
scroll to position [1408, 0]
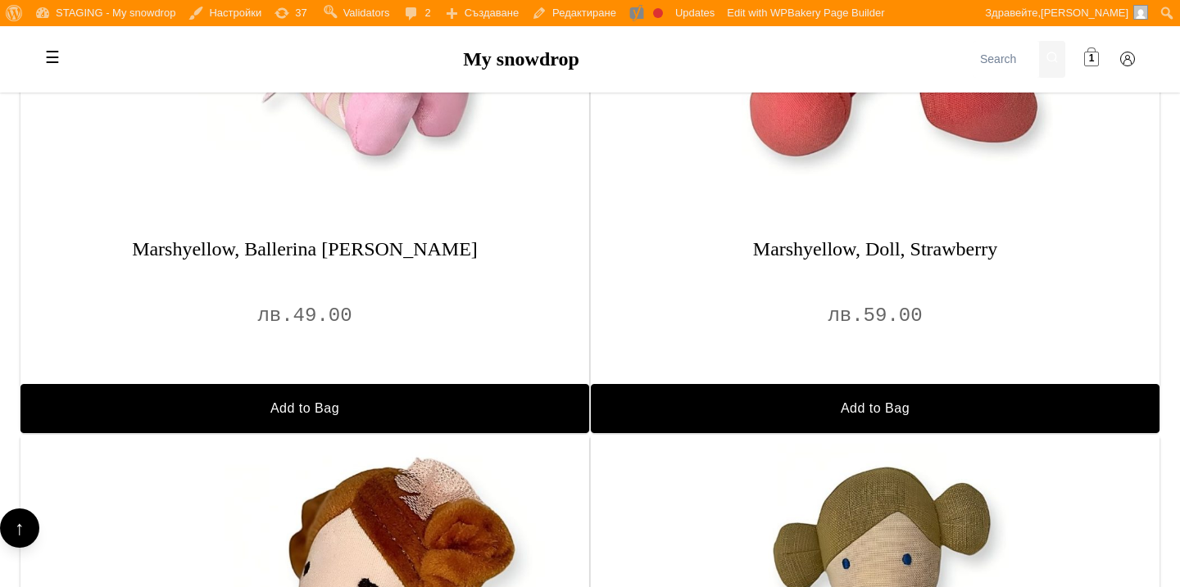
click at [1090, 66] on span "1" at bounding box center [1092, 60] width 6 height 16
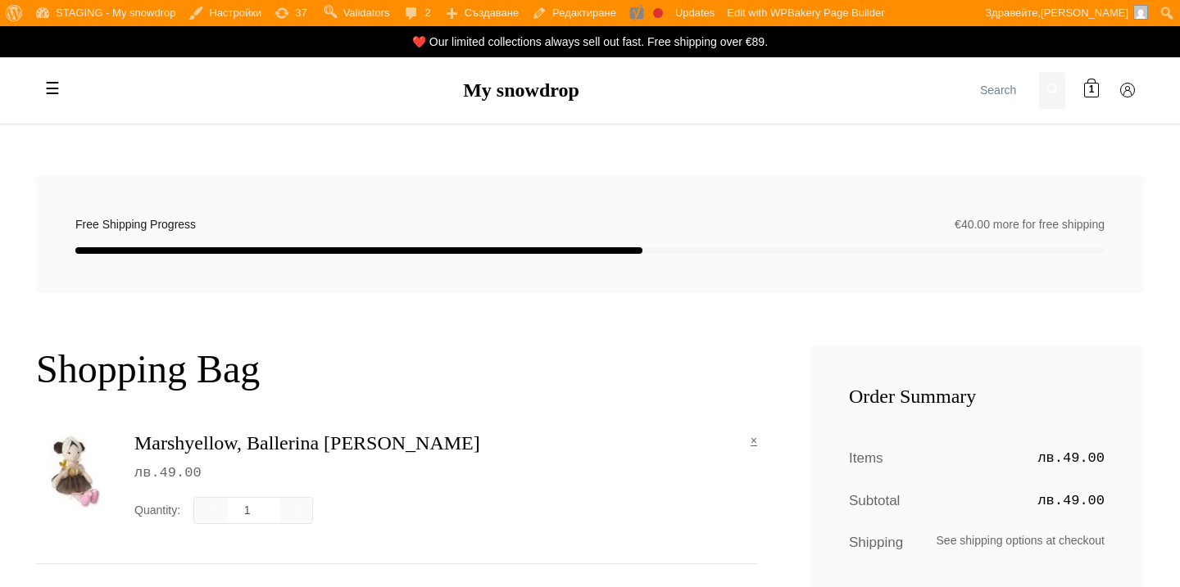
scroll to position [359, 0]
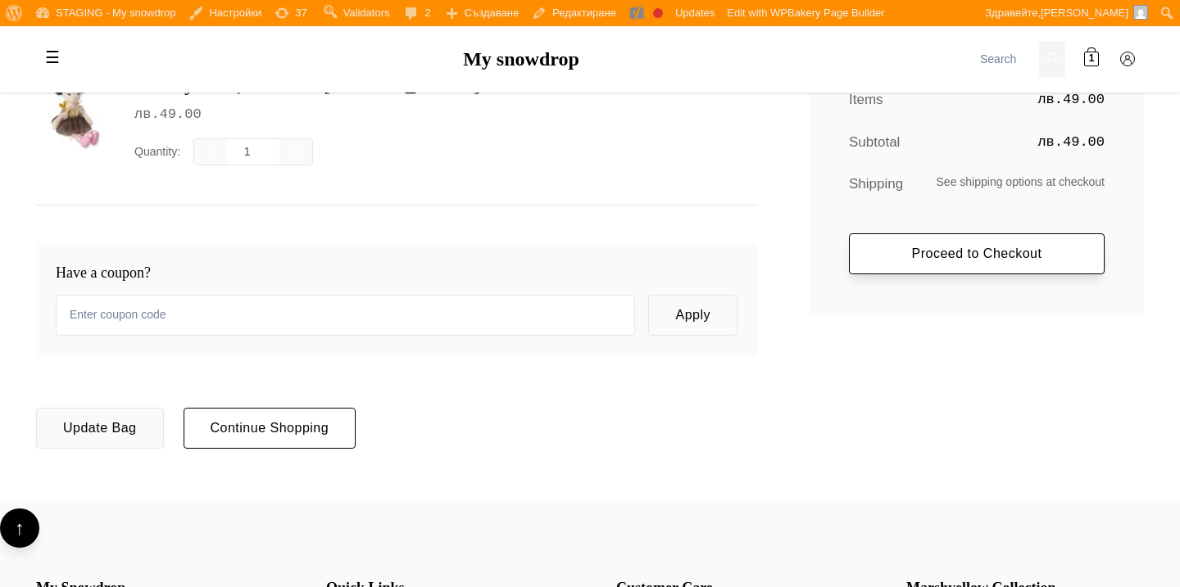
click at [886, 257] on link "Proceed to Checkout" at bounding box center [977, 253] width 256 height 41
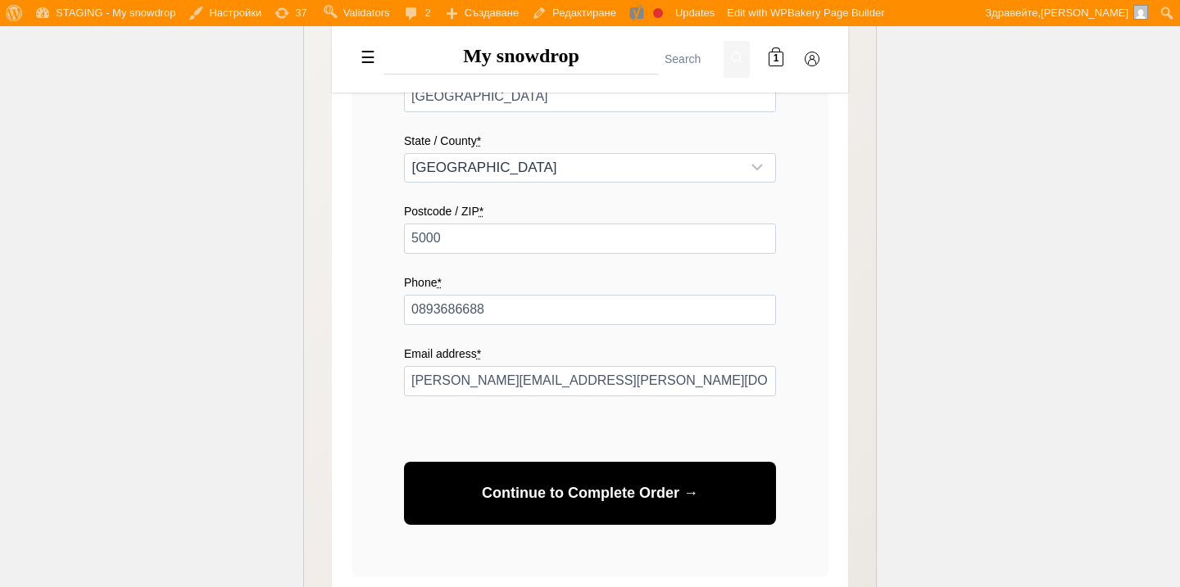
scroll to position [1210, 0]
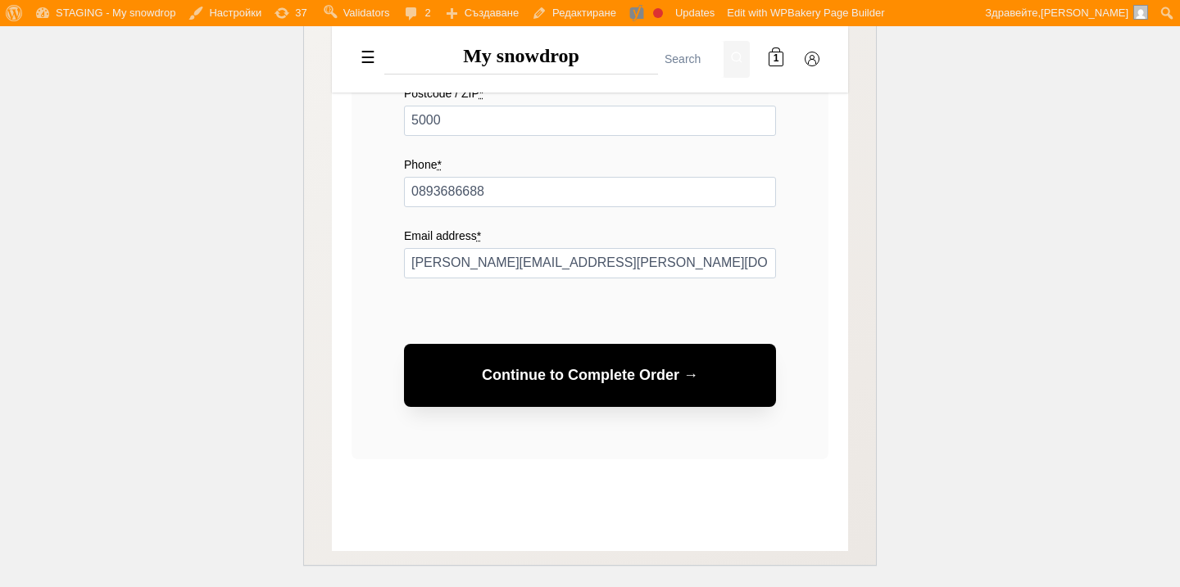
click at [726, 365] on button "Continue to Complete Order →" at bounding box center [590, 375] width 372 height 63
click at [672, 360] on button "Continue to Complete Order →" at bounding box center [590, 375] width 372 height 63
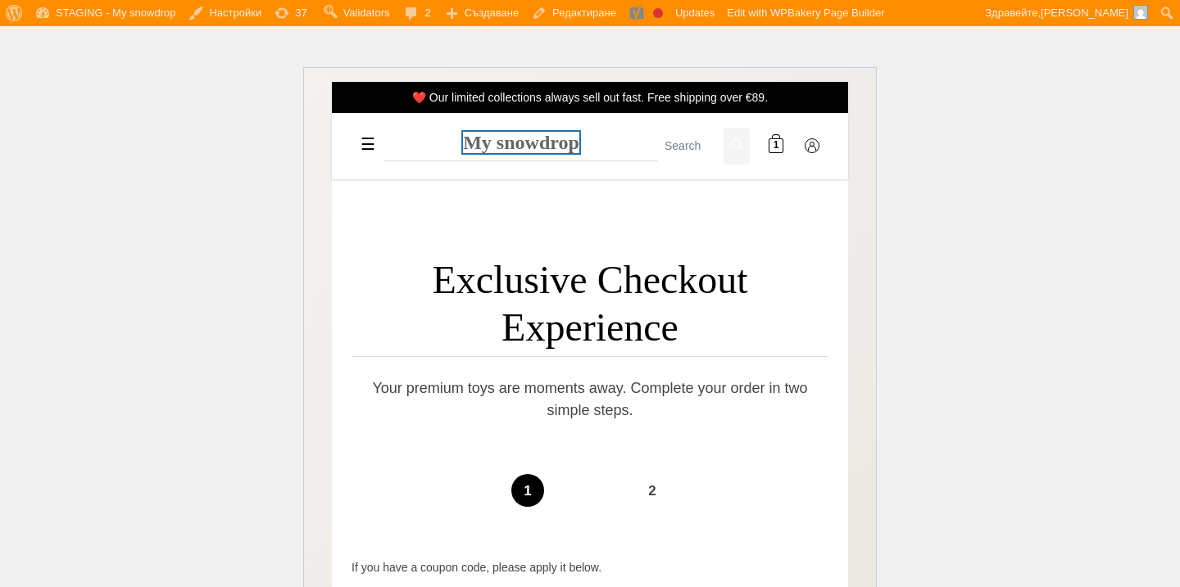
click at [520, 135] on link "My snowdrop" at bounding box center [521, 142] width 116 height 21
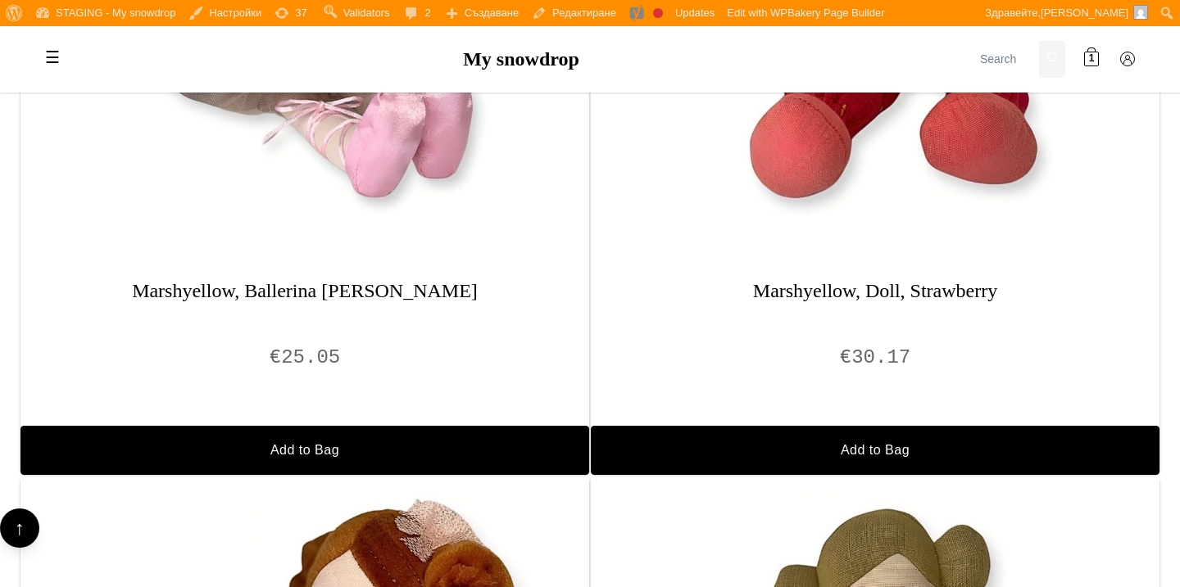
scroll to position [1364, 0]
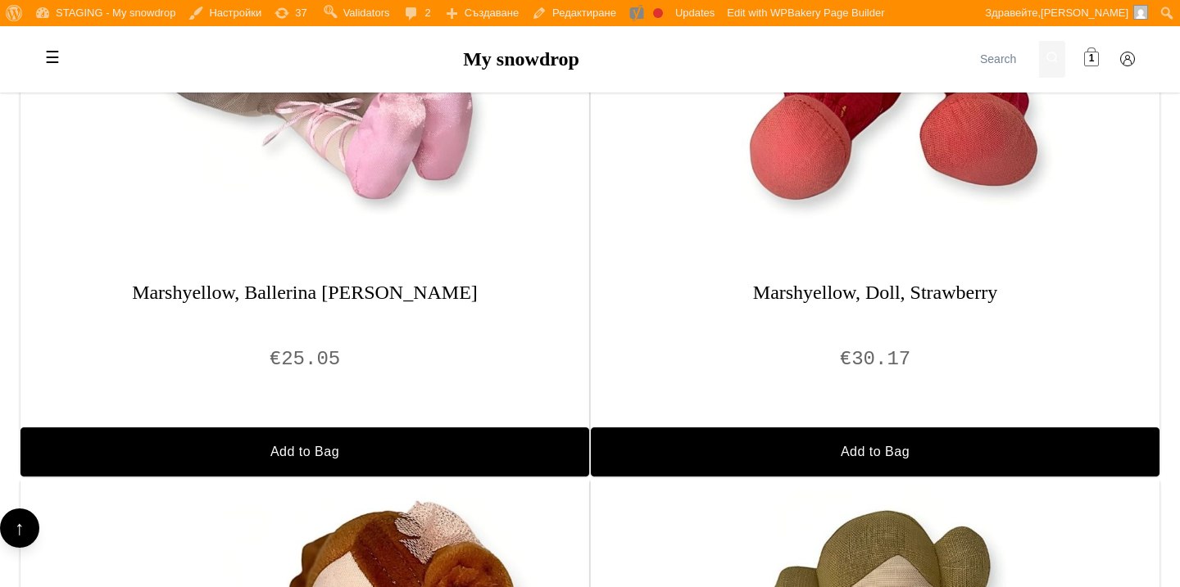
click at [1098, 47] on link "1" at bounding box center [1091, 59] width 33 height 33
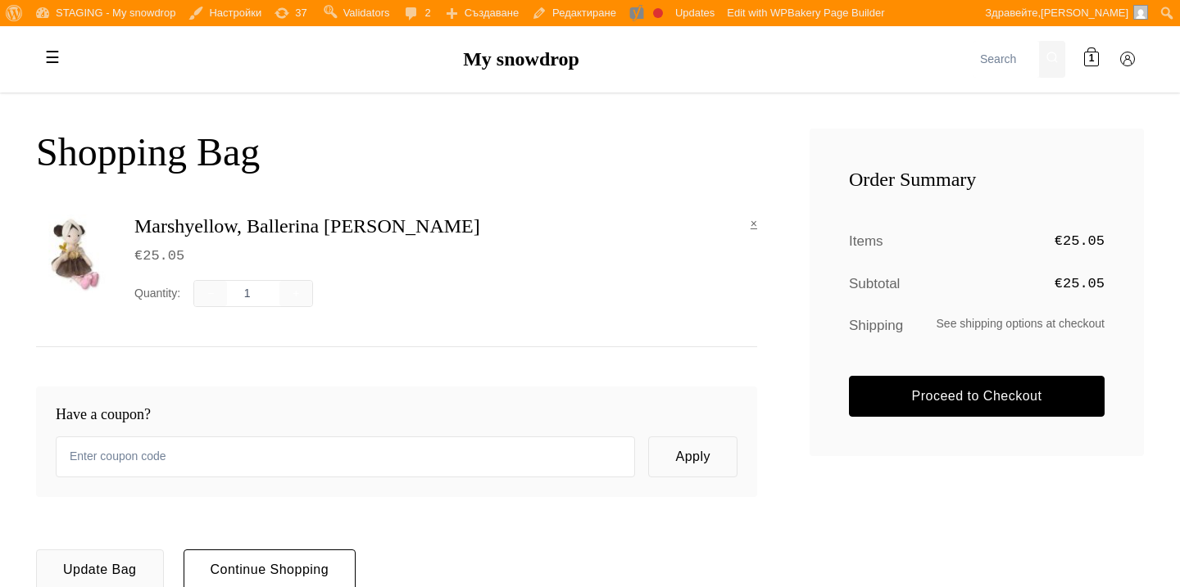
scroll to position [260, 0]
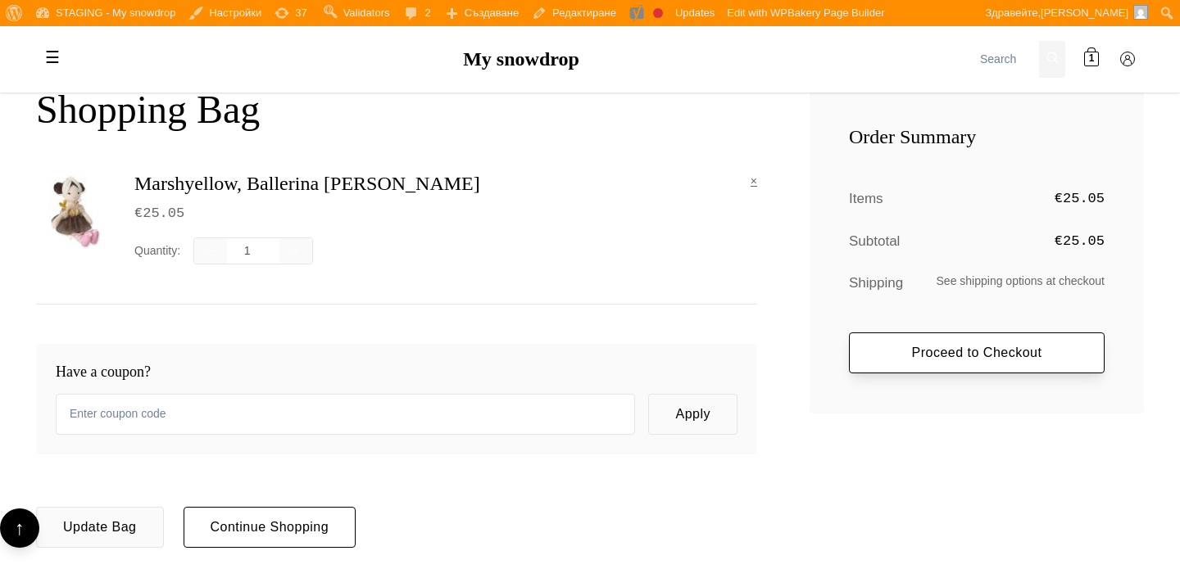
click at [897, 337] on link "Proceed to Checkout" at bounding box center [977, 353] width 256 height 41
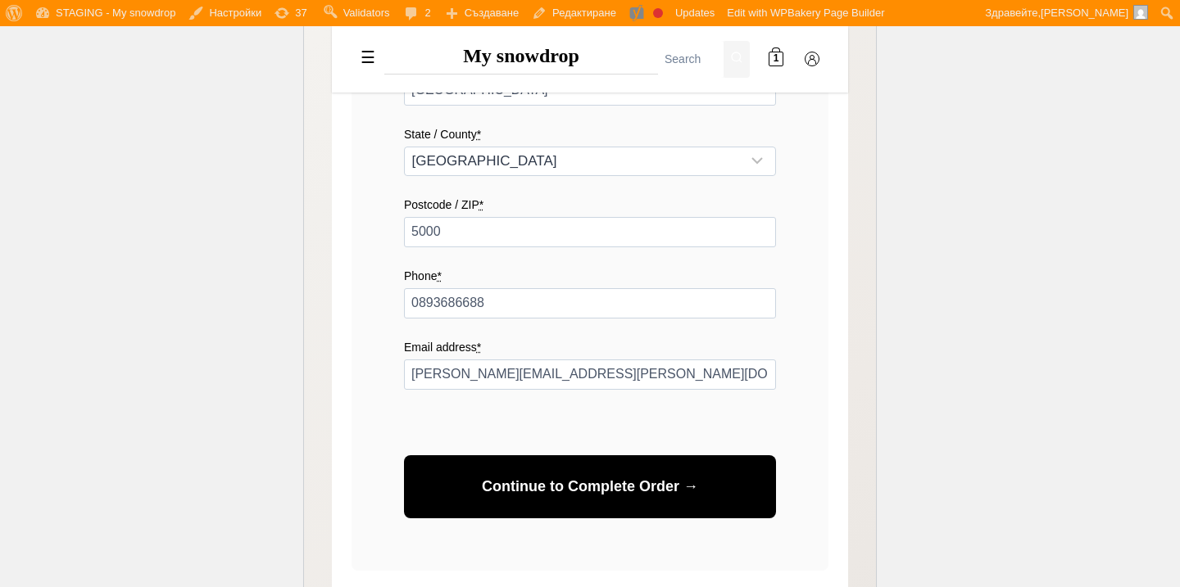
scroll to position [1200, 0]
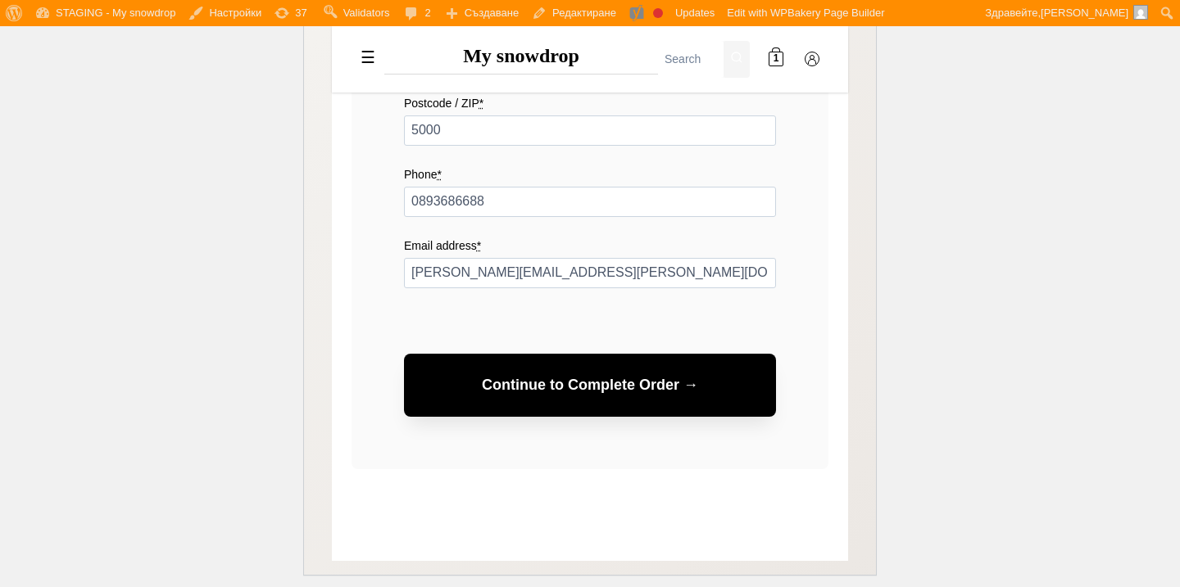
click at [628, 363] on button "Continue to Complete Order →" at bounding box center [590, 385] width 372 height 63
click at [632, 375] on button "Continue to Complete Order →" at bounding box center [590, 385] width 372 height 63
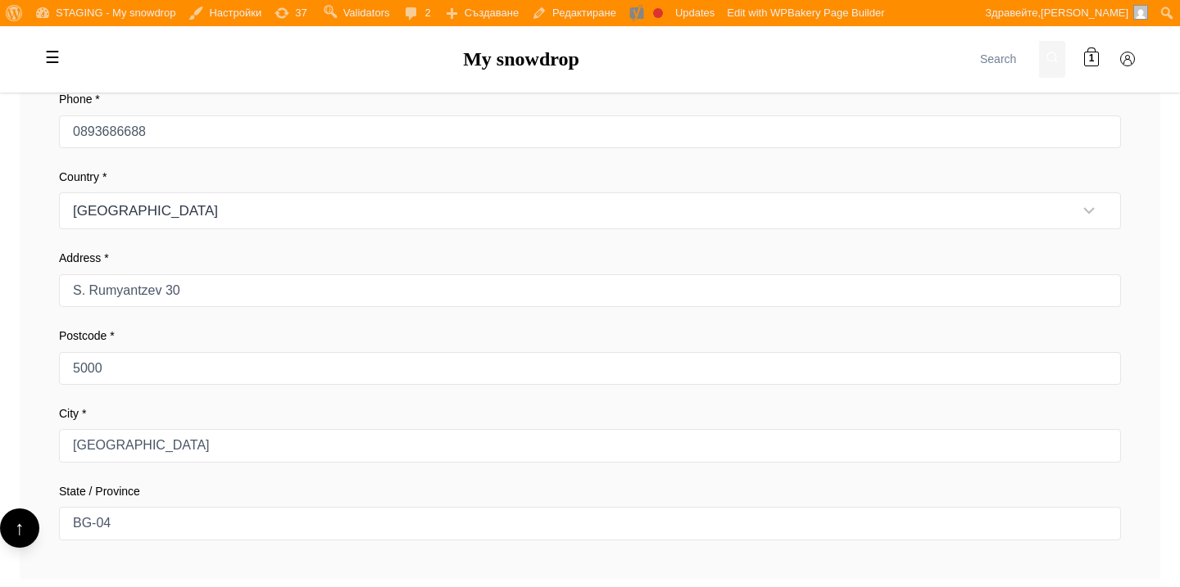
scroll to position [662, 0]
click at [726, 205] on select "Austria Belgium Bulgaria Croatia Czechia" at bounding box center [590, 213] width 1062 height 37
select select "BE"
click at [59, 195] on select "Austria Belgium Bulgaria Croatia Czechia" at bounding box center [590, 213] width 1062 height 37
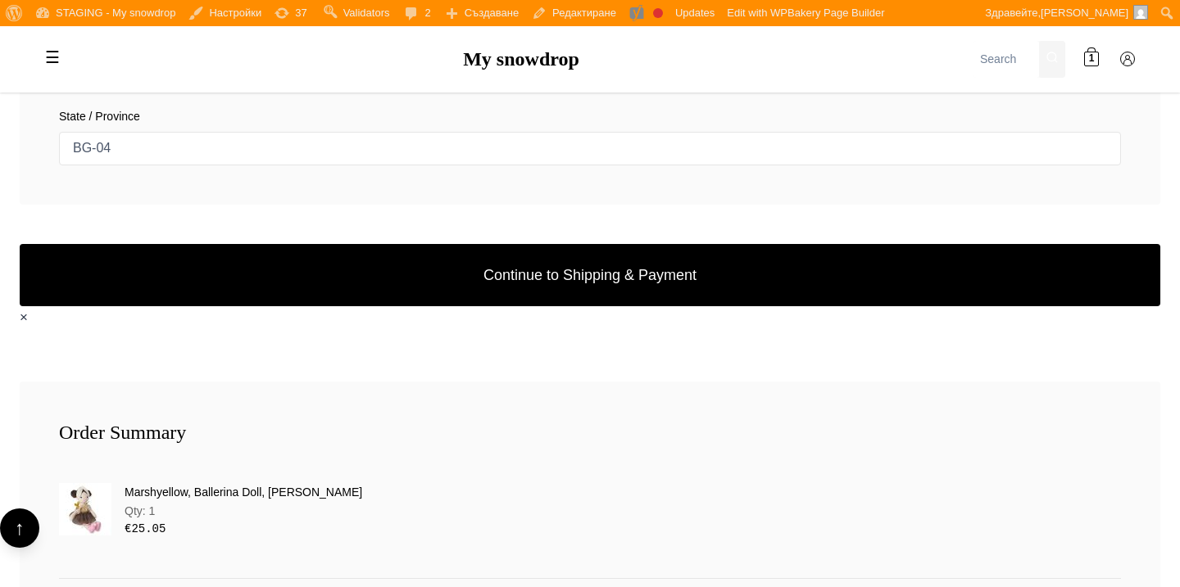
scroll to position [1110, 0]
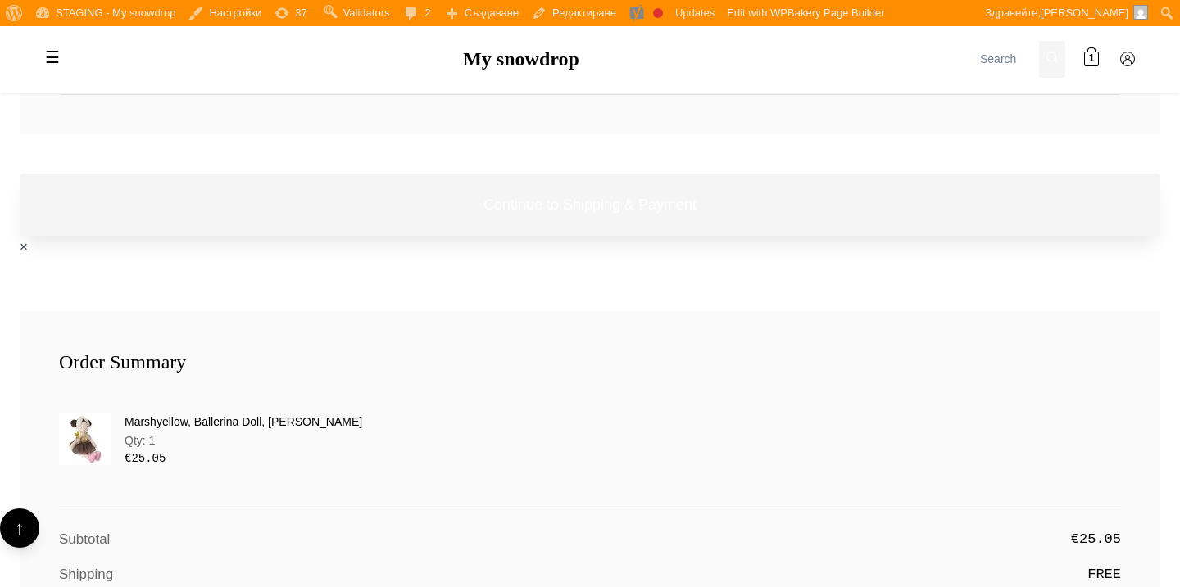
click at [721, 209] on button "Continue to Shipping & Payment" at bounding box center [590, 205] width 1140 height 63
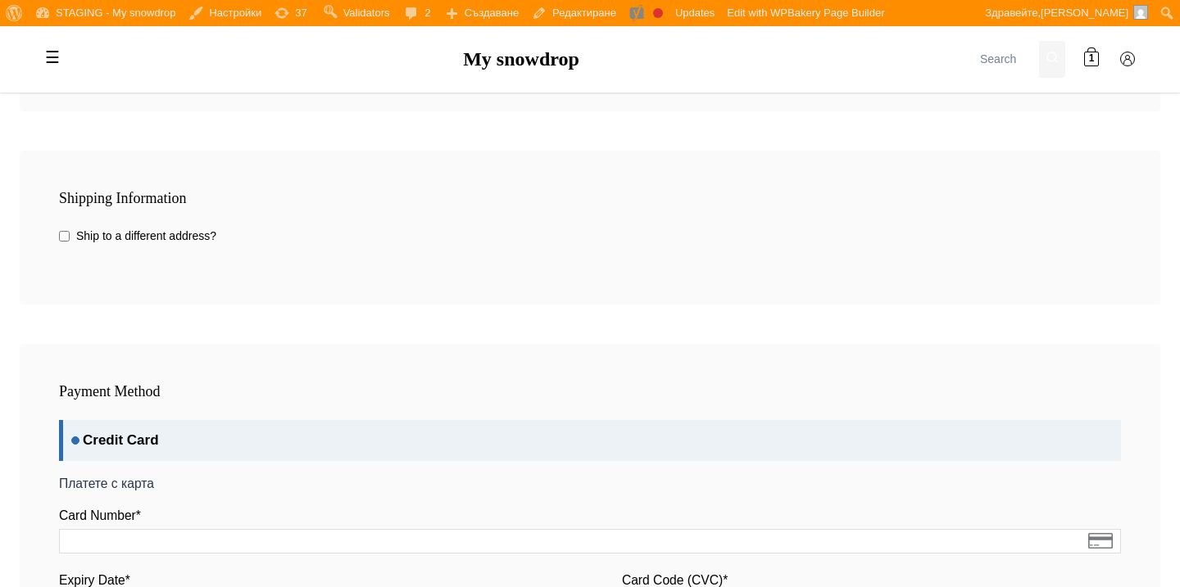
scroll to position [0, 0]
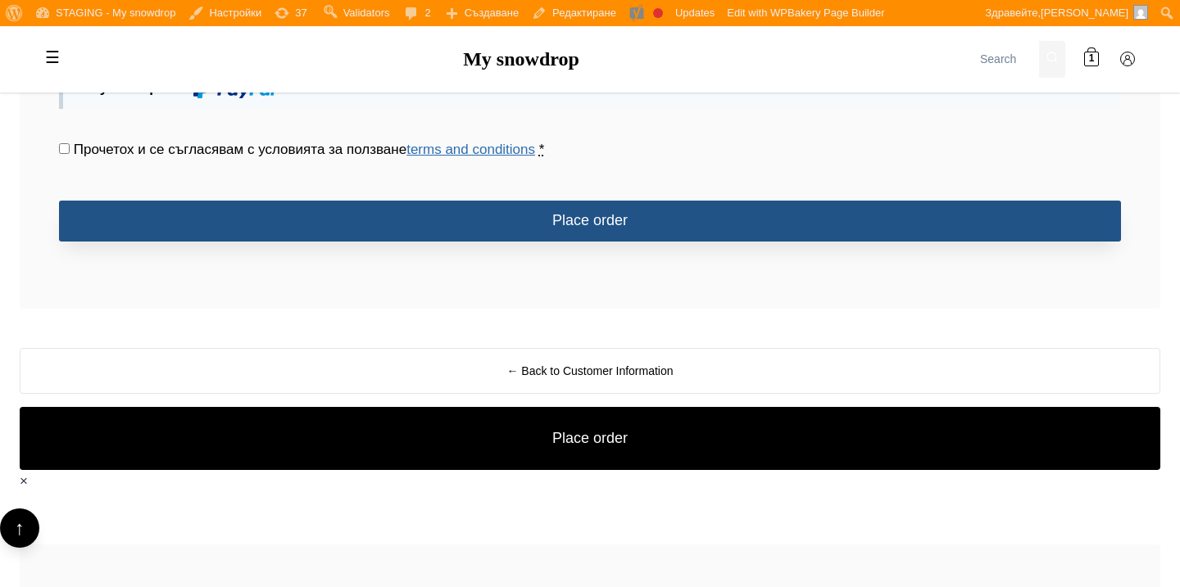
click at [721, 217] on button "Place order" at bounding box center [590, 221] width 1062 height 41
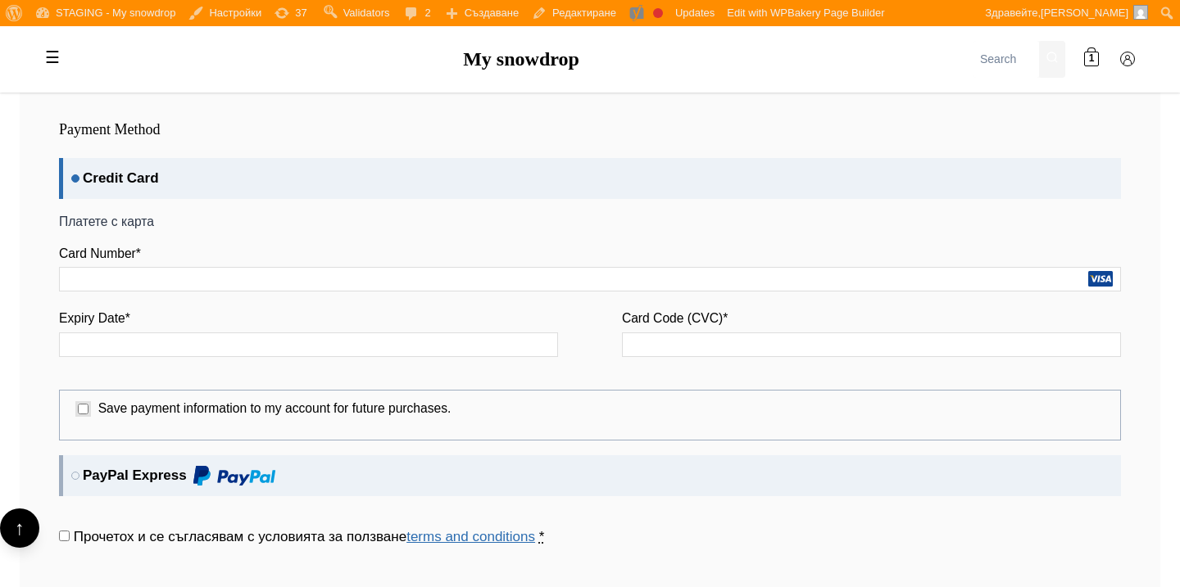
scroll to position [1592, 0]
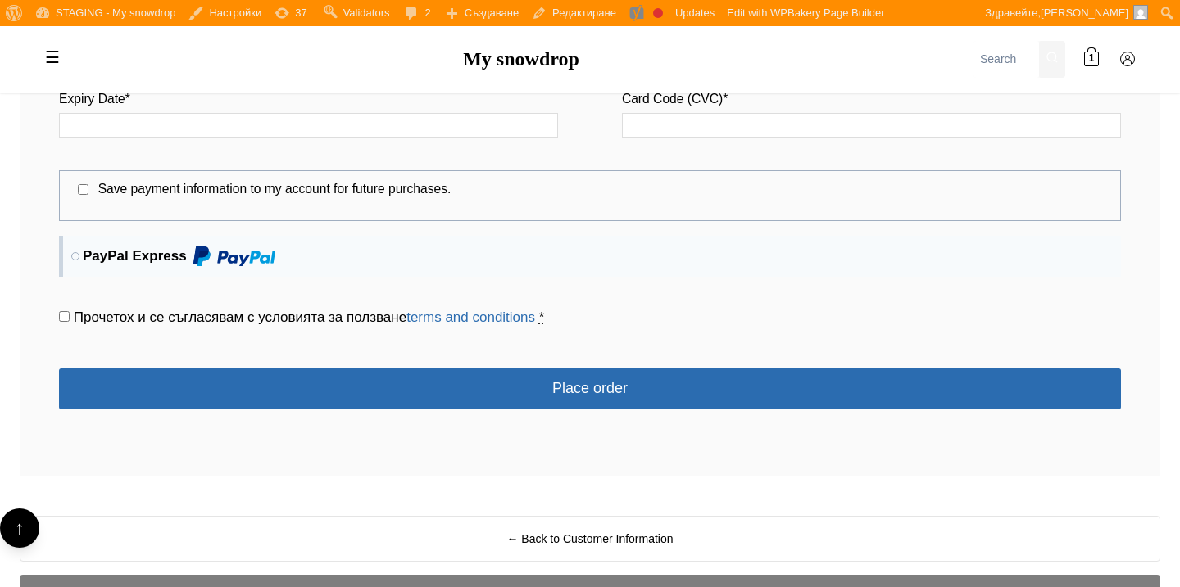
click at [274, 318] on span "Прочетох и се съгласявам с условията за ползване terms and conditions" at bounding box center [304, 318] width 461 height 16
click at [70, 318] on input "Прочетох и се съгласявам с условията за ползване terms and conditions *" at bounding box center [64, 316] width 11 height 11
checkbox input "true"
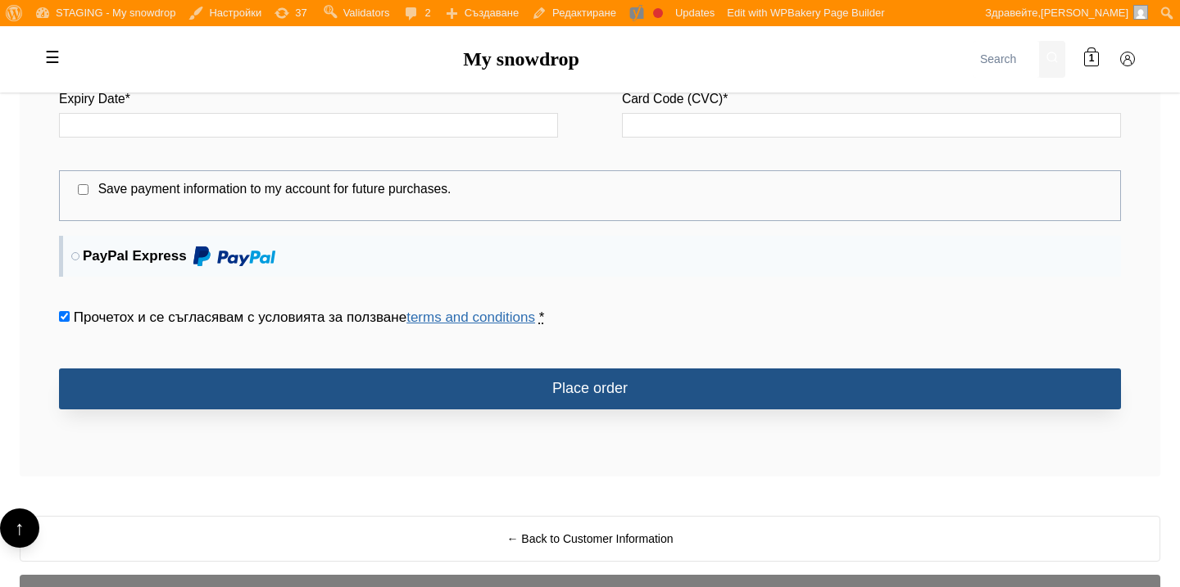
click at [317, 383] on button "Place order" at bounding box center [590, 389] width 1062 height 41
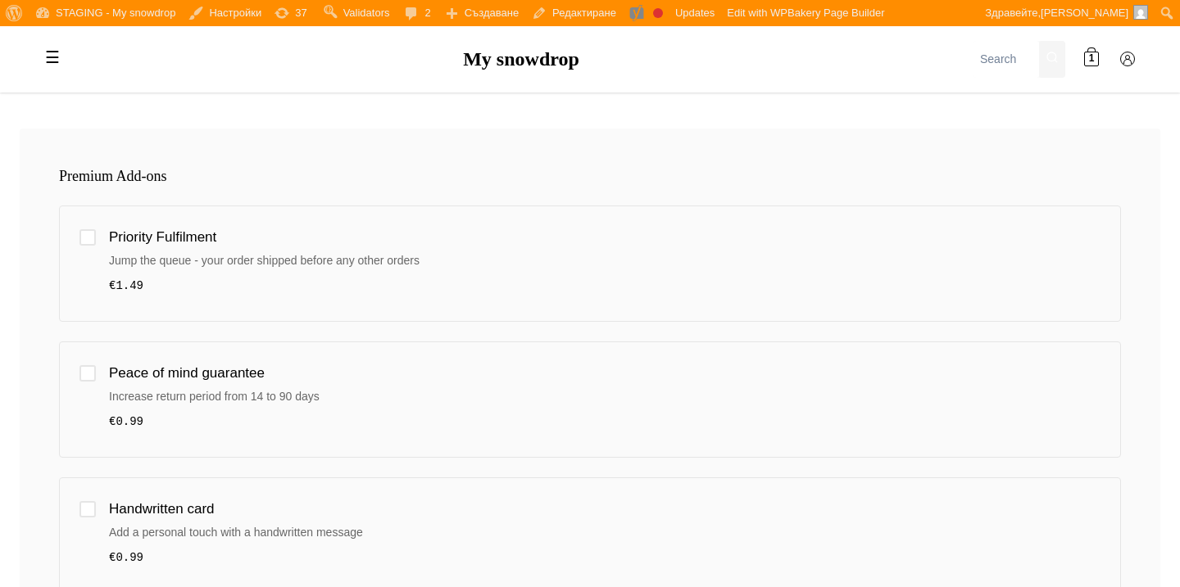
scroll to position [0, 0]
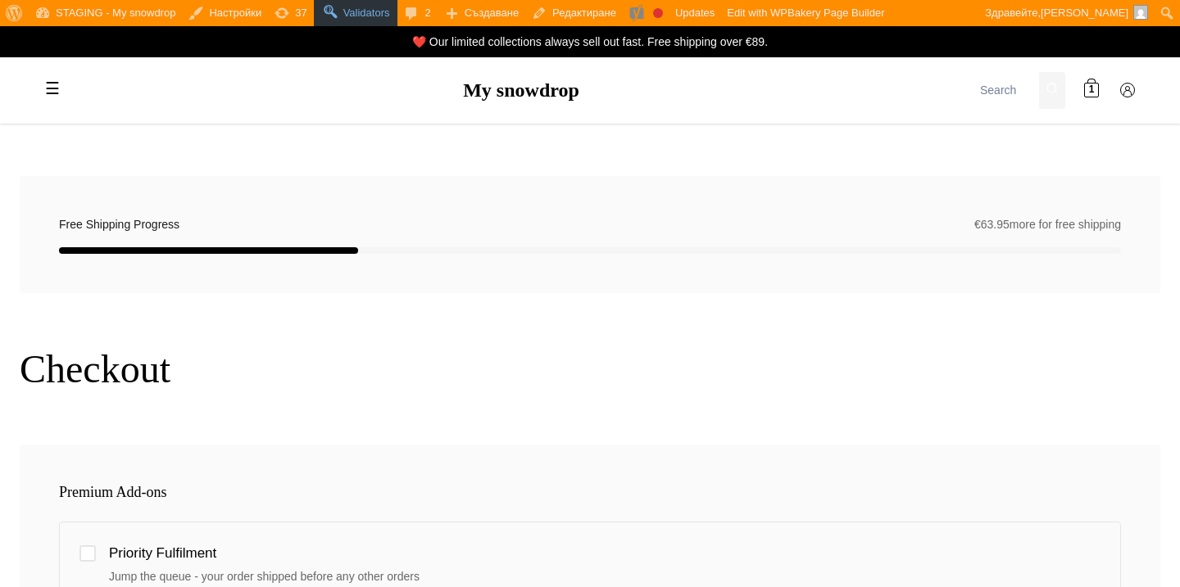
type button "Place order"
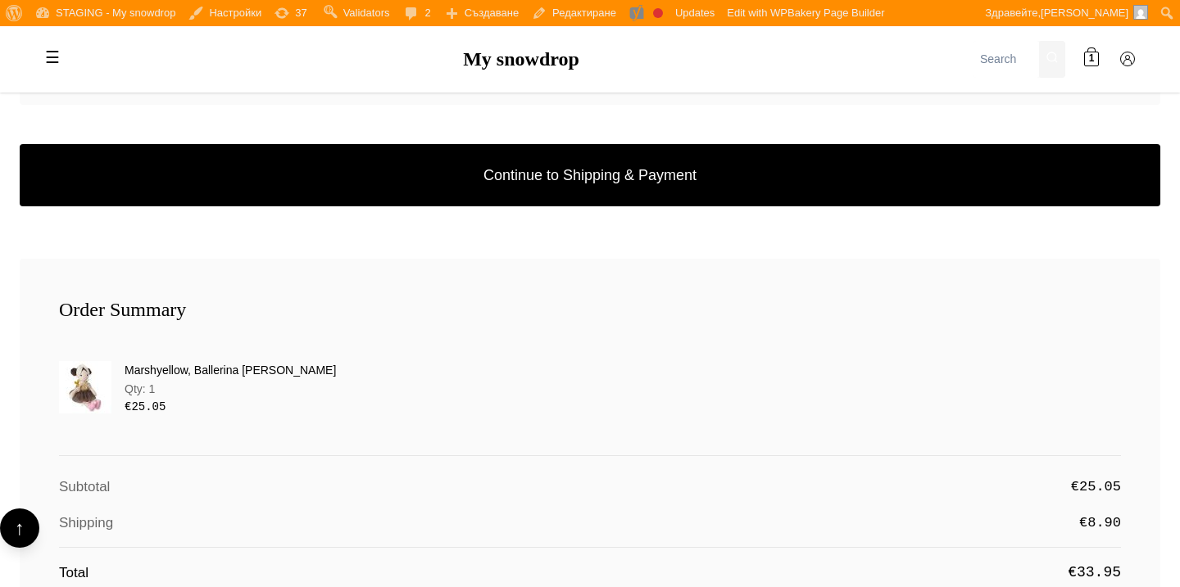
scroll to position [1124, 0]
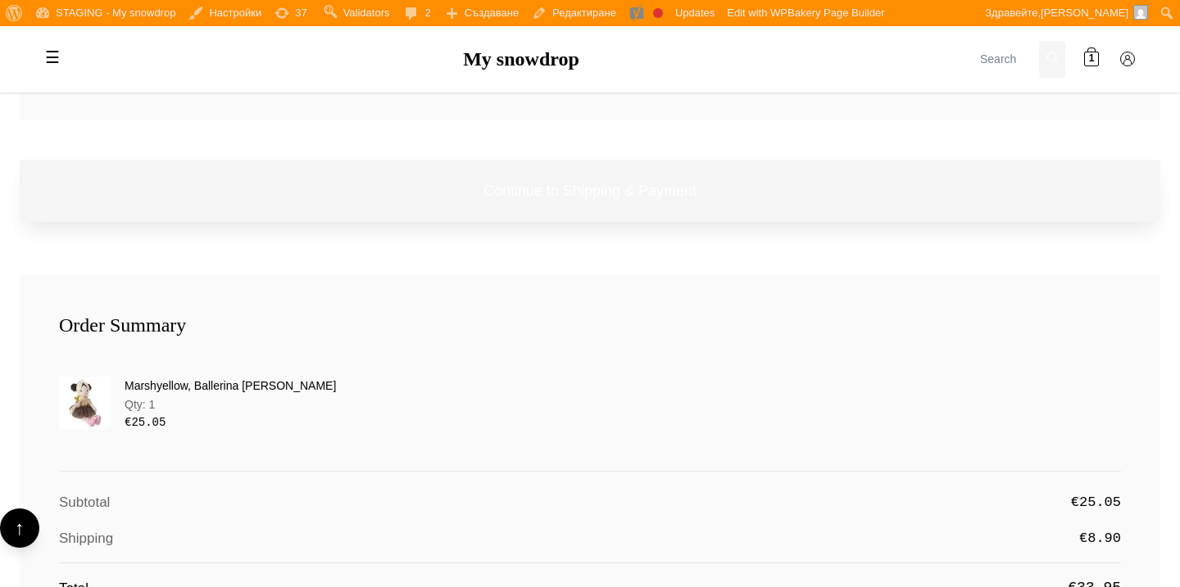
click at [600, 211] on button "Continue to Shipping & Payment" at bounding box center [590, 191] width 1140 height 63
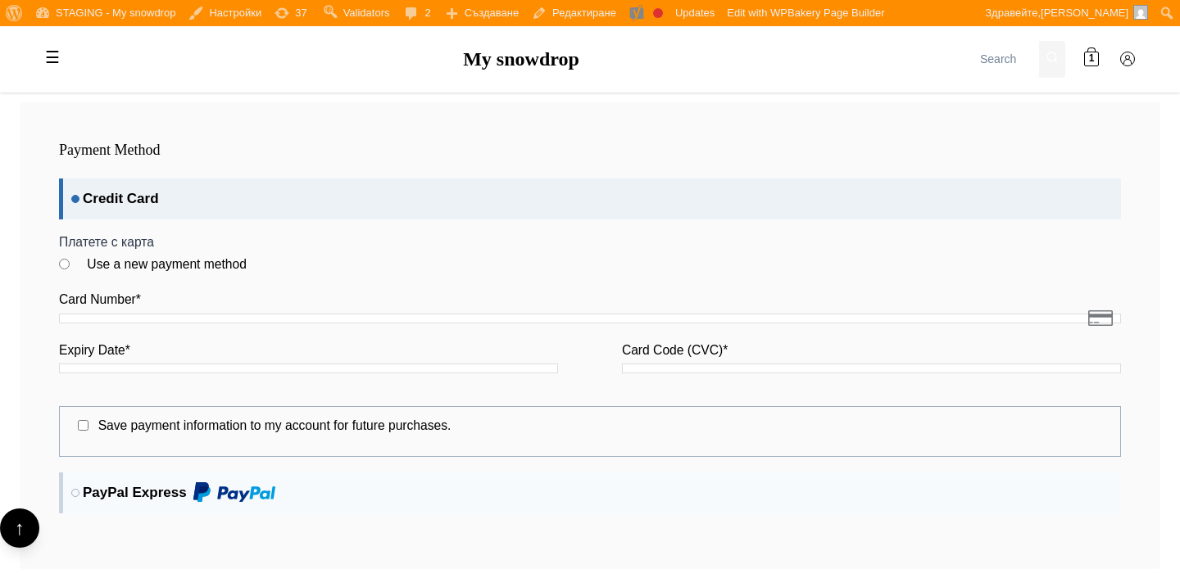
scroll to position [1350, 0]
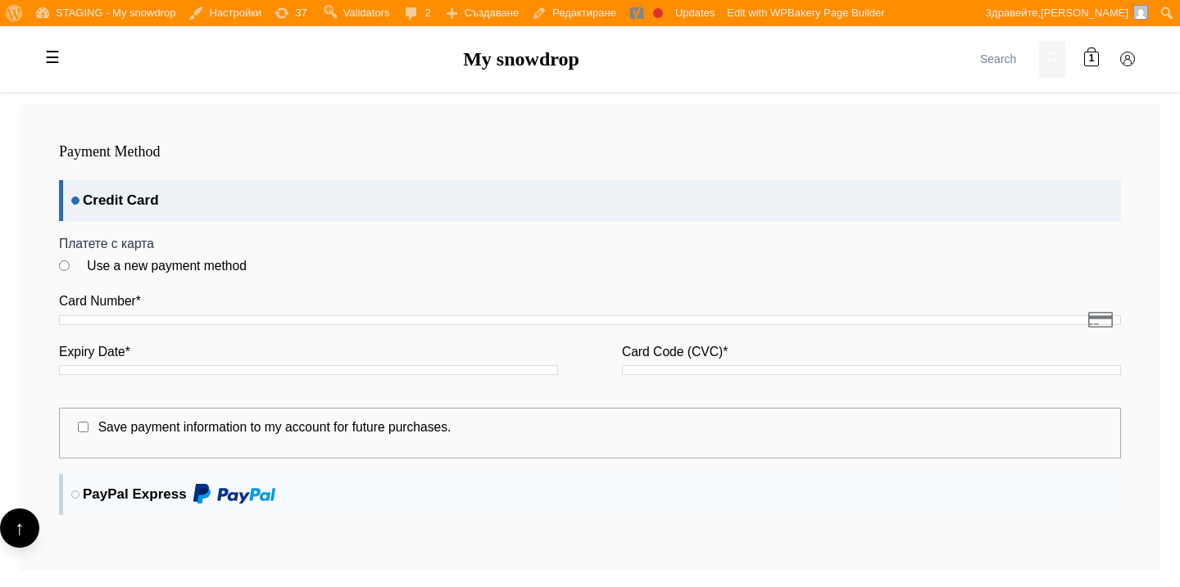
click at [342, 196] on label "Credit Card" at bounding box center [590, 200] width 1062 height 41
click at [70, 191] on input "Credit Card" at bounding box center [64, 185] width 11 height 11
click at [341, 253] on li "Use a new payment method" at bounding box center [590, 265] width 1062 height 25
click at [68, 261] on input "Use a new payment method" at bounding box center [64, 266] width 11 height 11
radio input "true"
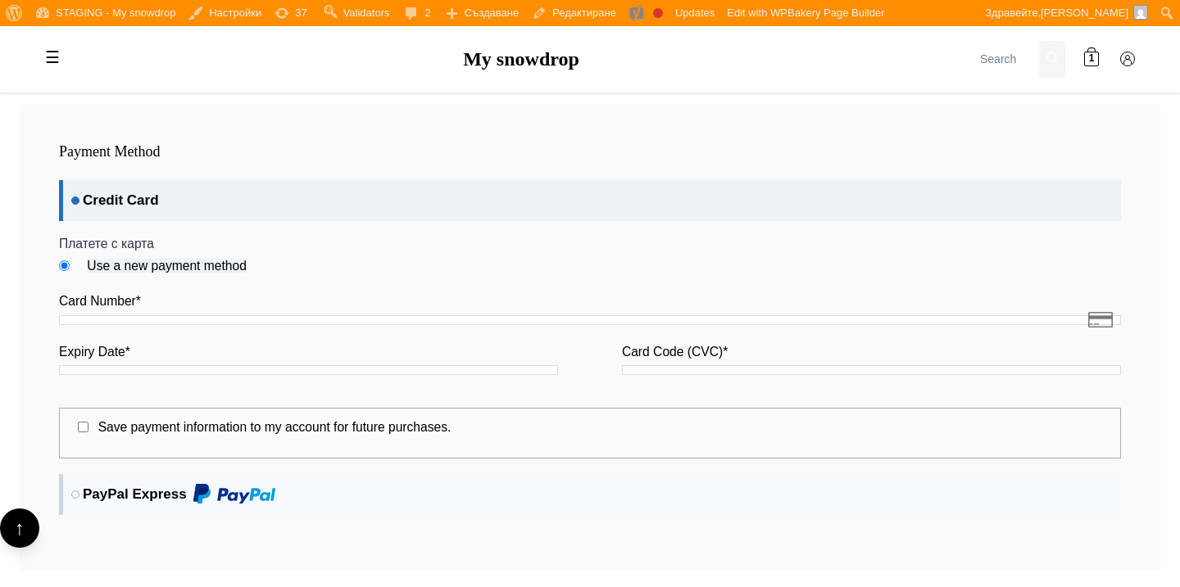
click at [102, 307] on label "Card Number *" at bounding box center [590, 301] width 1062 height 19
click at [102, 313] on div "Card Number *" at bounding box center [590, 310] width 1062 height 37
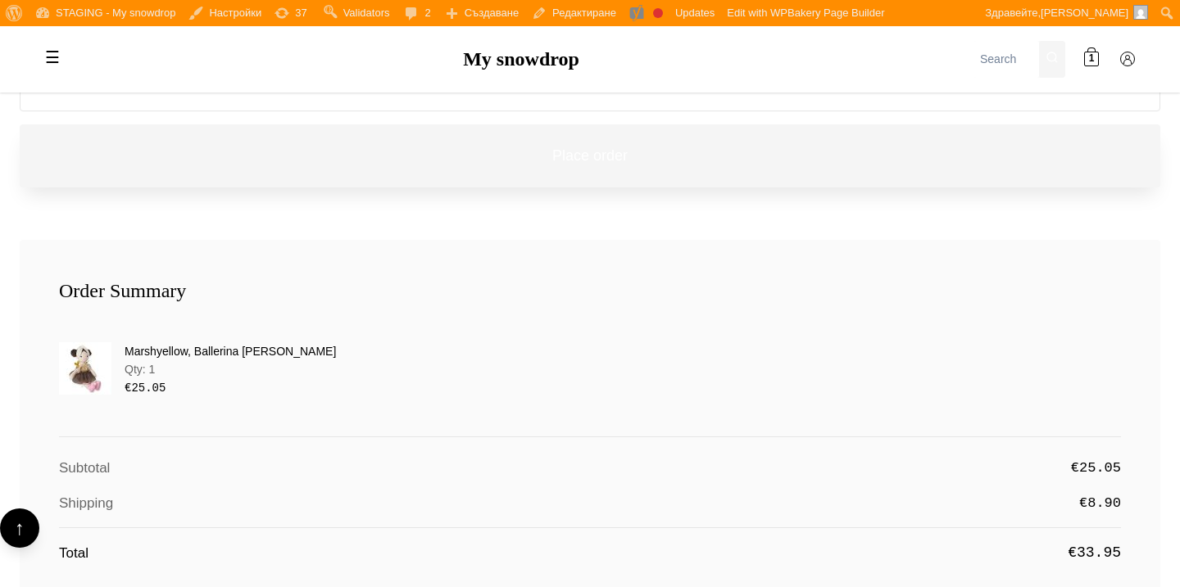
click at [229, 165] on button "Place order" at bounding box center [590, 156] width 1140 height 63
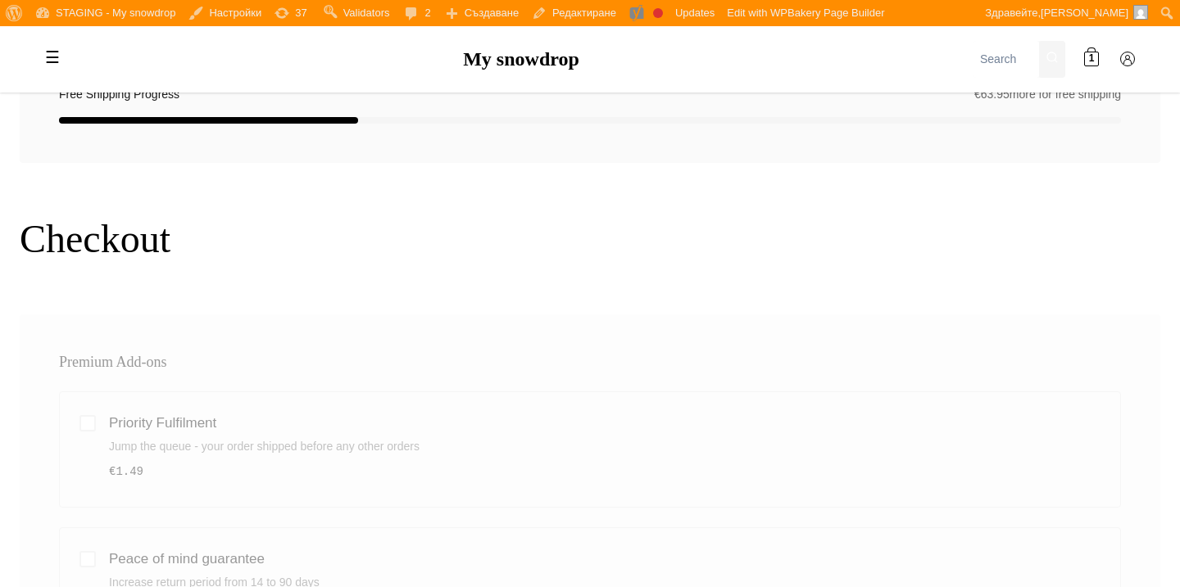
scroll to position [0, 0]
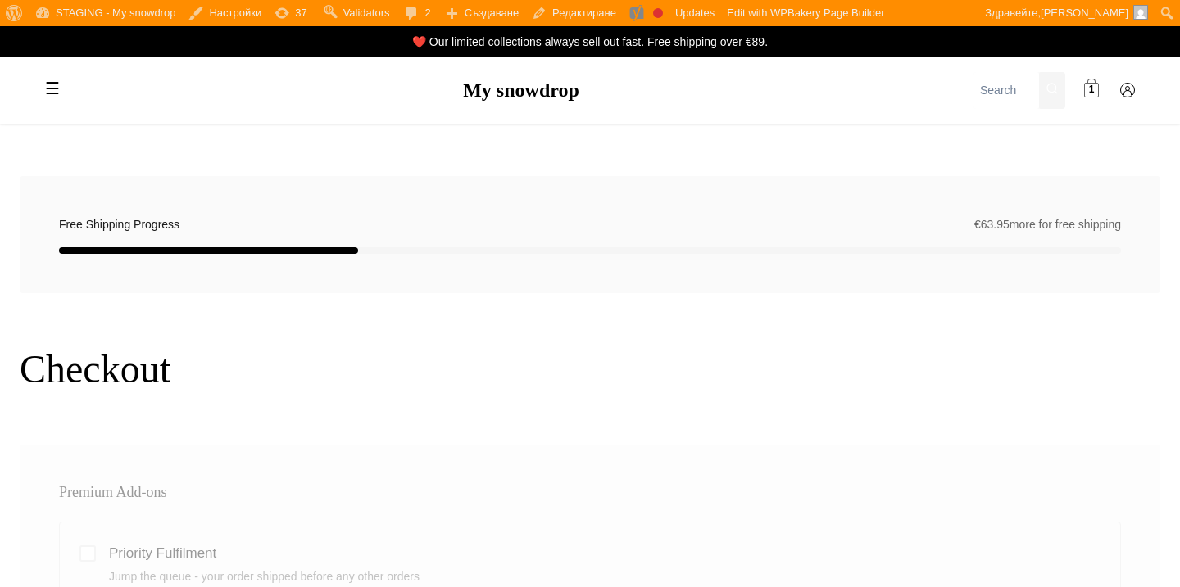
click at [1089, 84] on span at bounding box center [1091, 91] width 15 height 15
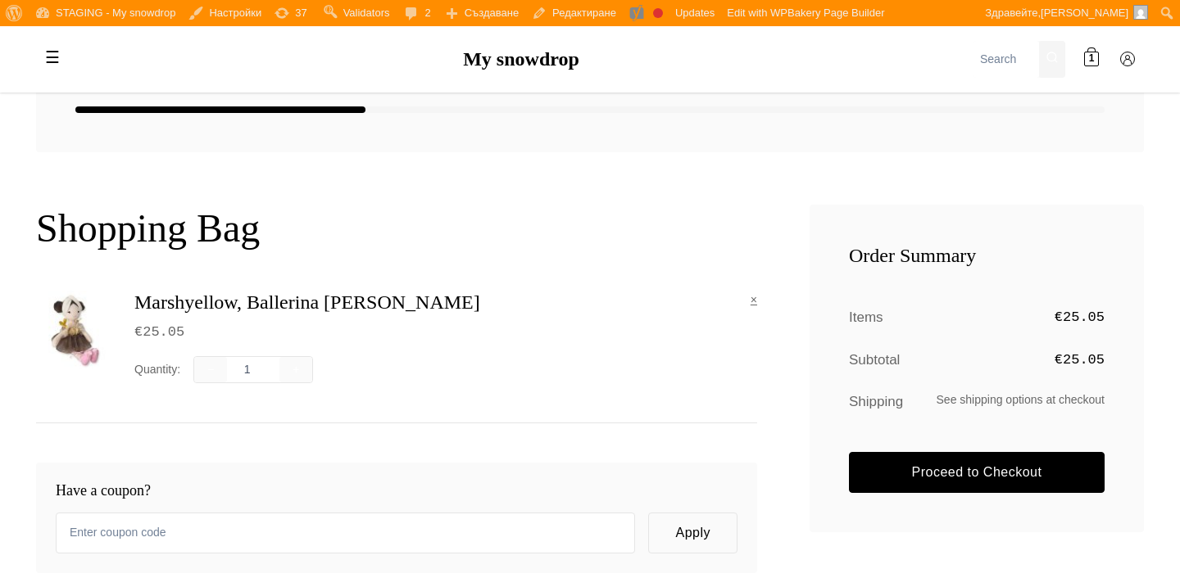
scroll to position [305, 0]
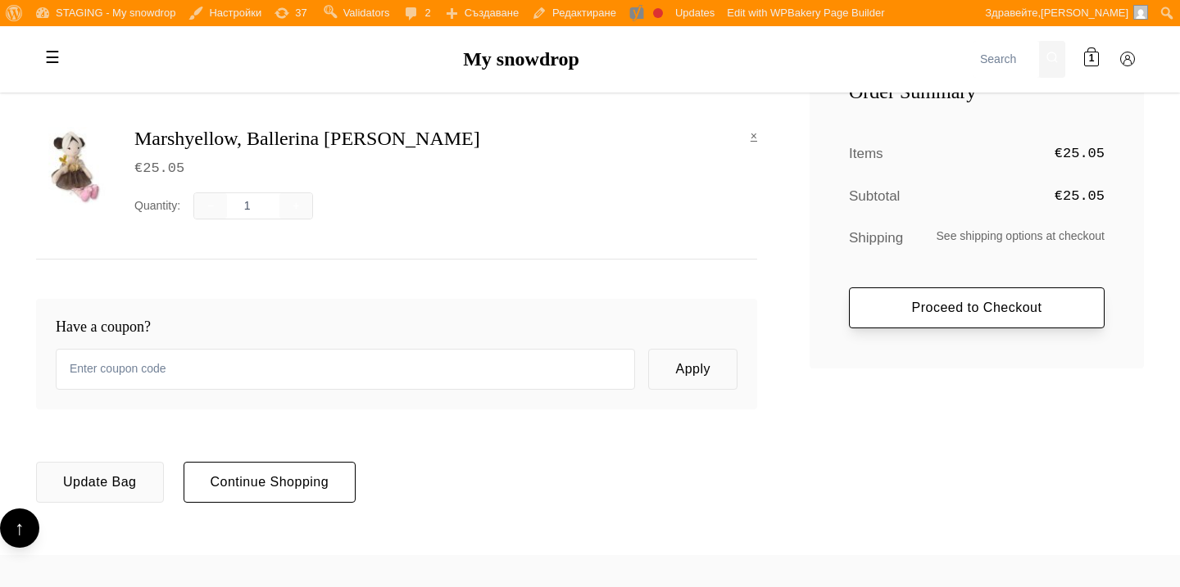
click at [903, 289] on link "Proceed to Checkout" at bounding box center [977, 308] width 256 height 41
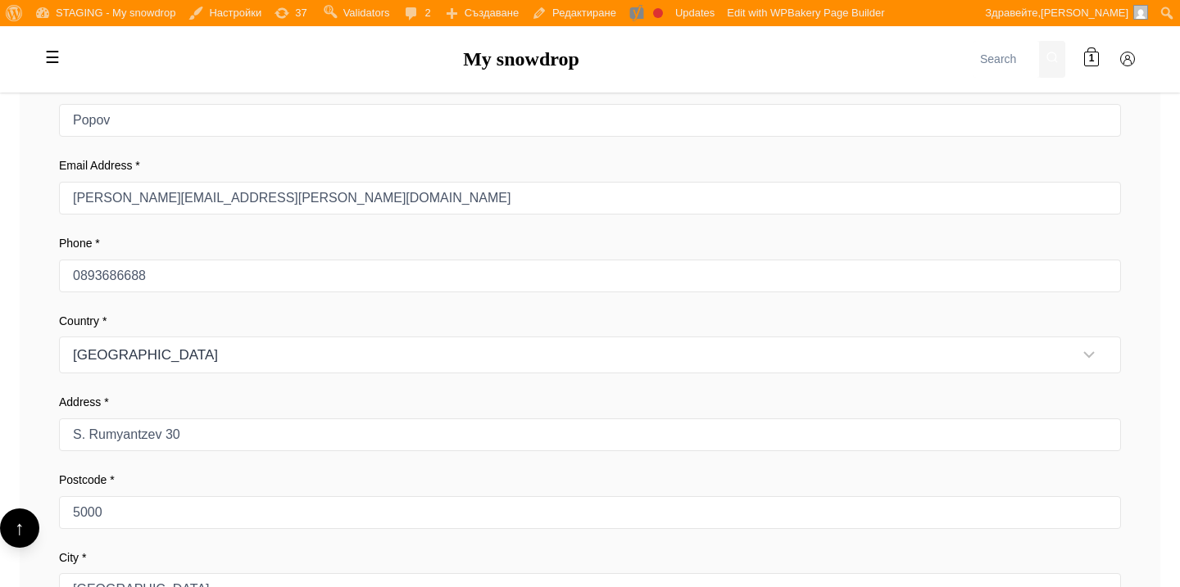
scroll to position [673, 0]
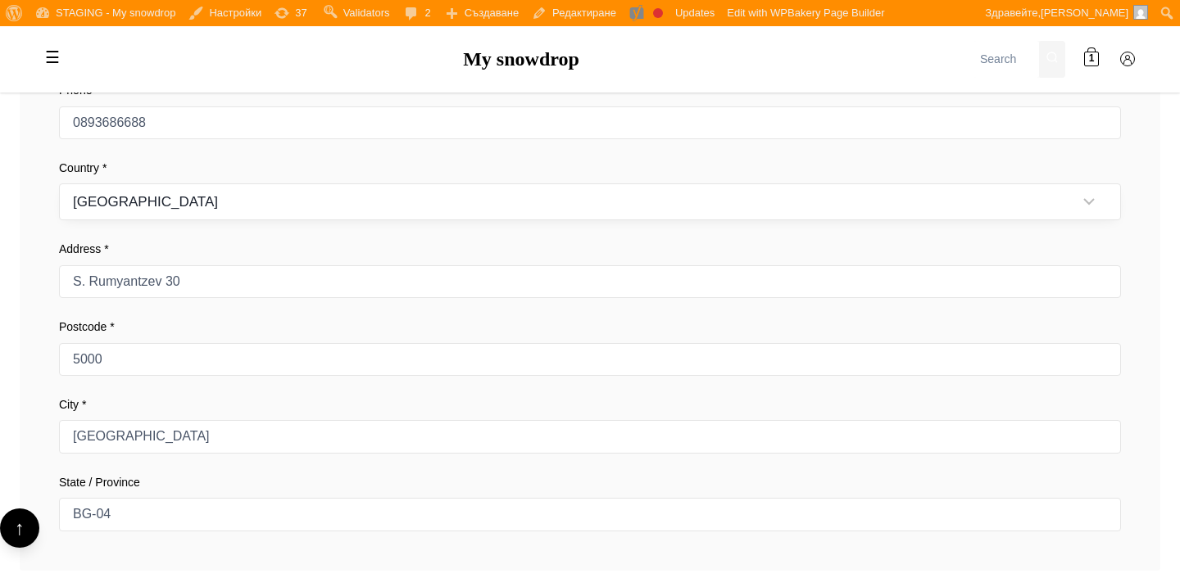
click at [622, 197] on select "[GEOGRAPHIC_DATA] [GEOGRAPHIC_DATA] [GEOGRAPHIC_DATA] [GEOGRAPHIC_DATA] [GEOGRA…" at bounding box center [590, 202] width 1062 height 37
select select "BG"
click at [59, 184] on select "[GEOGRAPHIC_DATA] [GEOGRAPHIC_DATA] [GEOGRAPHIC_DATA] [GEOGRAPHIC_DATA] [GEOGRA…" at bounding box center [590, 202] width 1062 height 37
click at [640, 264] on div "Address * [STREET_ADDRESS]" at bounding box center [590, 269] width 1062 height 58
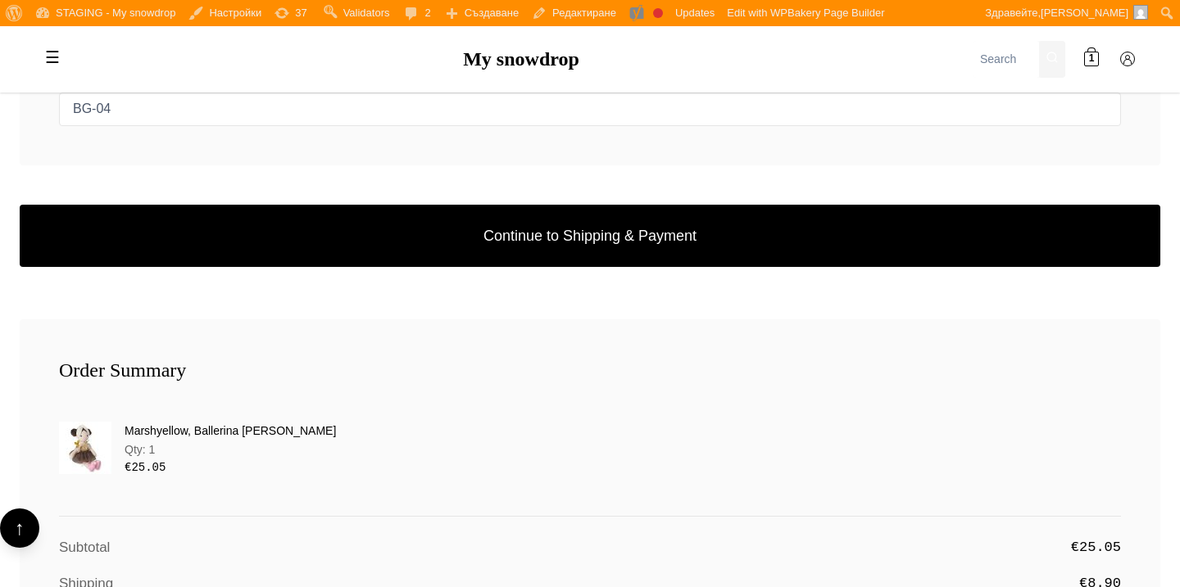
scroll to position [1080, 0]
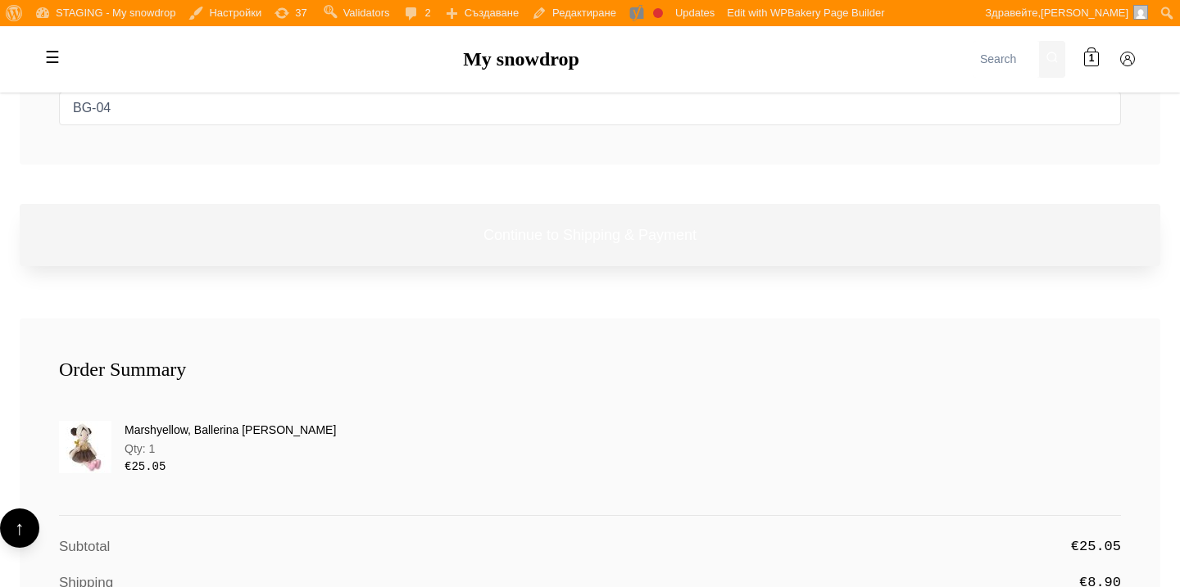
click at [641, 247] on button "Continue to Shipping & Payment" at bounding box center [590, 235] width 1140 height 63
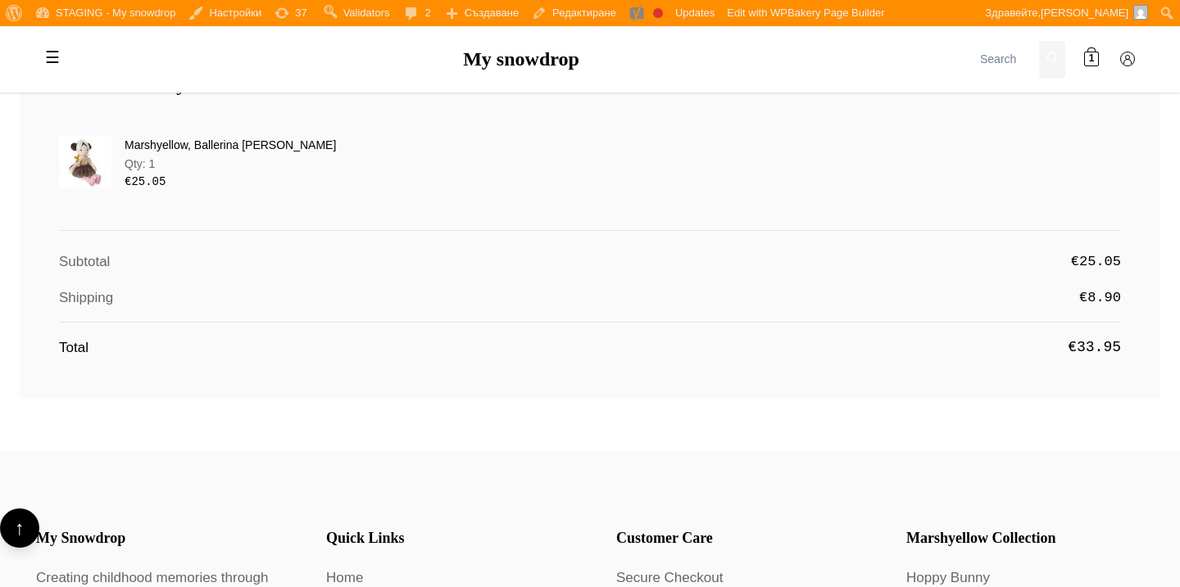
scroll to position [2241, 0]
